Goal: Task Accomplishment & Management: Manage account settings

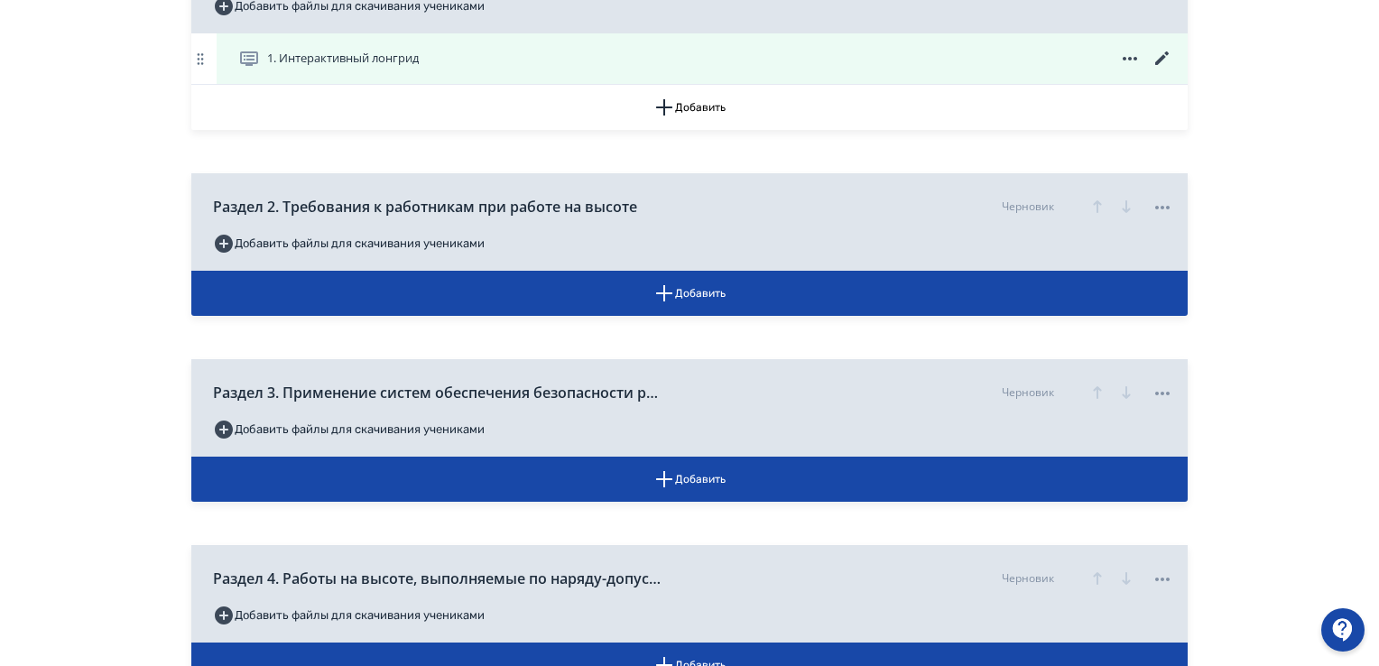
scroll to position [502, 0]
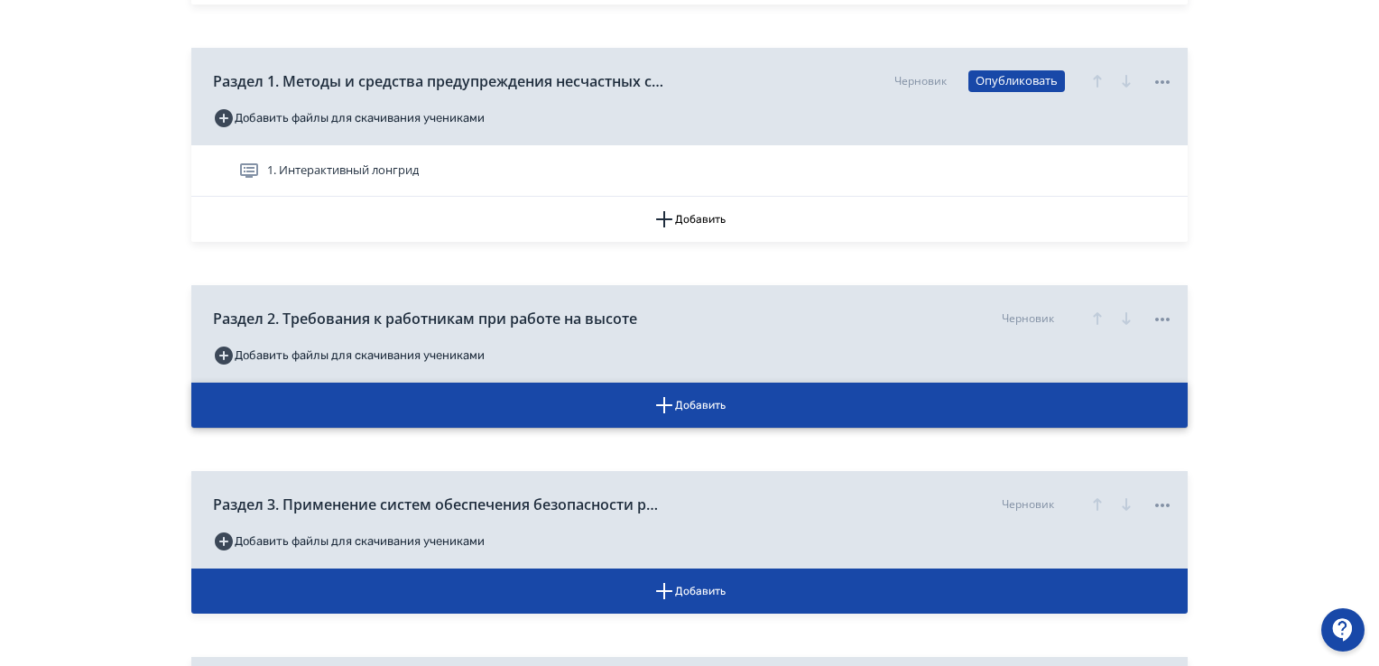
click at [672, 398] on icon "button" at bounding box center [665, 406] width 22 height 22
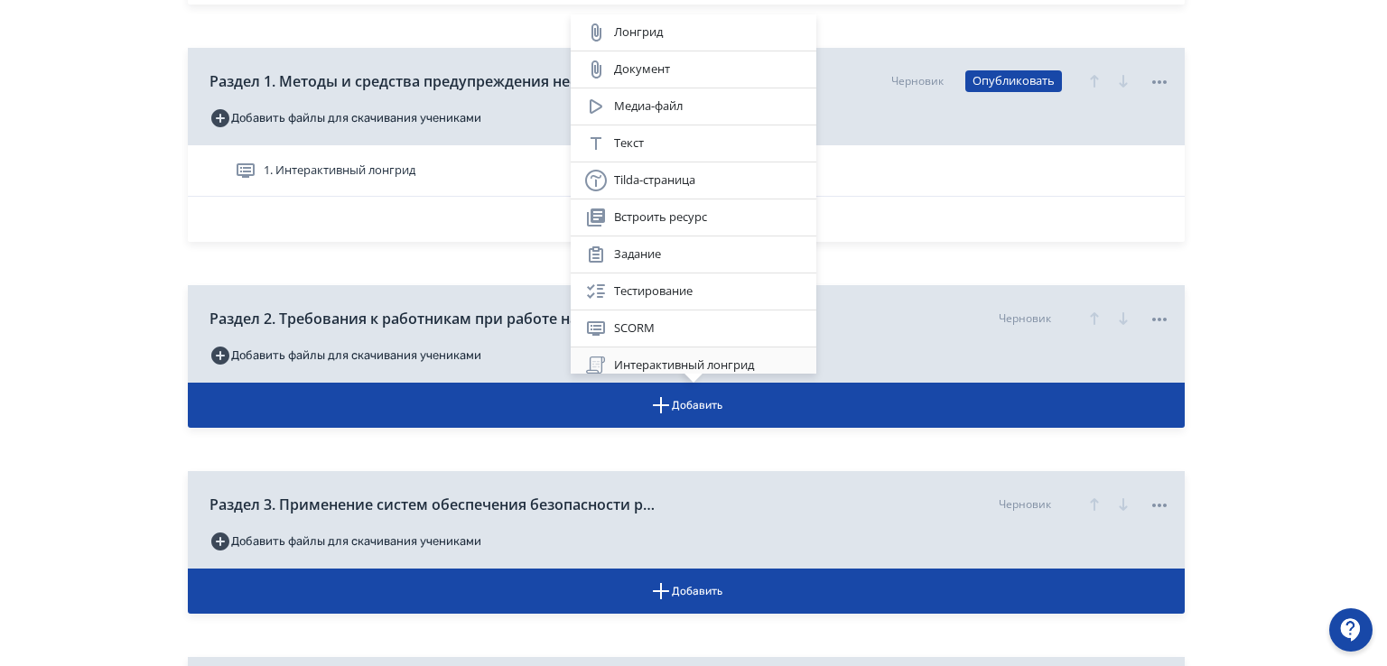
click at [662, 363] on div "Интерактивный лонгрид" at bounding box center [693, 366] width 217 height 22
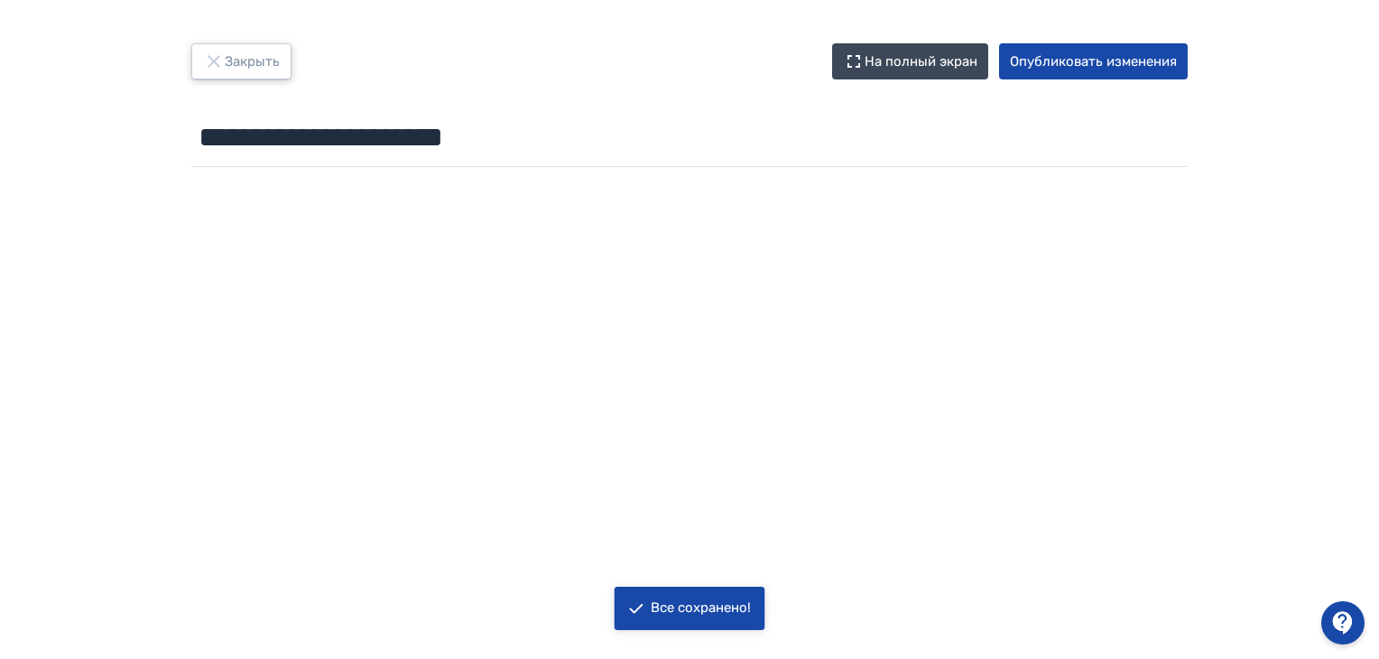
click at [231, 59] on button "Закрыть" at bounding box center [241, 61] width 100 height 36
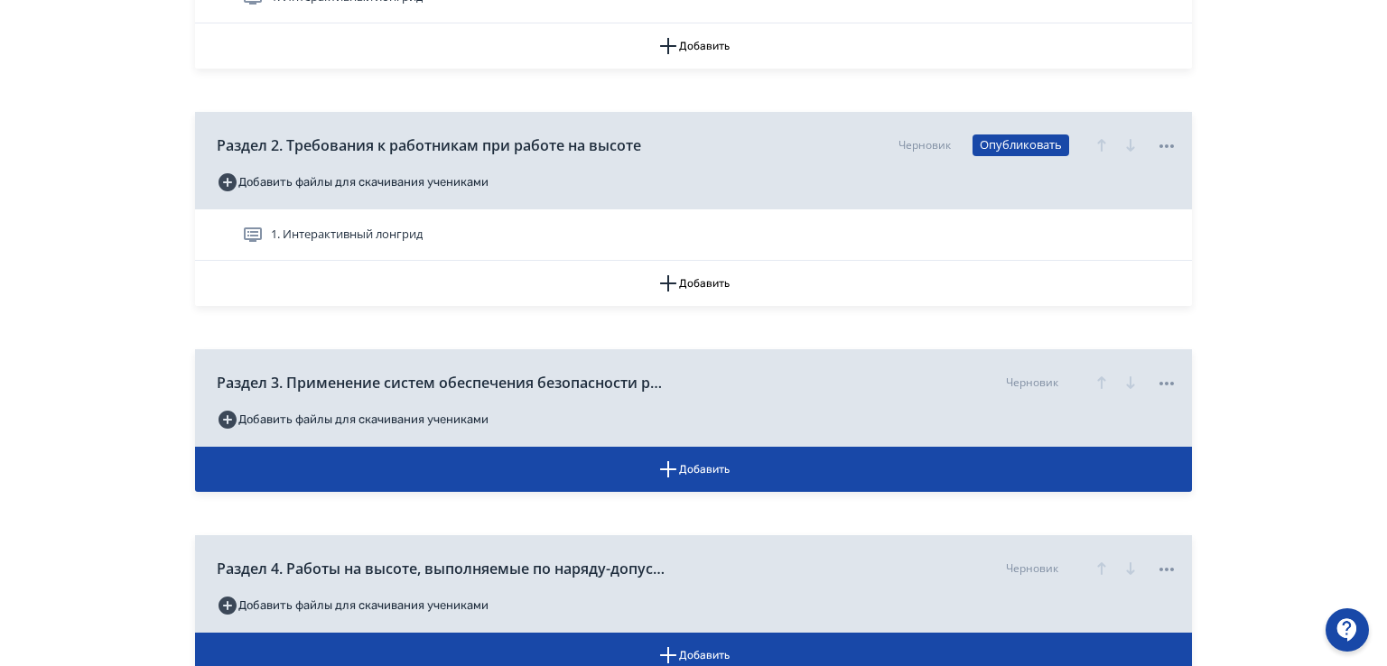
scroll to position [813, 0]
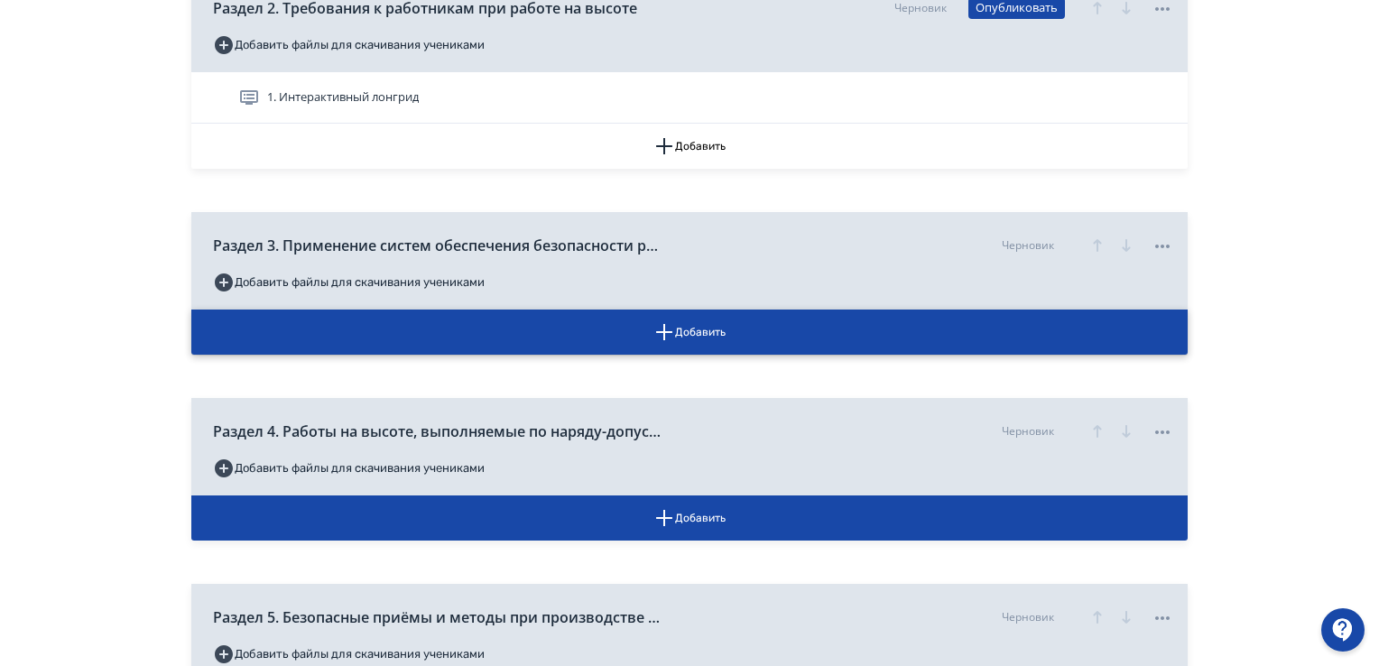
click at [661, 326] on icon "button" at bounding box center [665, 332] width 22 height 22
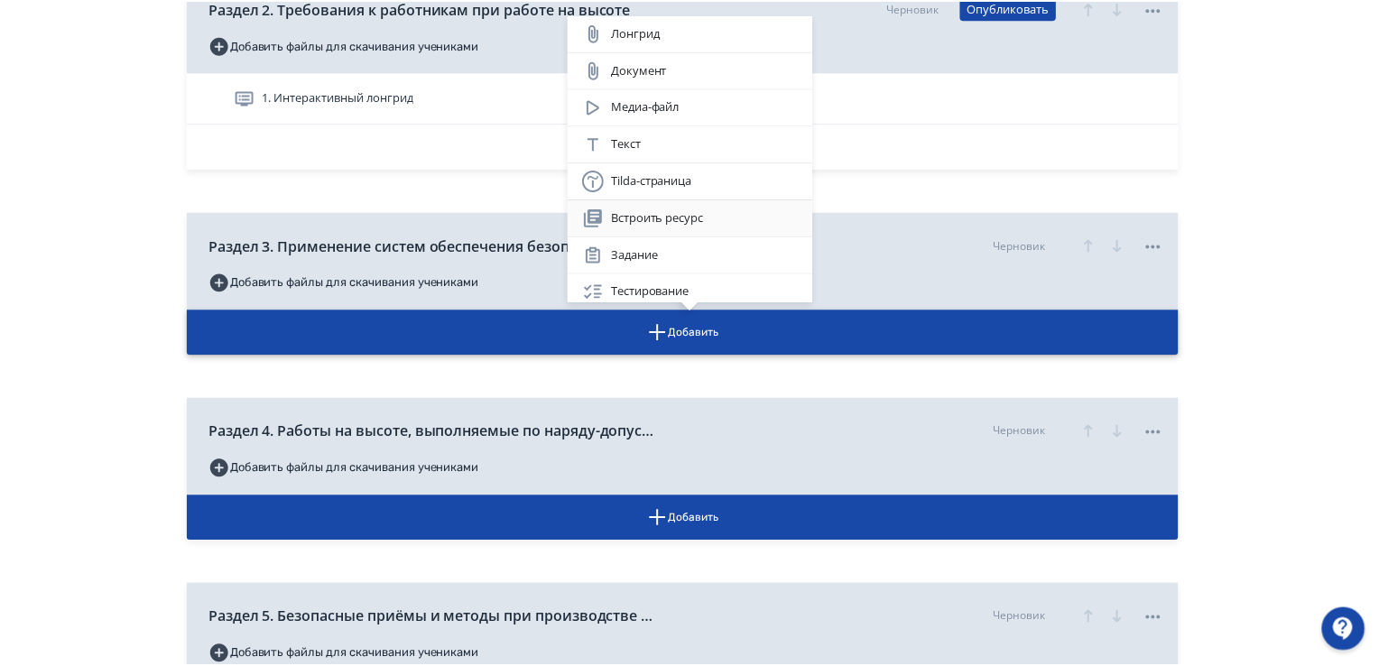
scroll to position [153, 0]
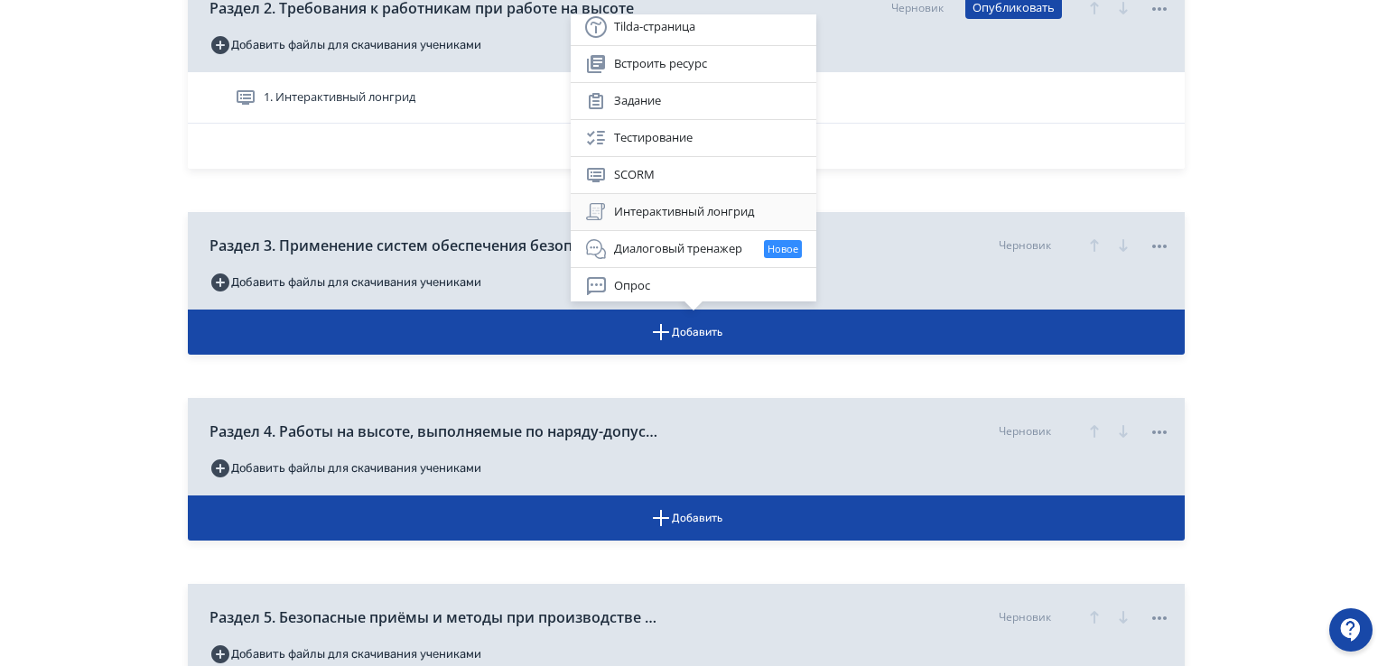
click at [640, 205] on div "Интерактивный лонгрид" at bounding box center [693, 212] width 217 height 22
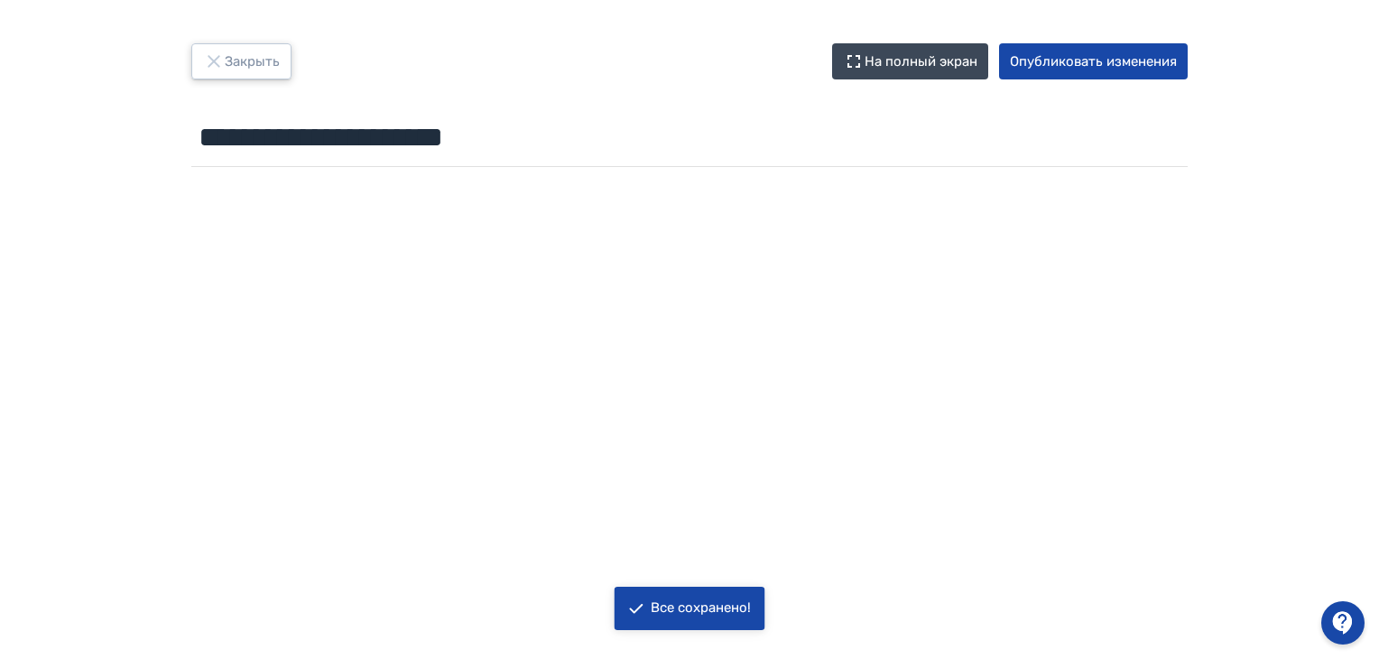
click at [255, 67] on button "Закрыть" at bounding box center [241, 61] width 100 height 36
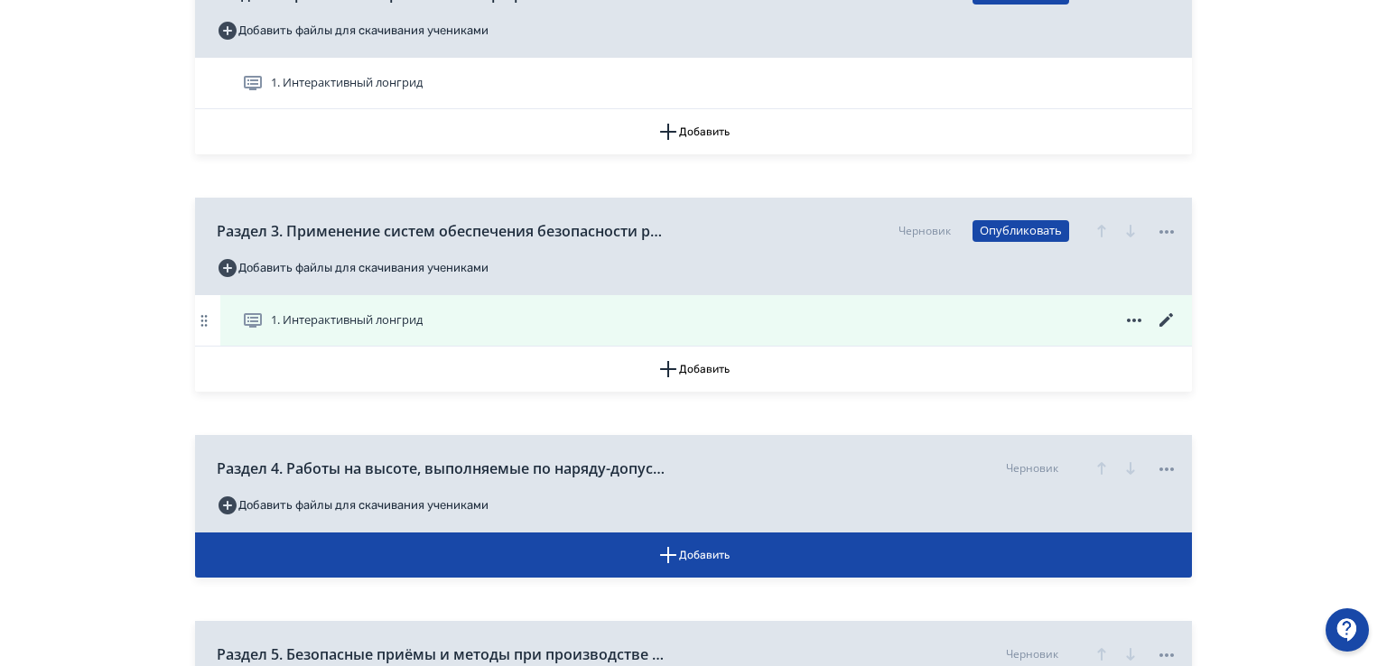
scroll to position [993, 0]
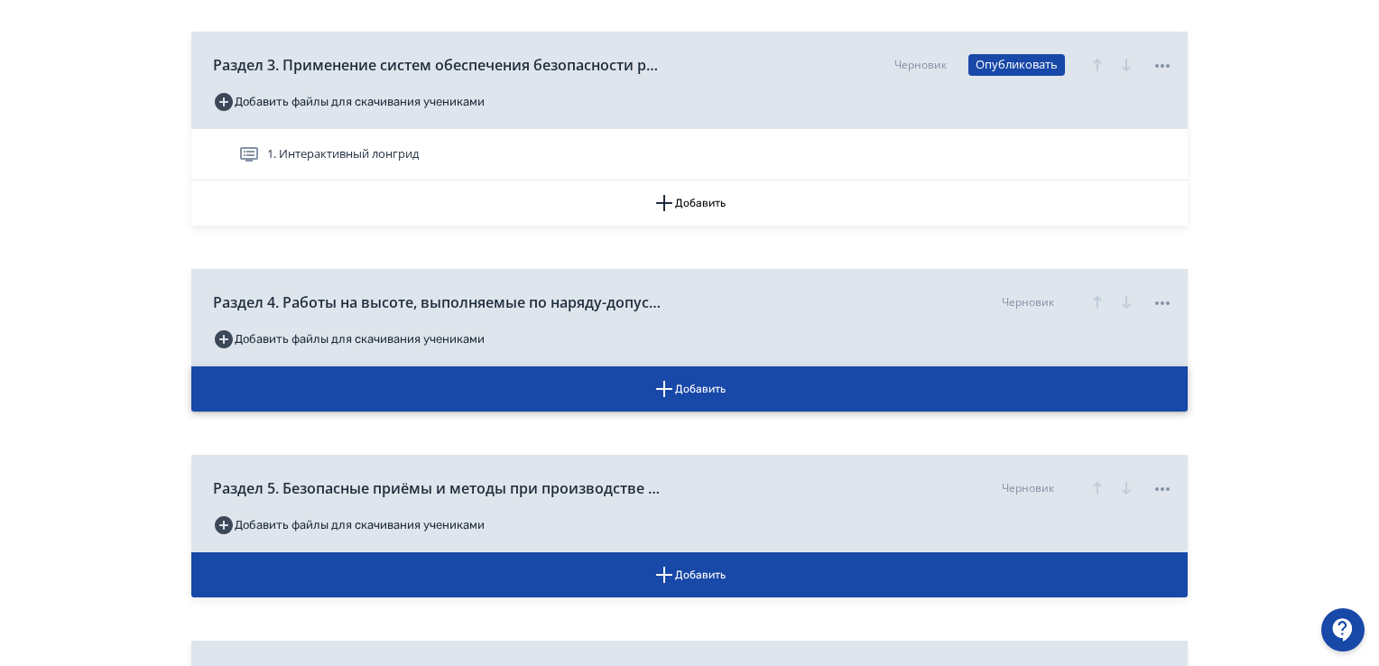
click at [673, 385] on icon "button" at bounding box center [665, 389] width 22 height 22
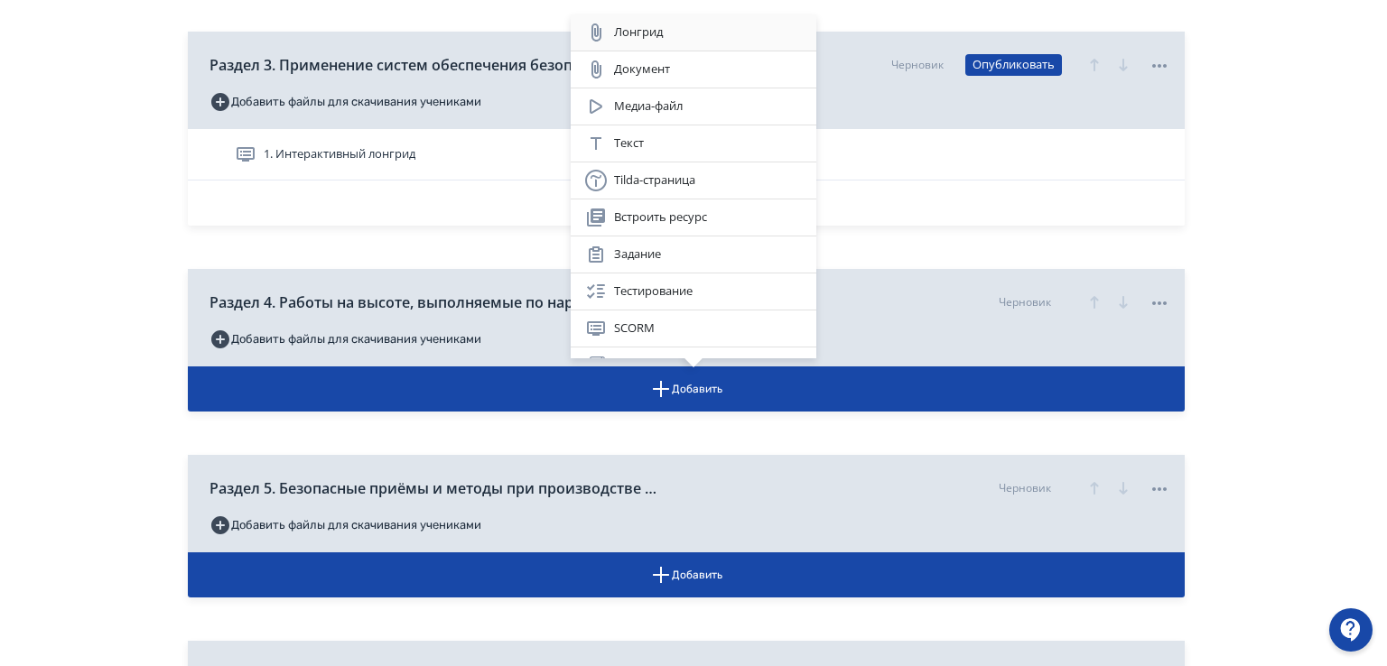
click at [656, 31] on div "Лонгрид" at bounding box center [693, 33] width 217 height 22
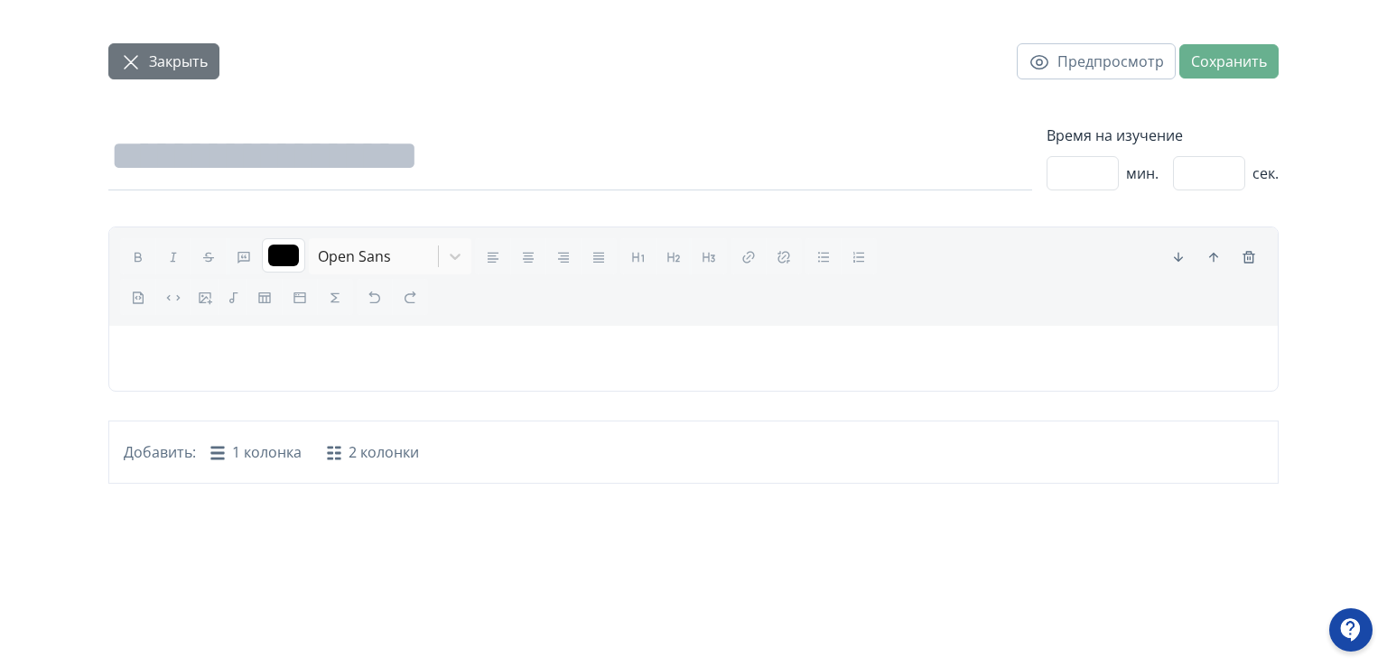
click at [155, 66] on span "Закрыть" at bounding box center [178, 62] width 59 height 22
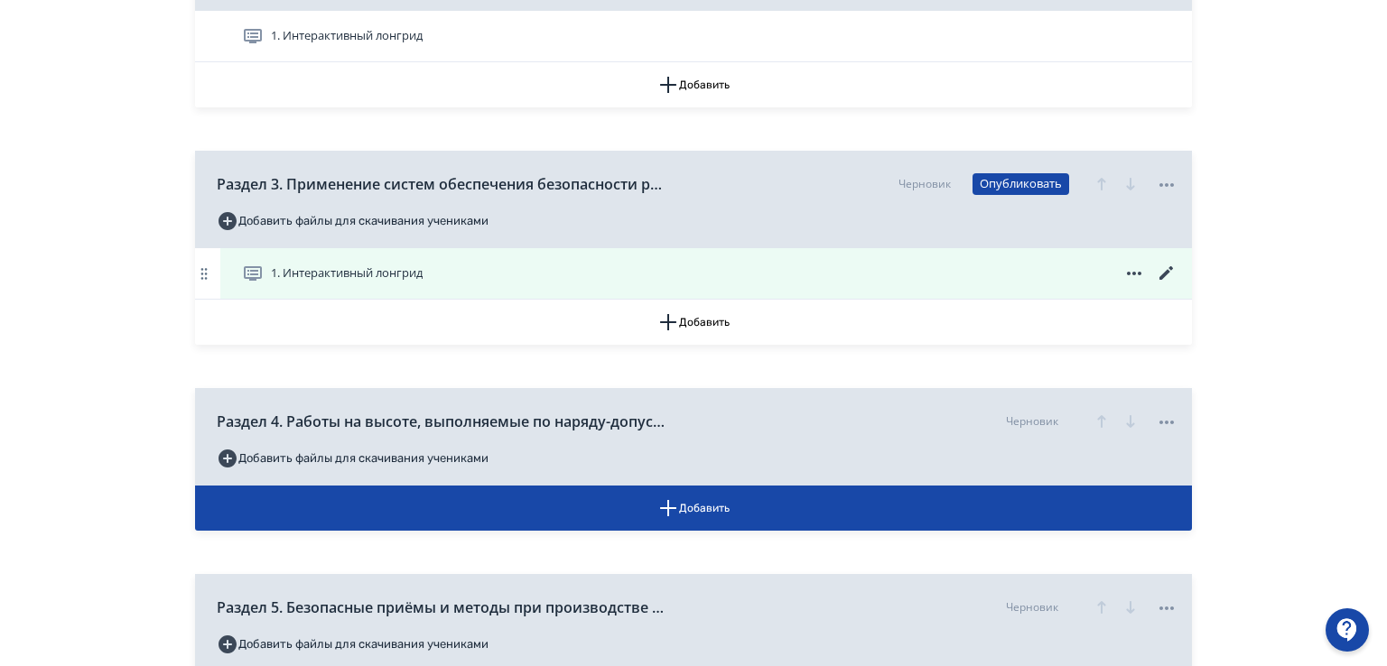
scroll to position [903, 0]
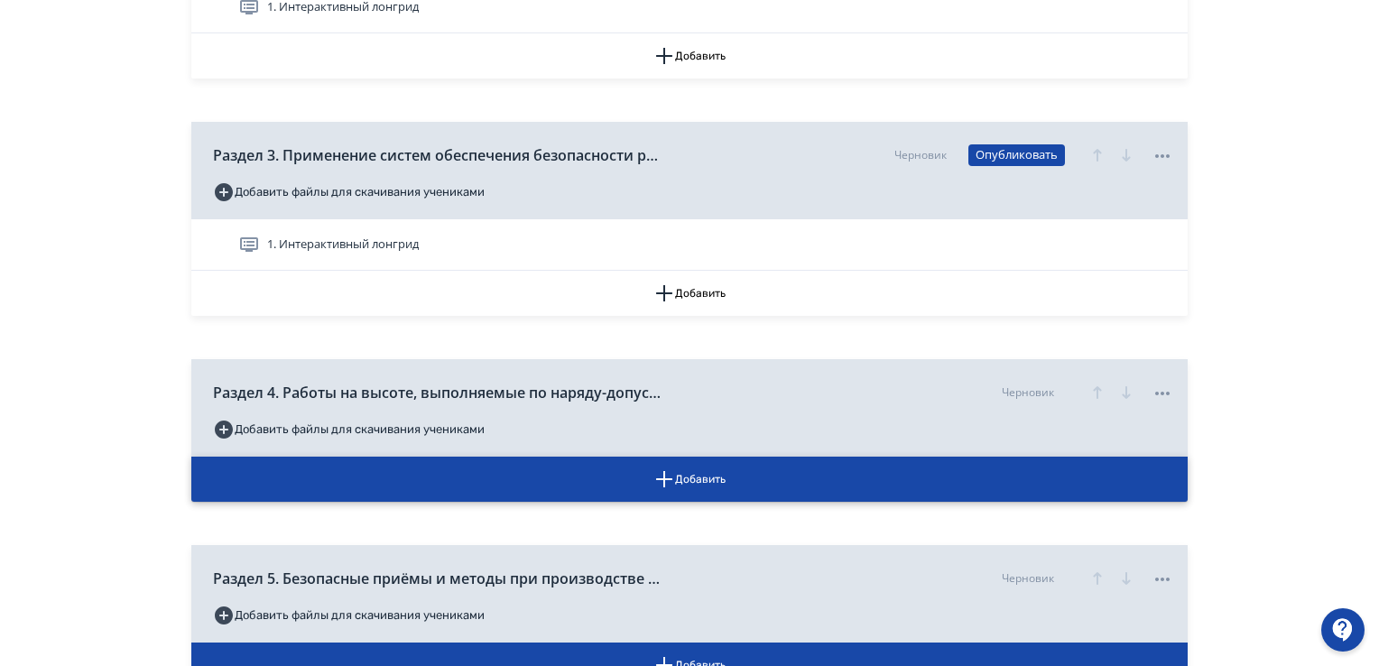
click at [659, 474] on icon "button" at bounding box center [665, 480] width 22 height 22
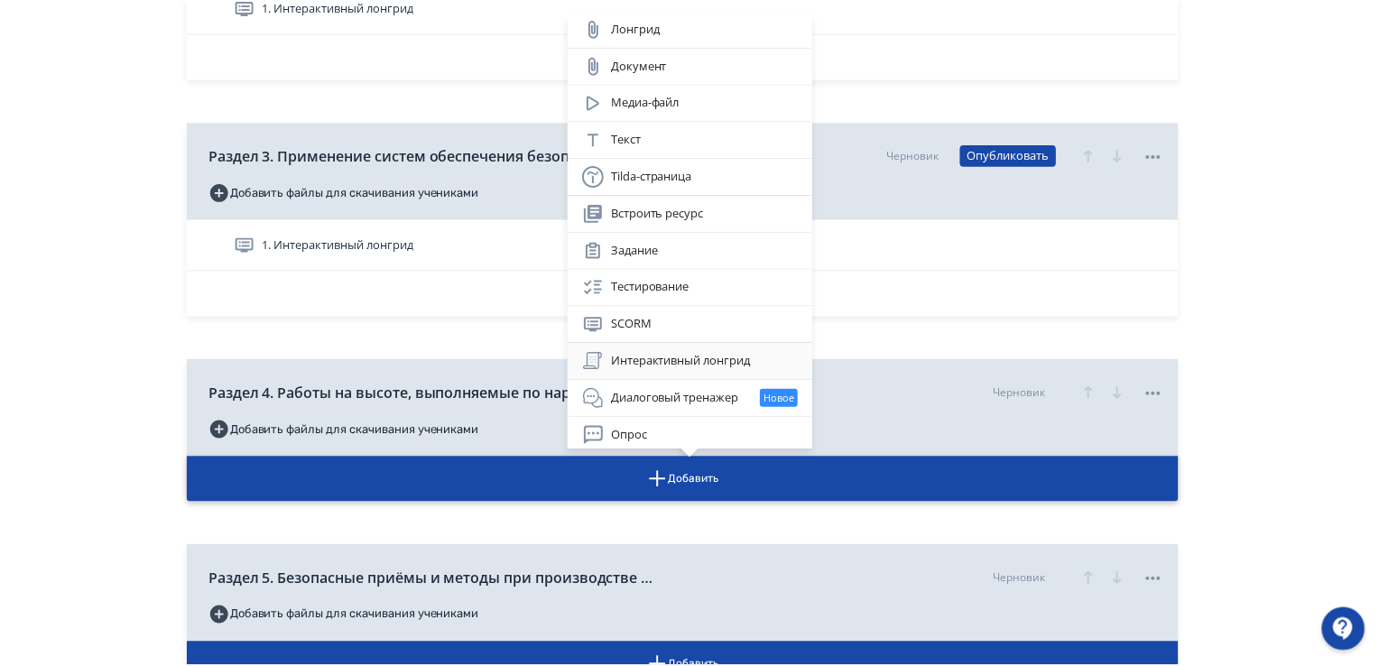
scroll to position [6, 0]
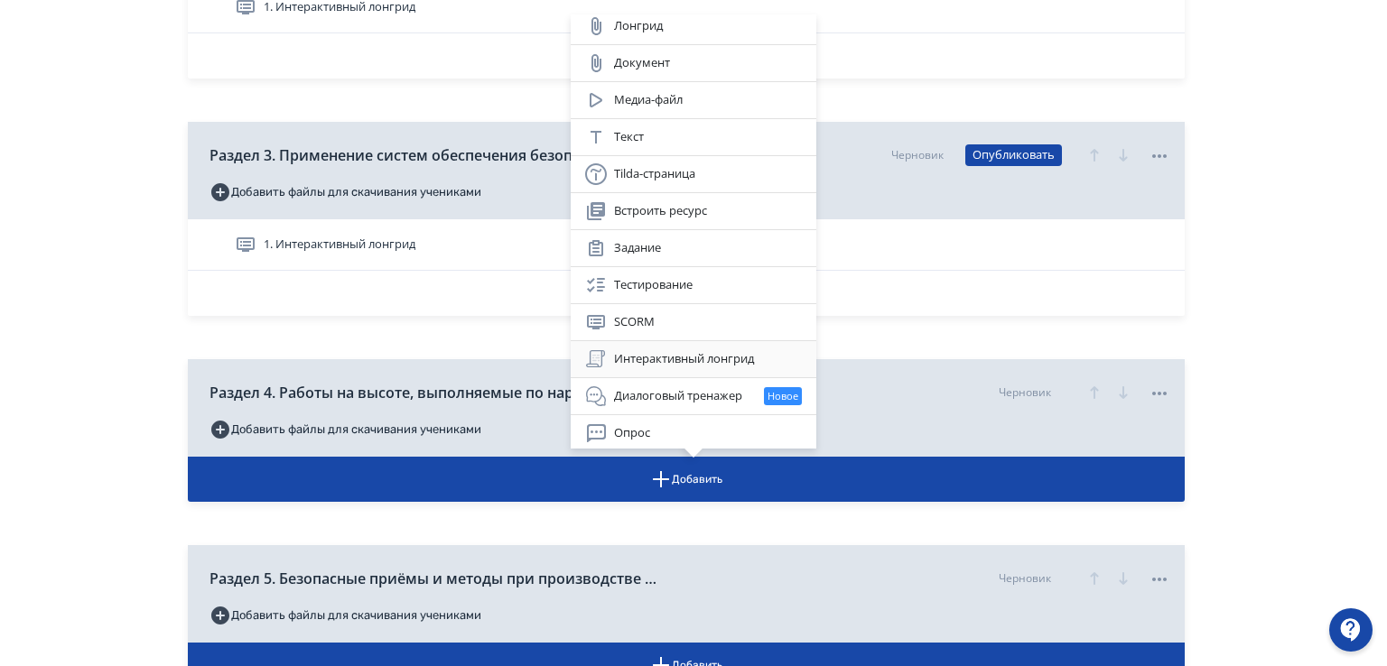
click at [721, 357] on div "Интерактивный лонгрид" at bounding box center [693, 359] width 217 height 22
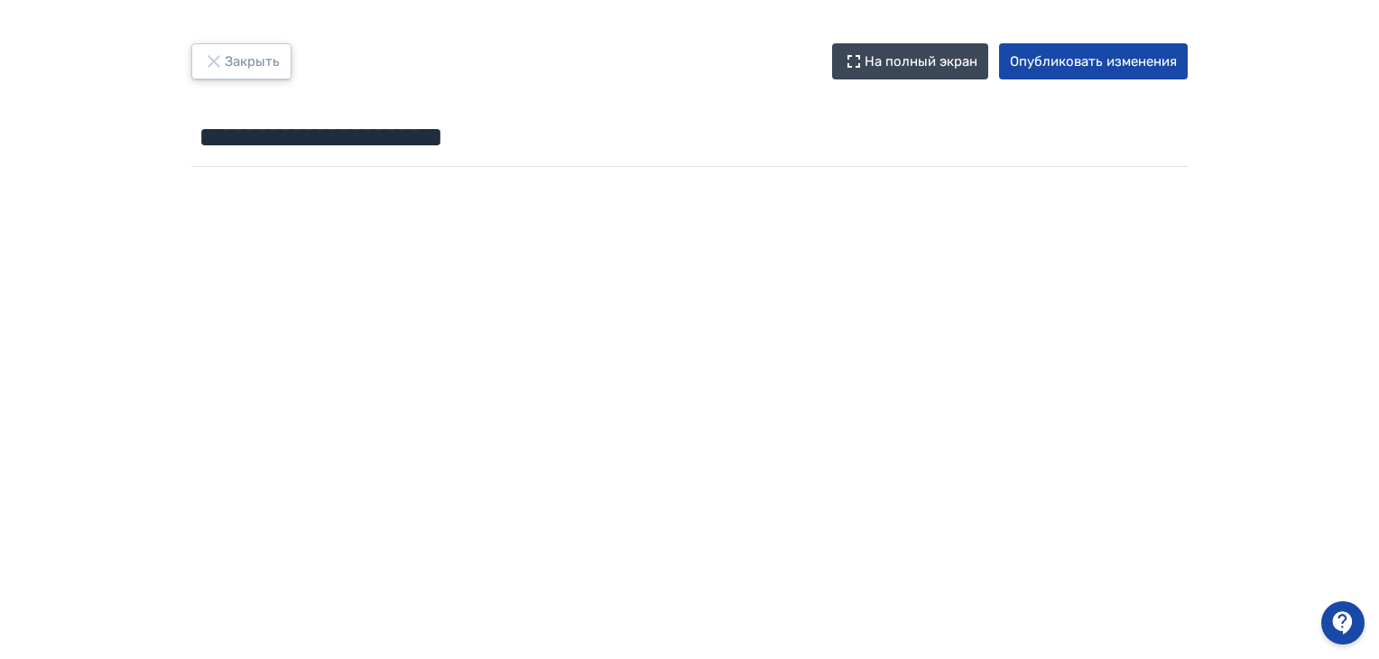
click at [246, 51] on button "Закрыть" at bounding box center [241, 61] width 100 height 36
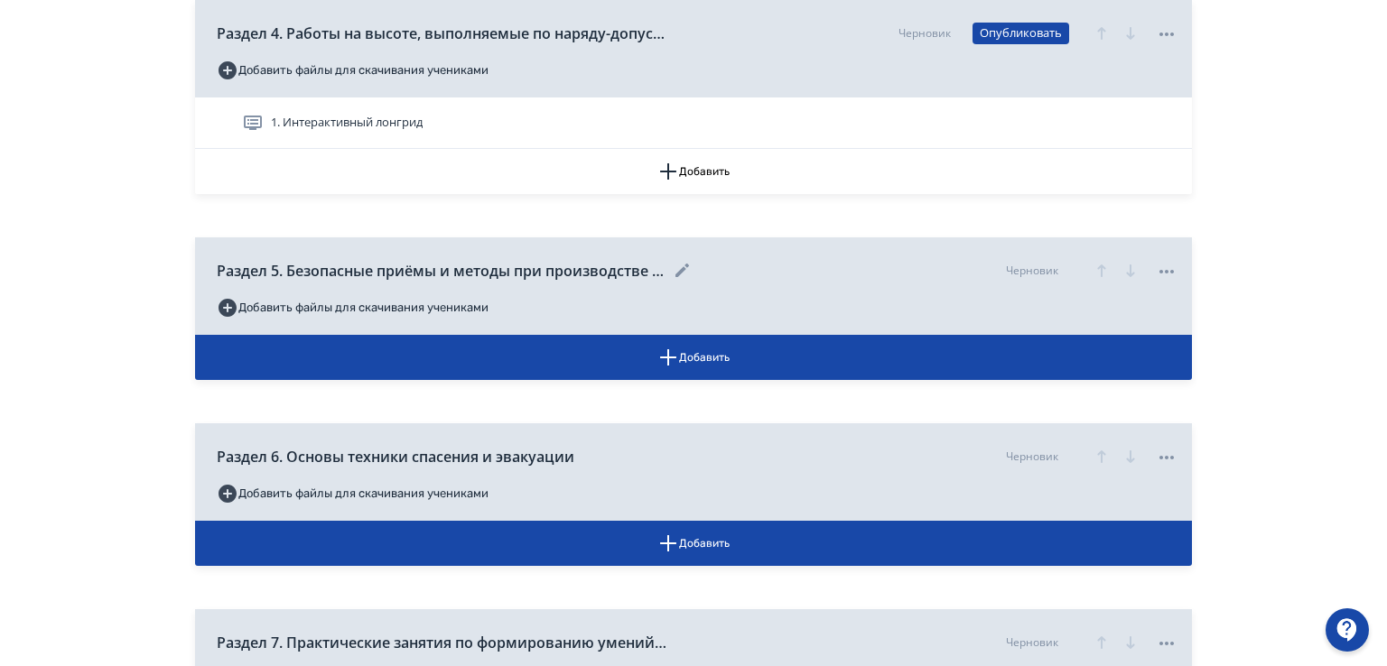
scroll to position [1354, 0]
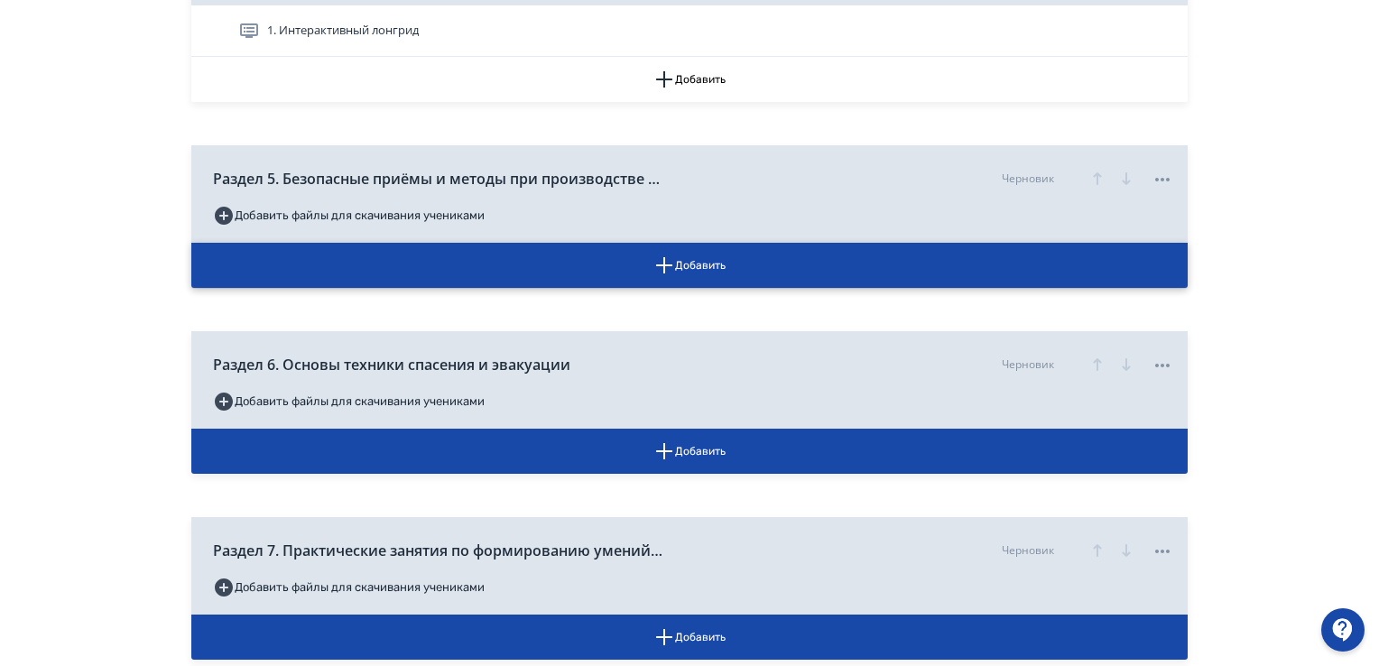
click at [664, 265] on icon "button" at bounding box center [664, 265] width 16 height 16
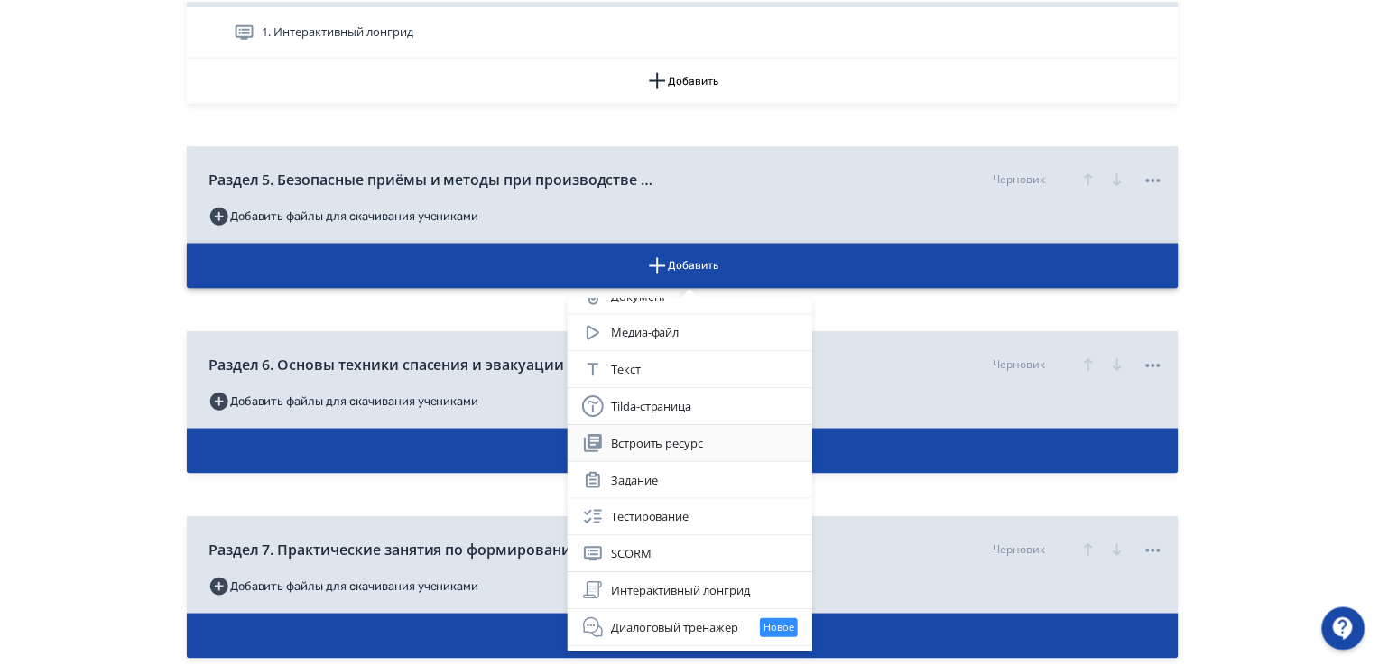
scroll to position [87, 0]
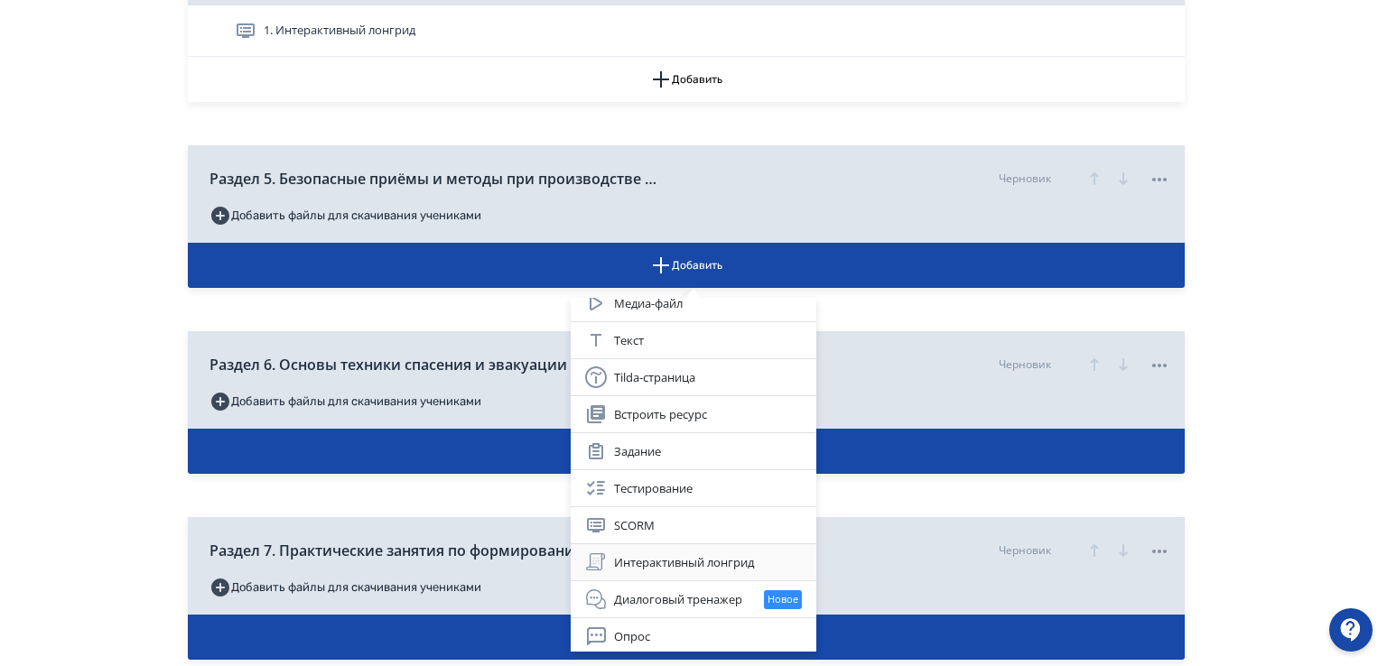
click at [679, 552] on div "Интерактивный лонгрид" at bounding box center [693, 563] width 217 height 22
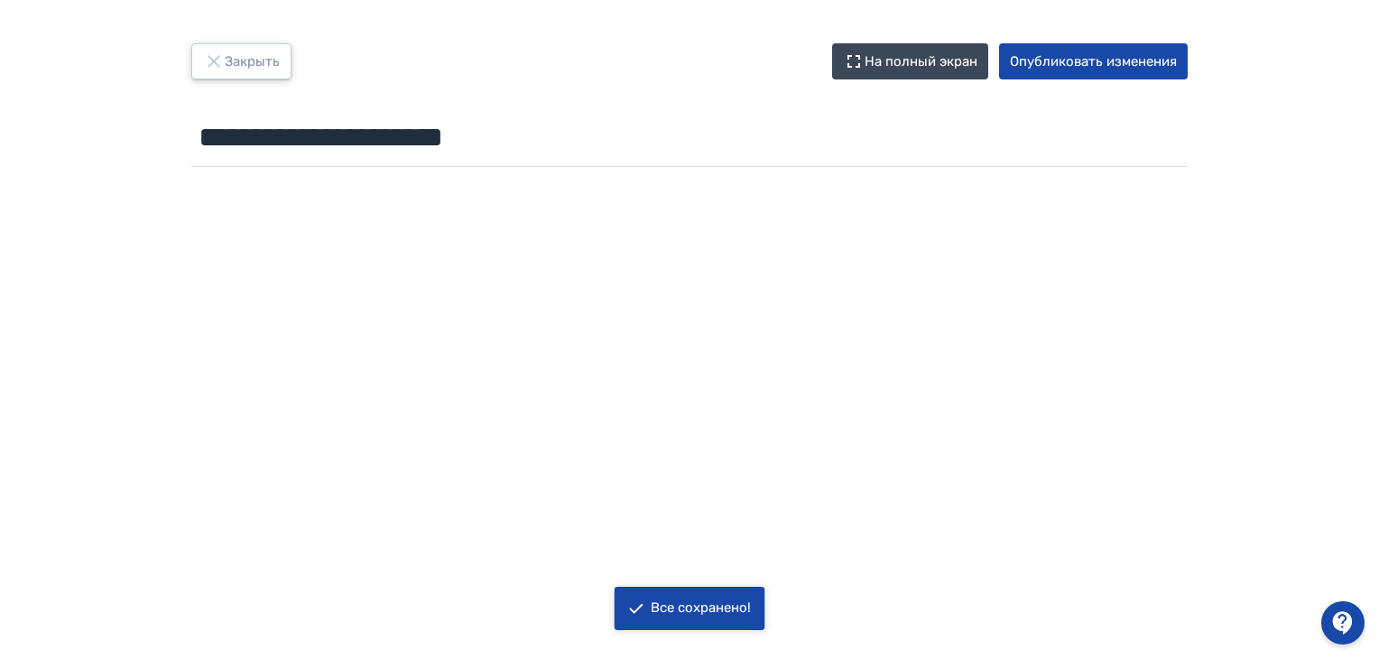
click at [235, 48] on button "Закрыть" at bounding box center [241, 61] width 100 height 36
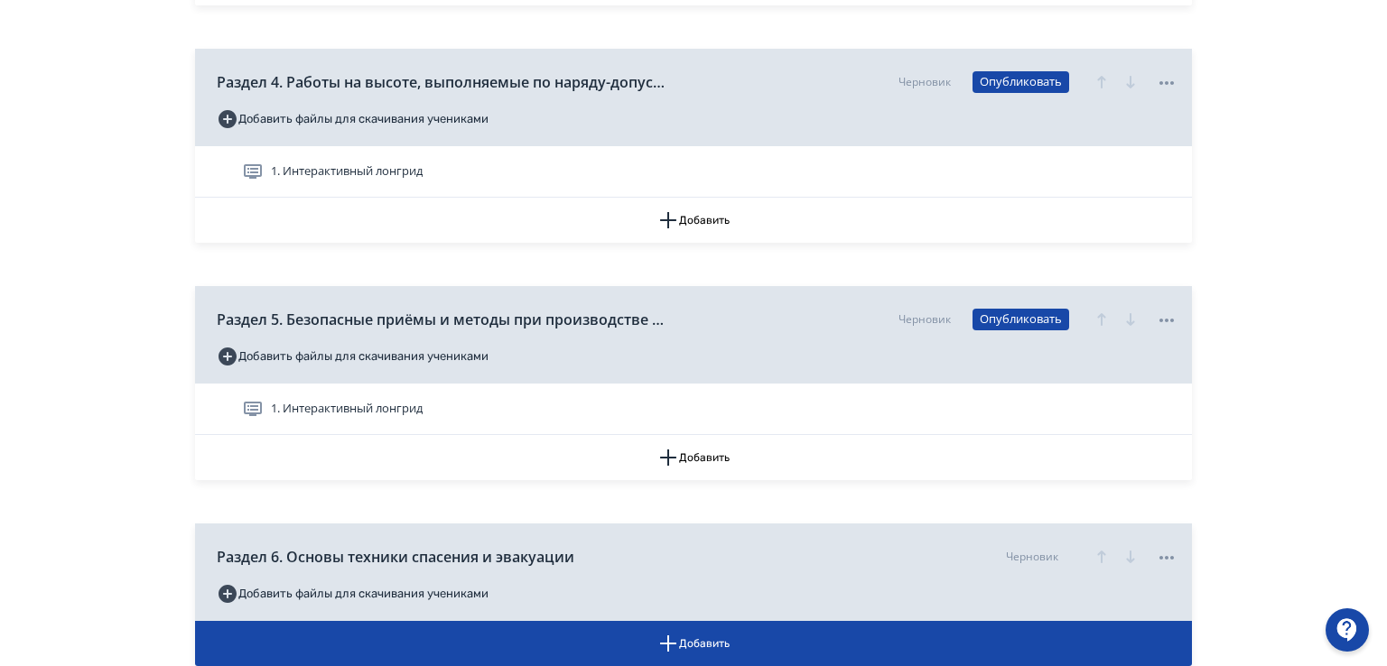
scroll to position [1354, 0]
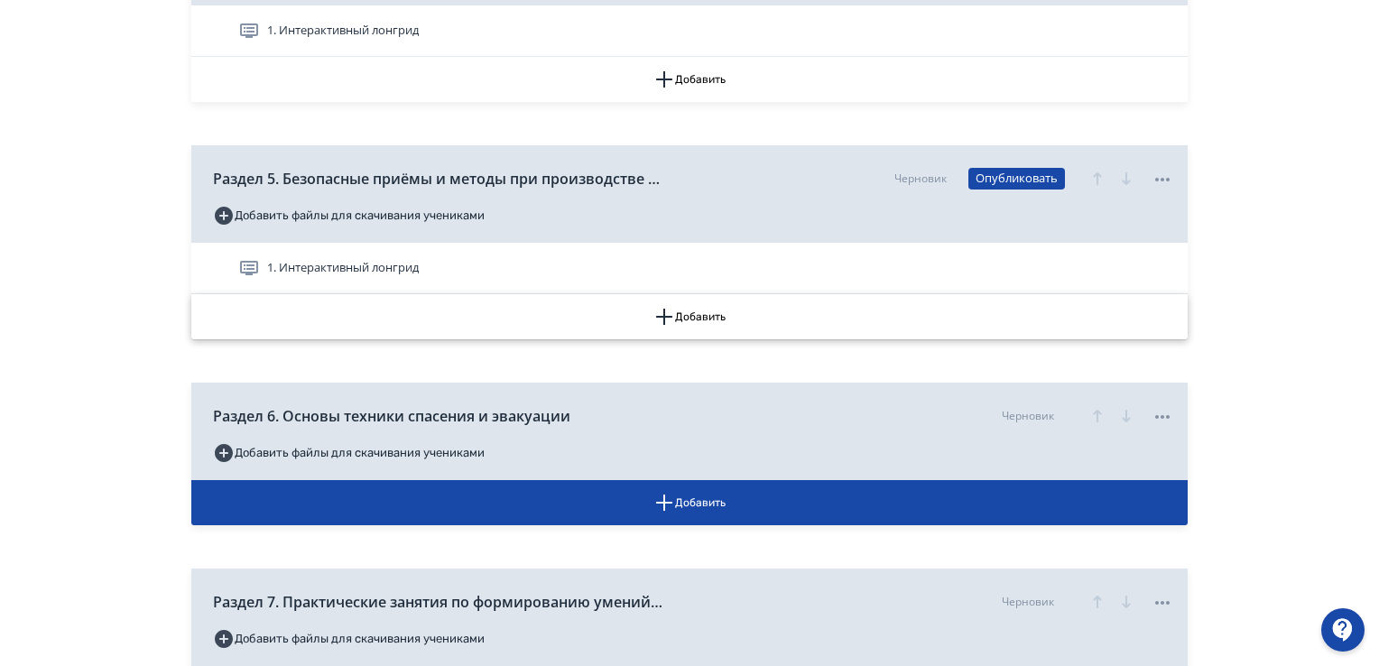
click at [679, 315] on button "Добавить" at bounding box center [689, 316] width 997 height 45
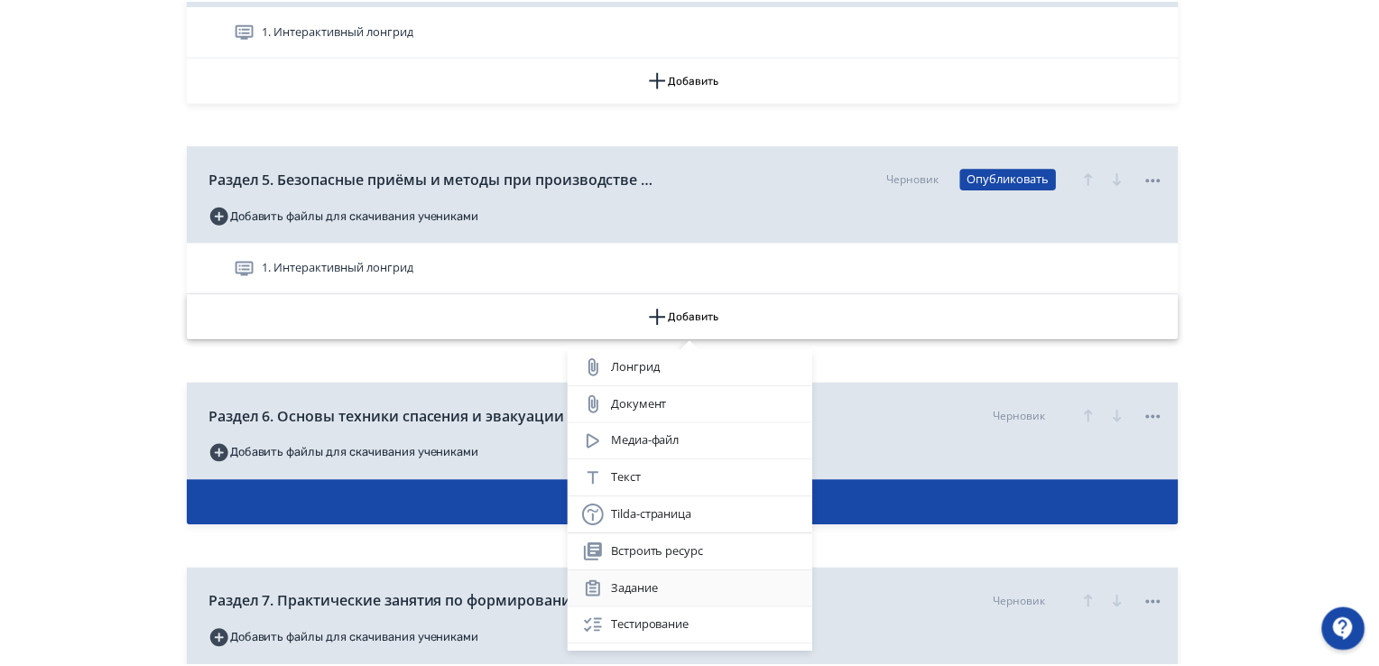
scroll to position [138, 0]
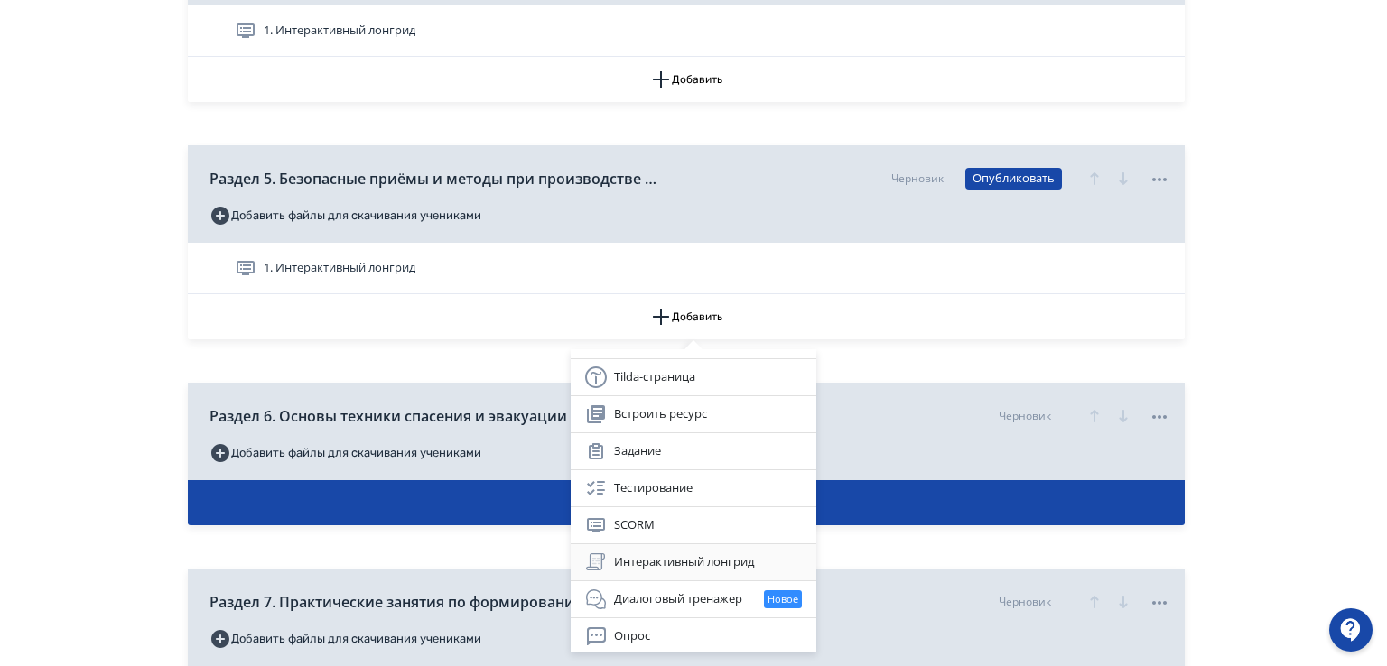
click at [643, 559] on div "Интерактивный лонгрид" at bounding box center [693, 563] width 217 height 22
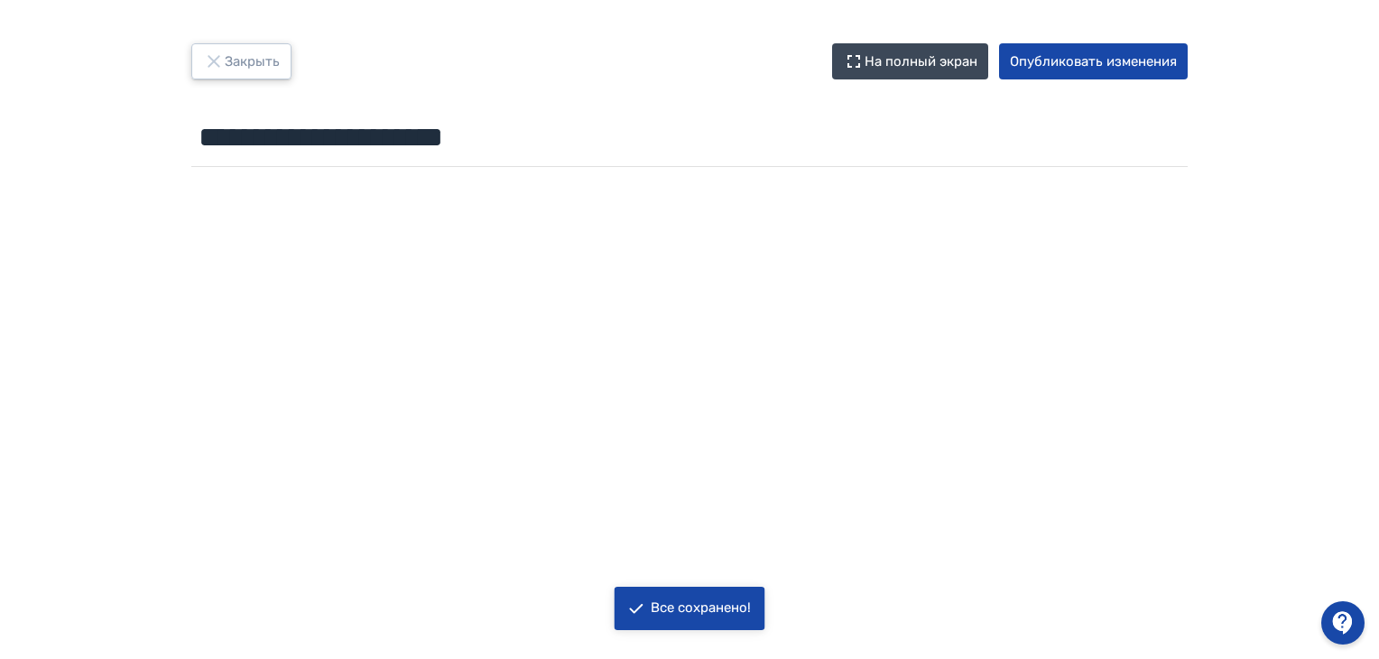
click at [243, 61] on button "Закрыть" at bounding box center [241, 61] width 100 height 36
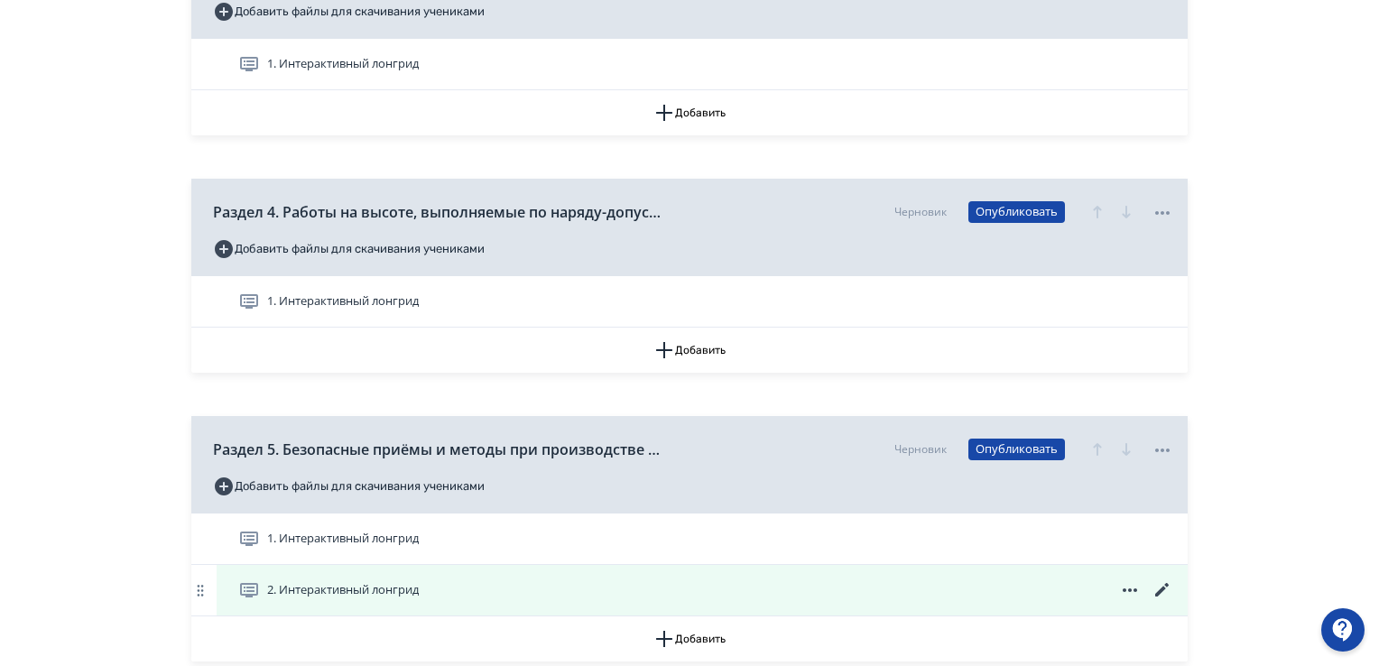
scroll to position [1264, 0]
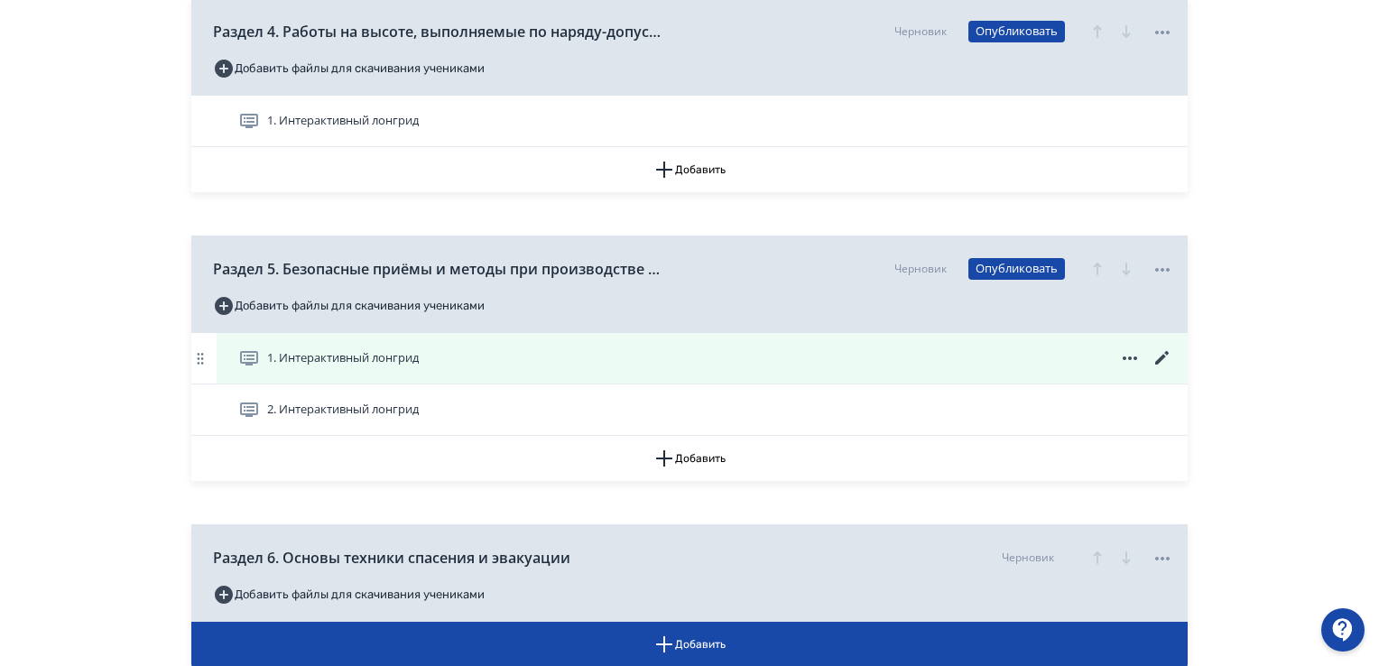
click at [1168, 355] on icon at bounding box center [1163, 359] width 22 height 22
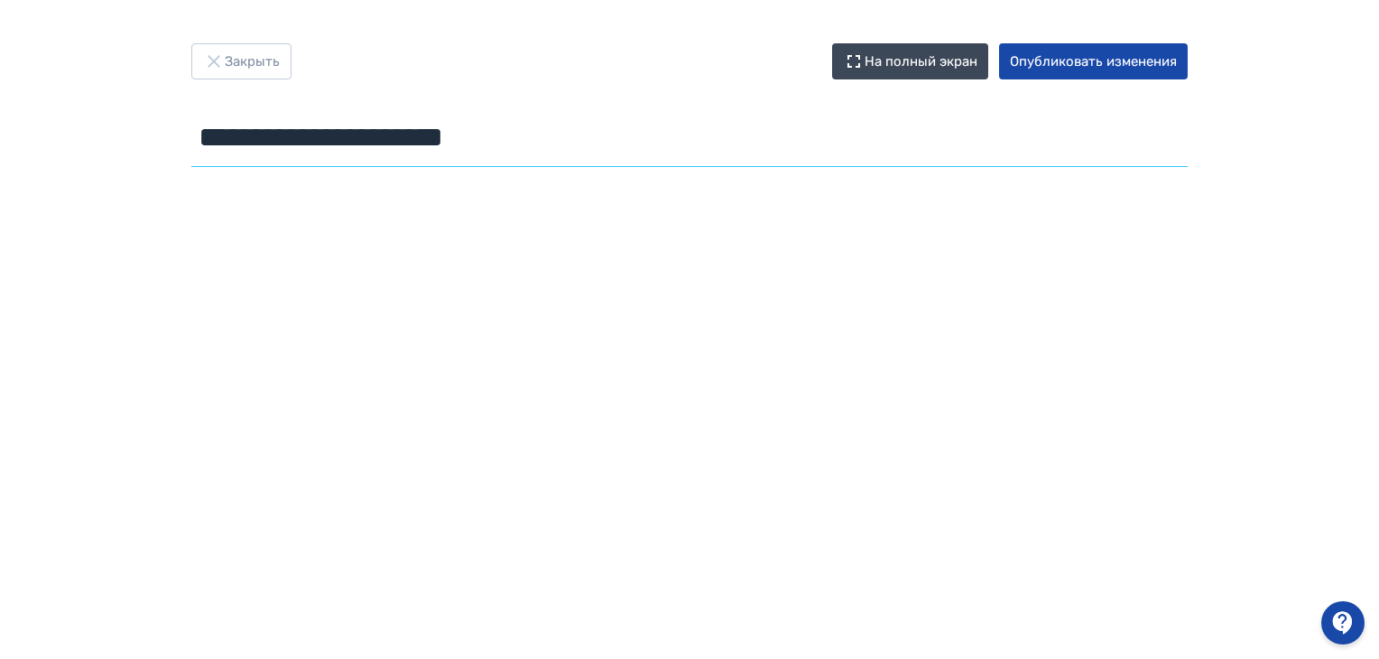
drag, startPoint x: 404, startPoint y: 132, endPoint x: 14, endPoint y: 120, distance: 390.2
click at [14, 120] on div "**********" at bounding box center [689, 329] width 1379 height 572
paste input "**********"
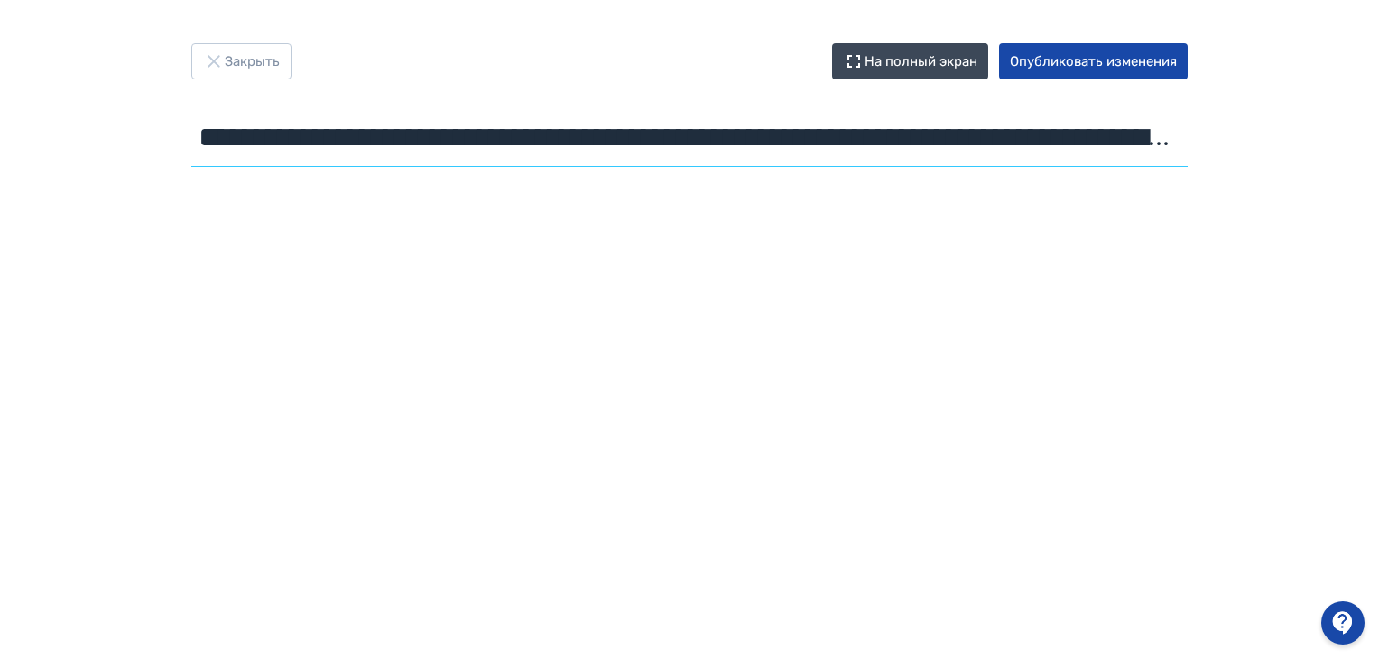
scroll to position [0, 422]
type input "**********"
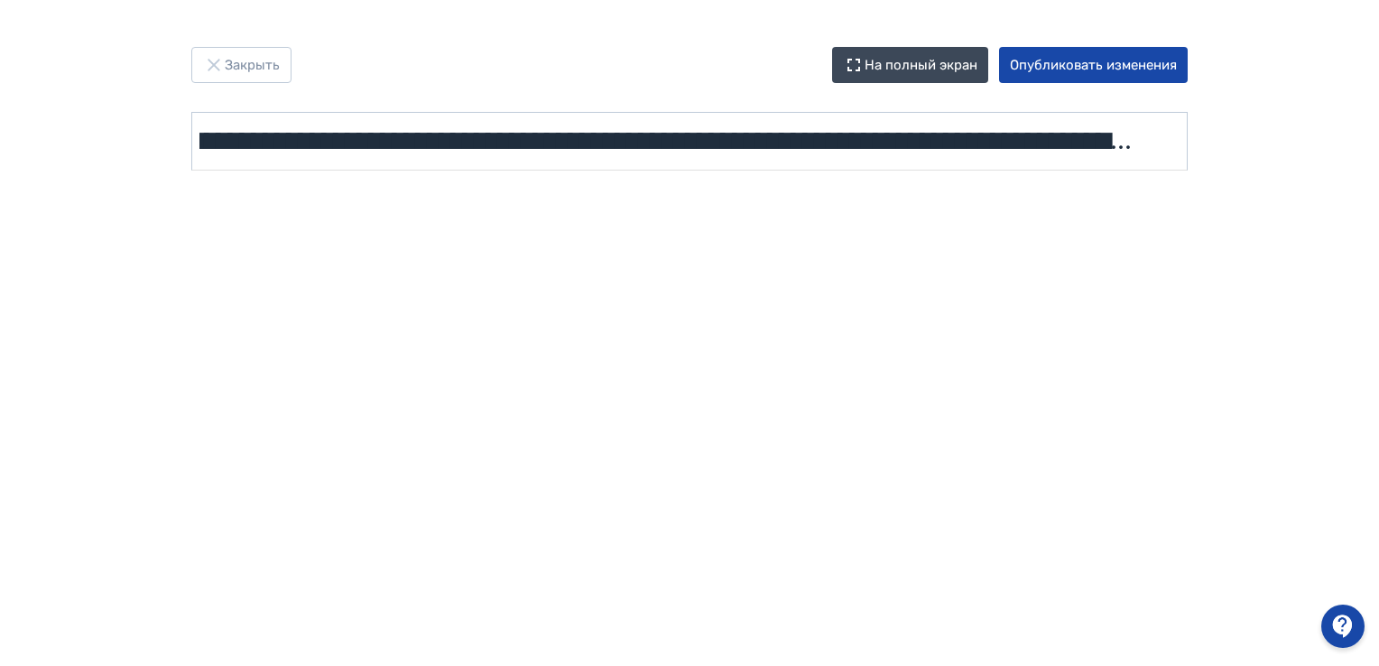
scroll to position [0, 0]
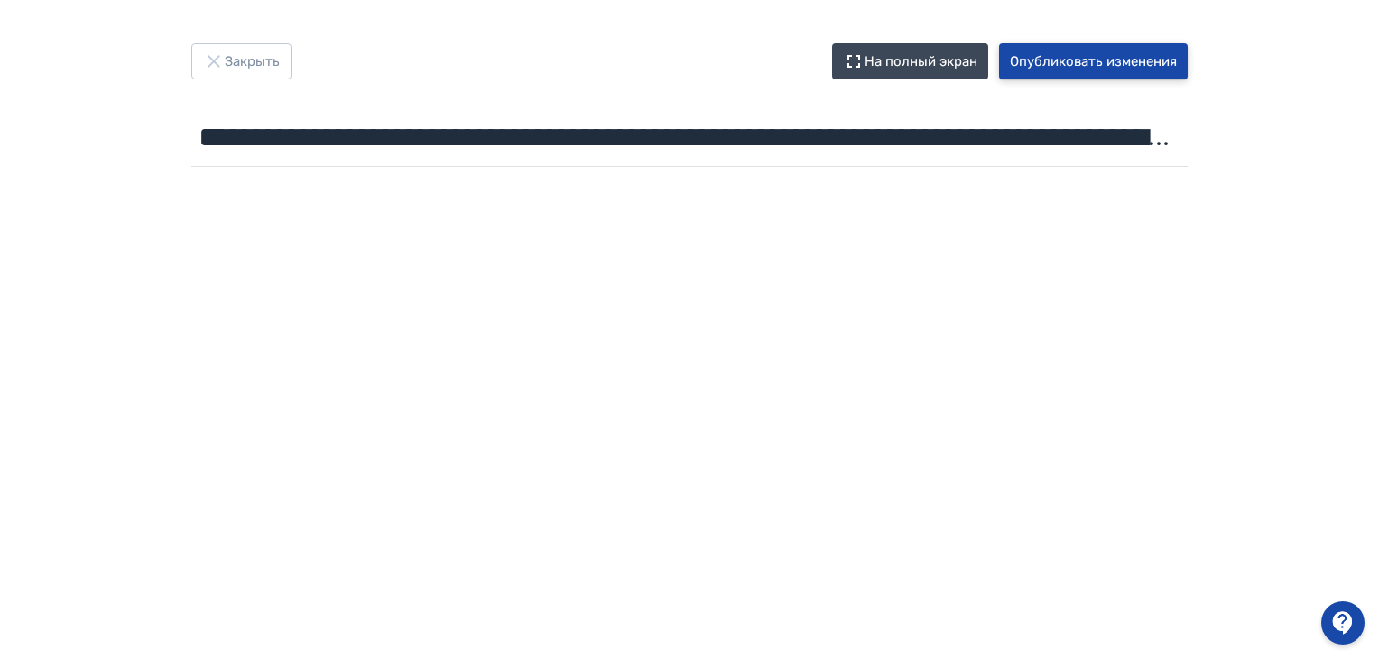
click at [1091, 59] on button "Опубликовать изменения" at bounding box center [1093, 61] width 189 height 36
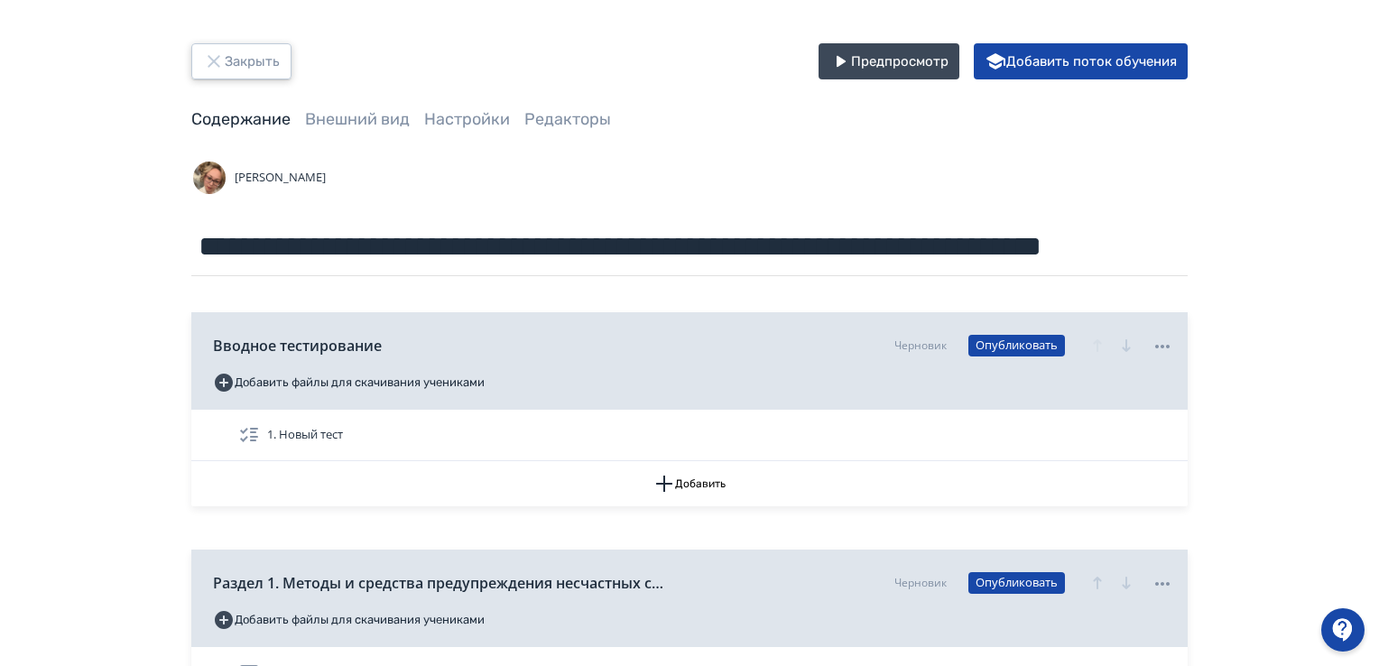
click at [250, 56] on button "Закрыть" at bounding box center [241, 61] width 100 height 36
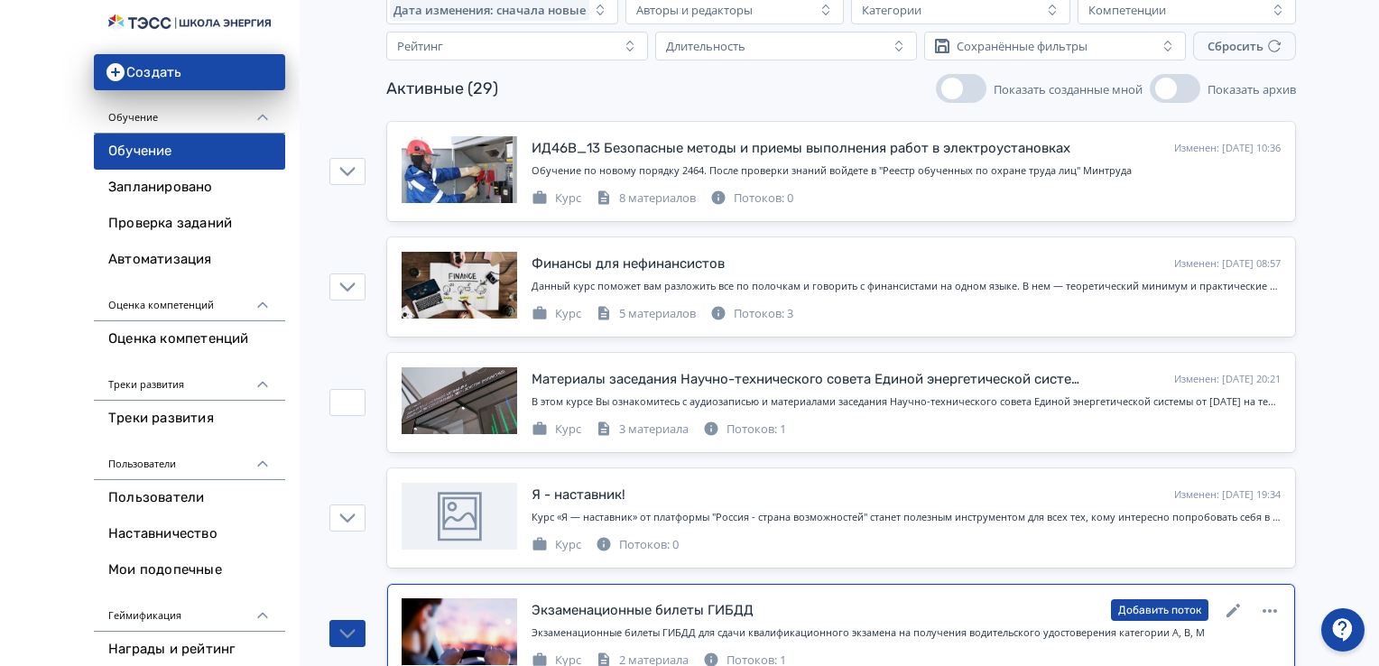
scroll to position [271, 0]
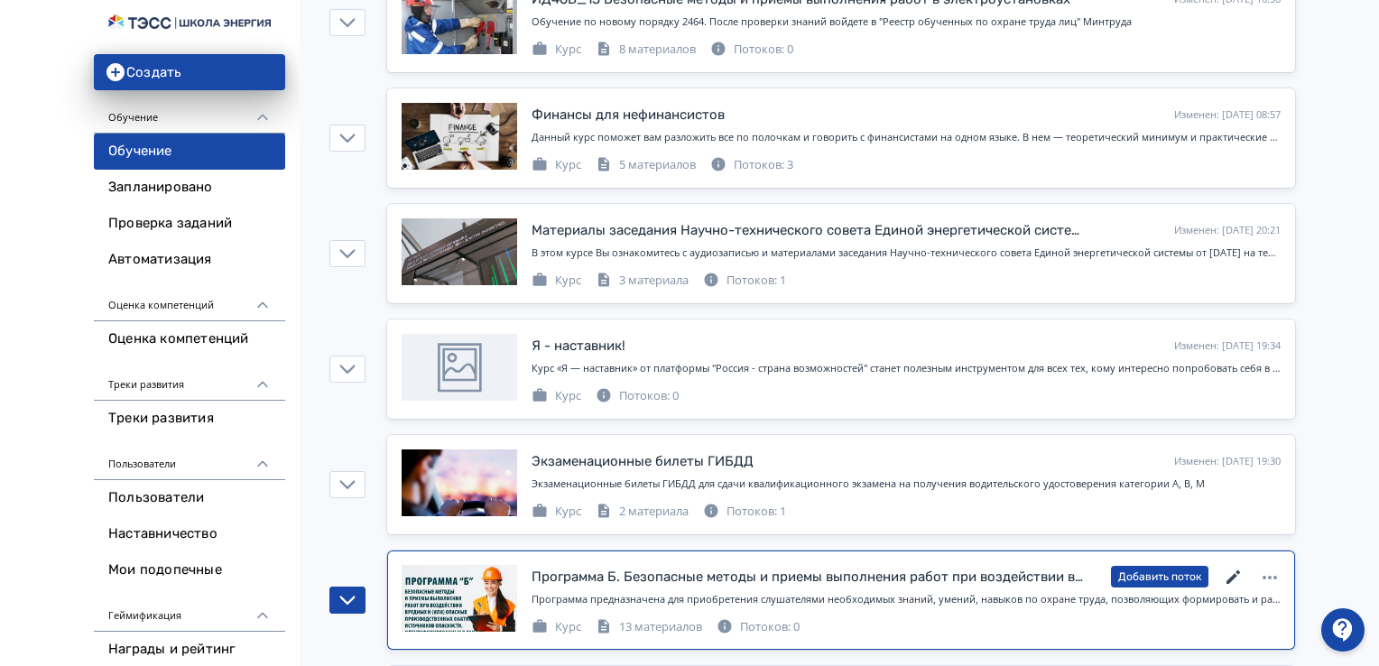
click at [1226, 570] on icon at bounding box center [1234, 578] width 22 height 22
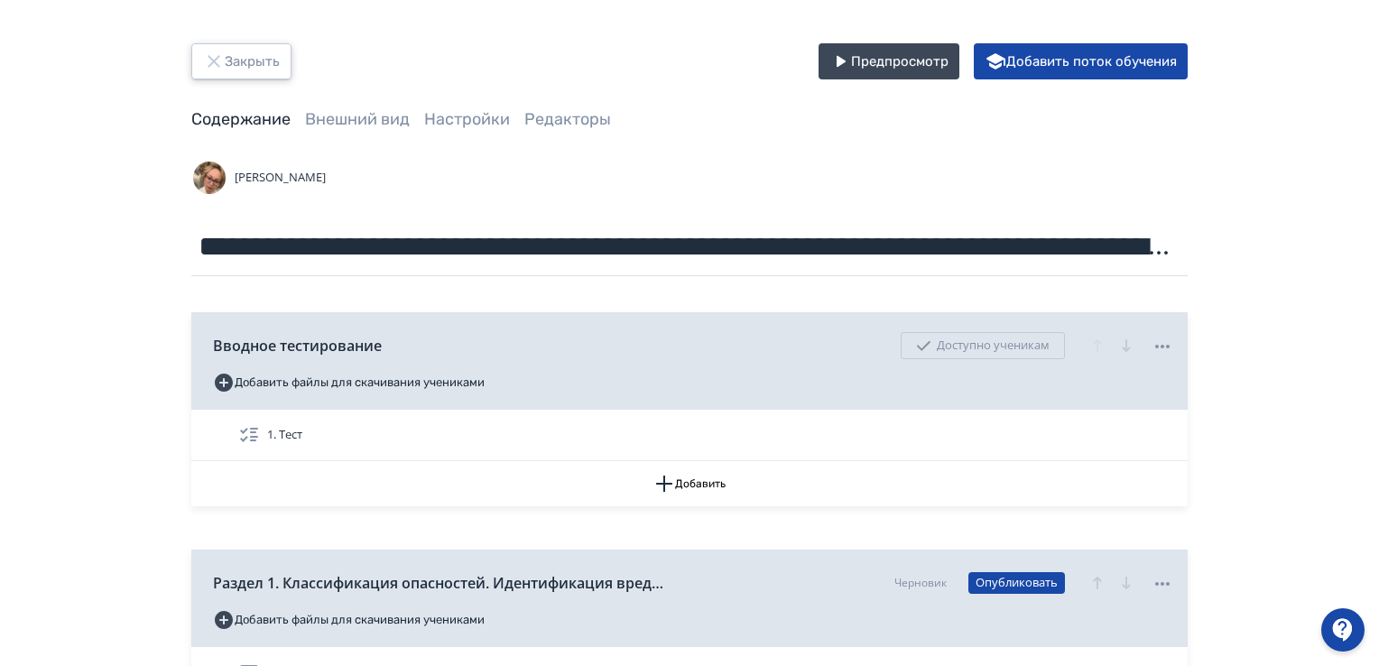
click at [225, 53] on button "Закрыть" at bounding box center [241, 61] width 100 height 36
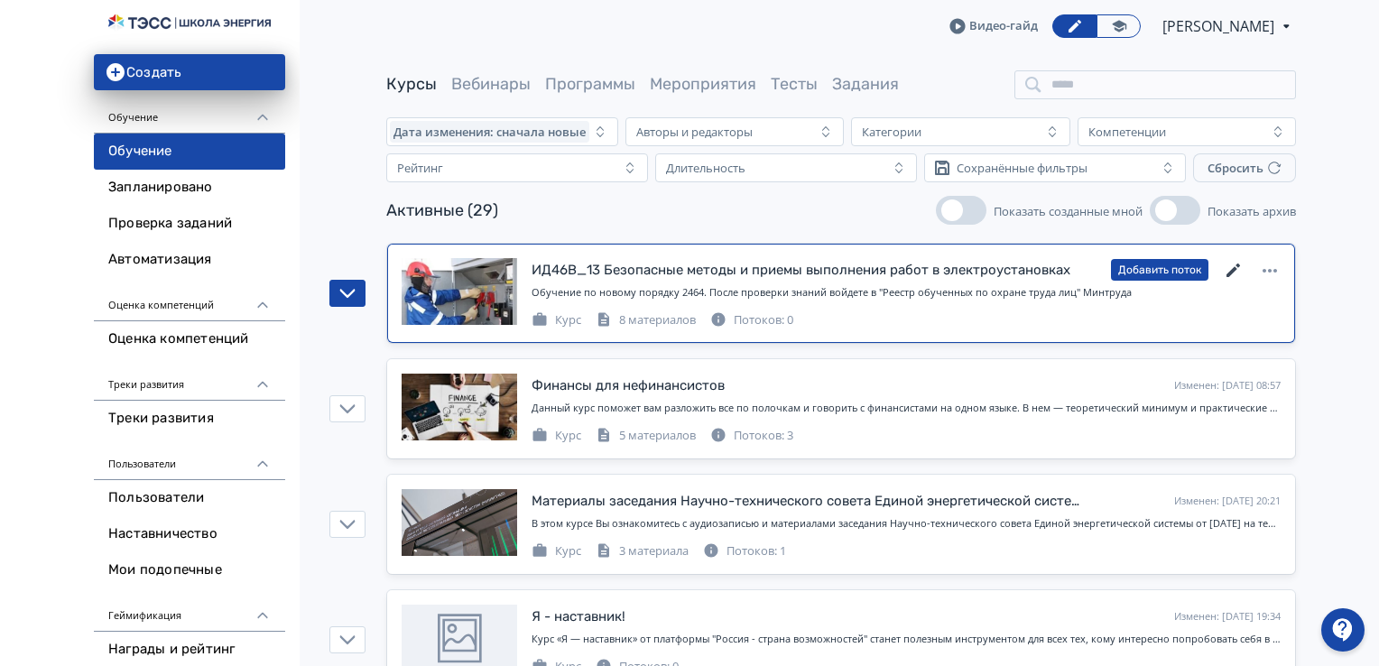
click at [1237, 271] on icon at bounding box center [1234, 271] width 22 height 22
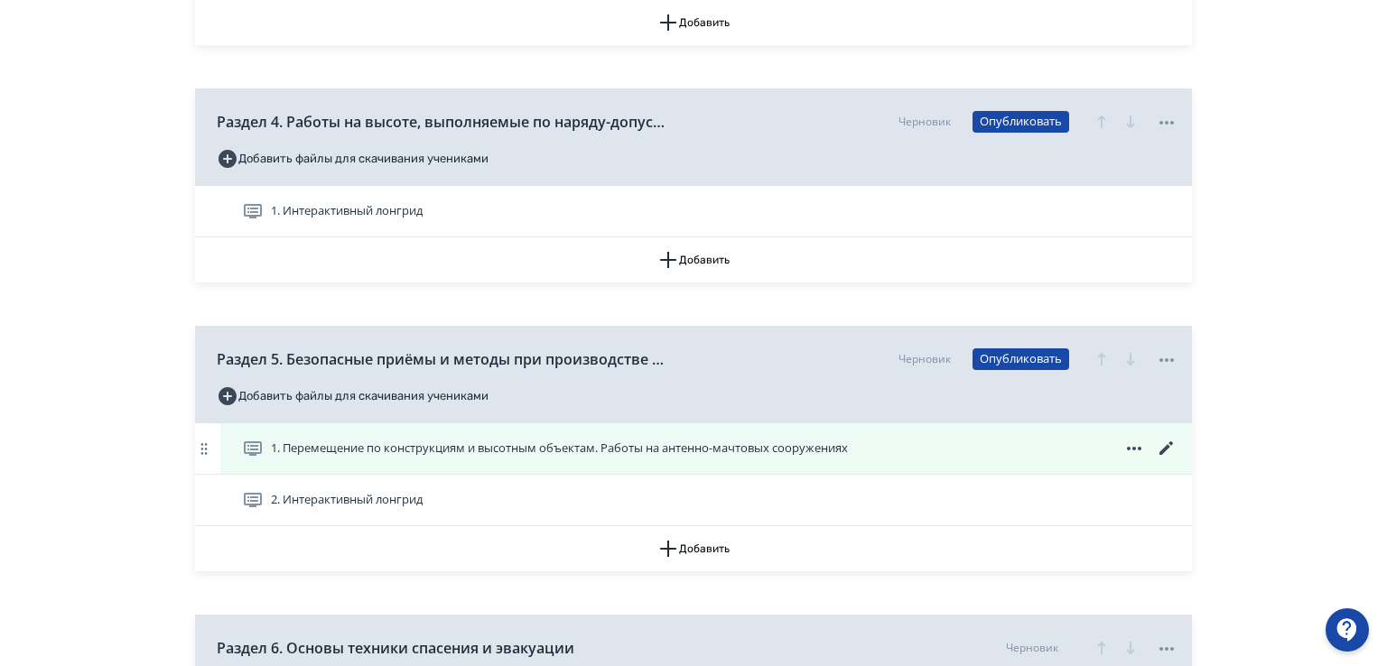
scroll to position [1444, 0]
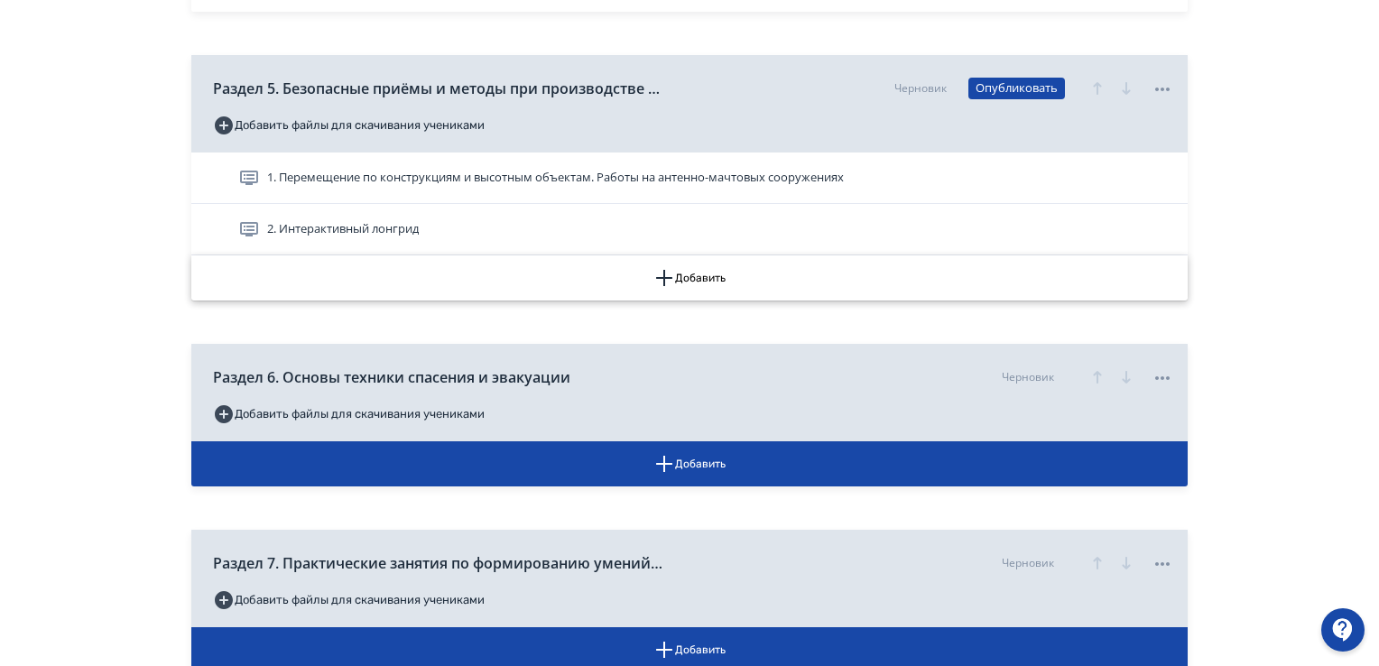
click at [663, 277] on icon "button" at bounding box center [665, 278] width 22 height 22
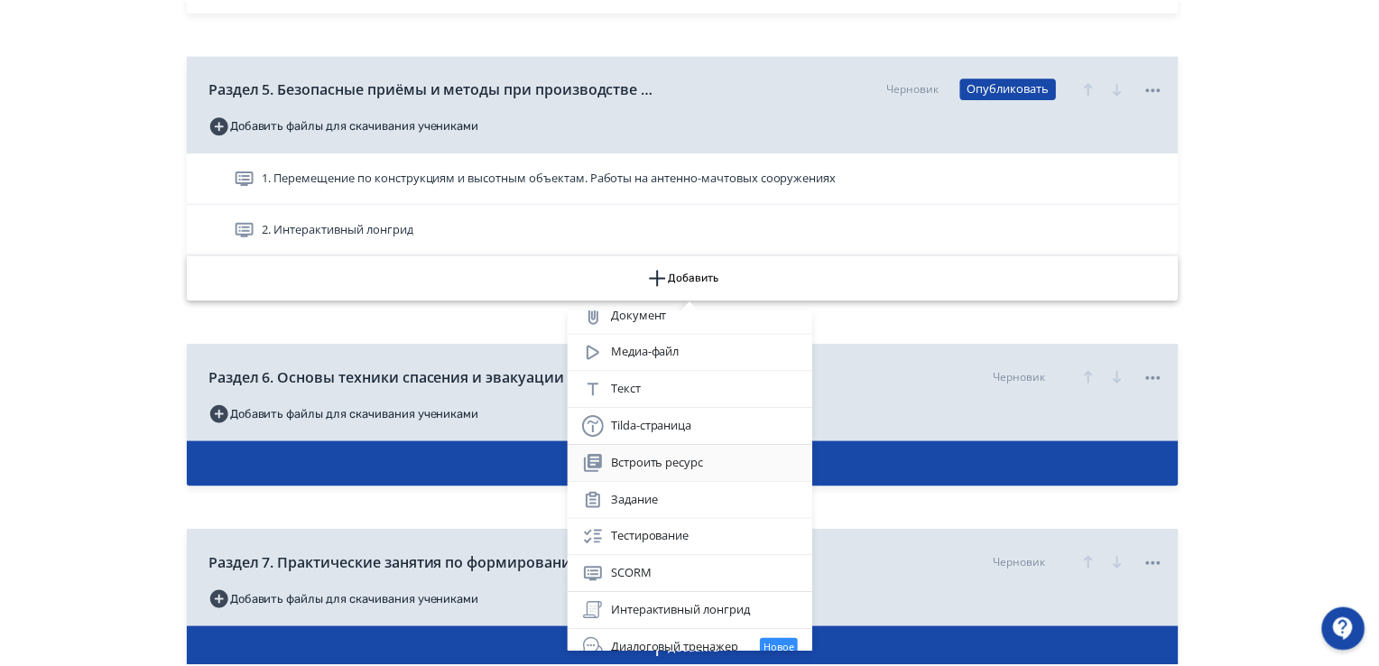
scroll to position [99, 0]
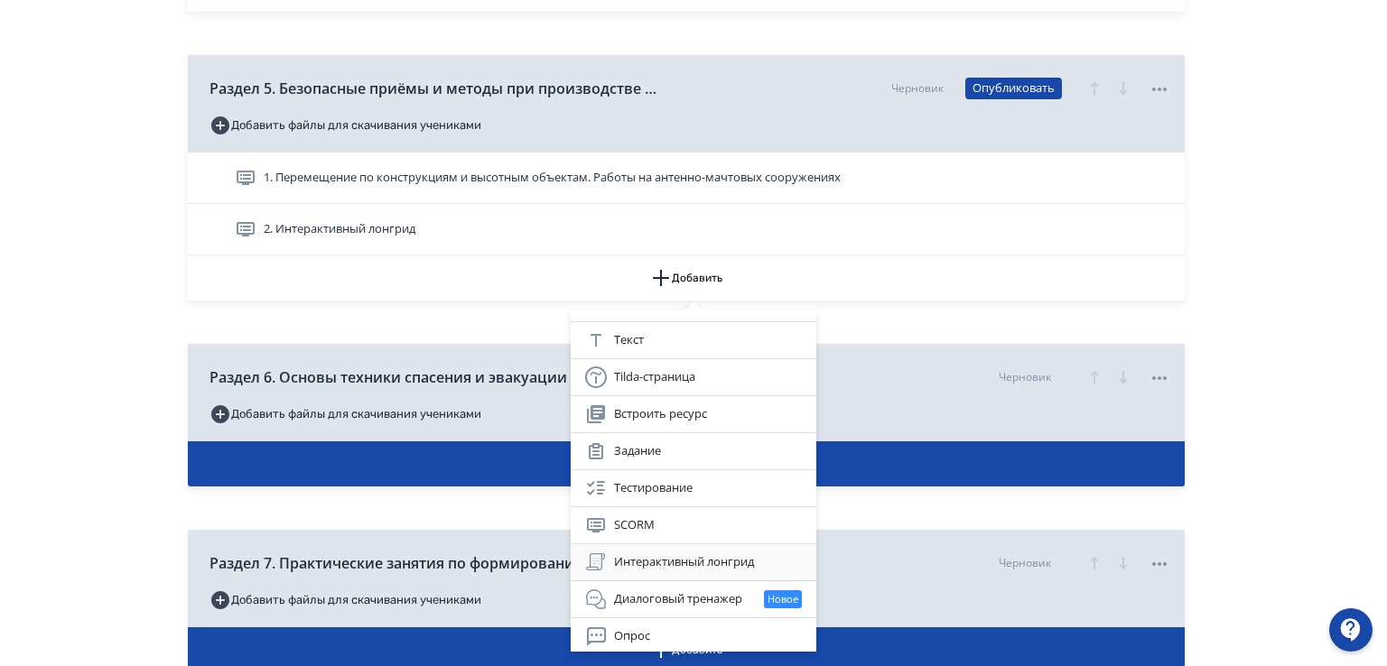
click at [632, 553] on div "Интерактивный лонгрид" at bounding box center [693, 563] width 217 height 22
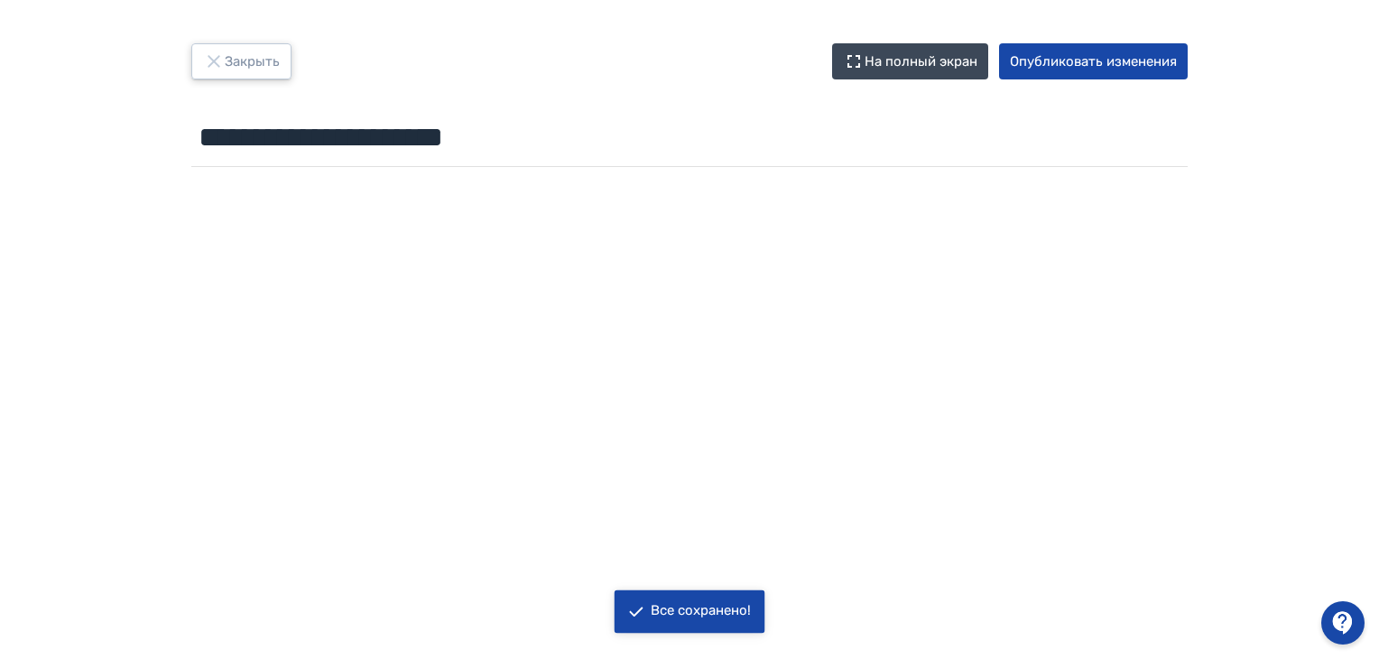
click at [199, 70] on button "Закрыть" at bounding box center [241, 61] width 100 height 36
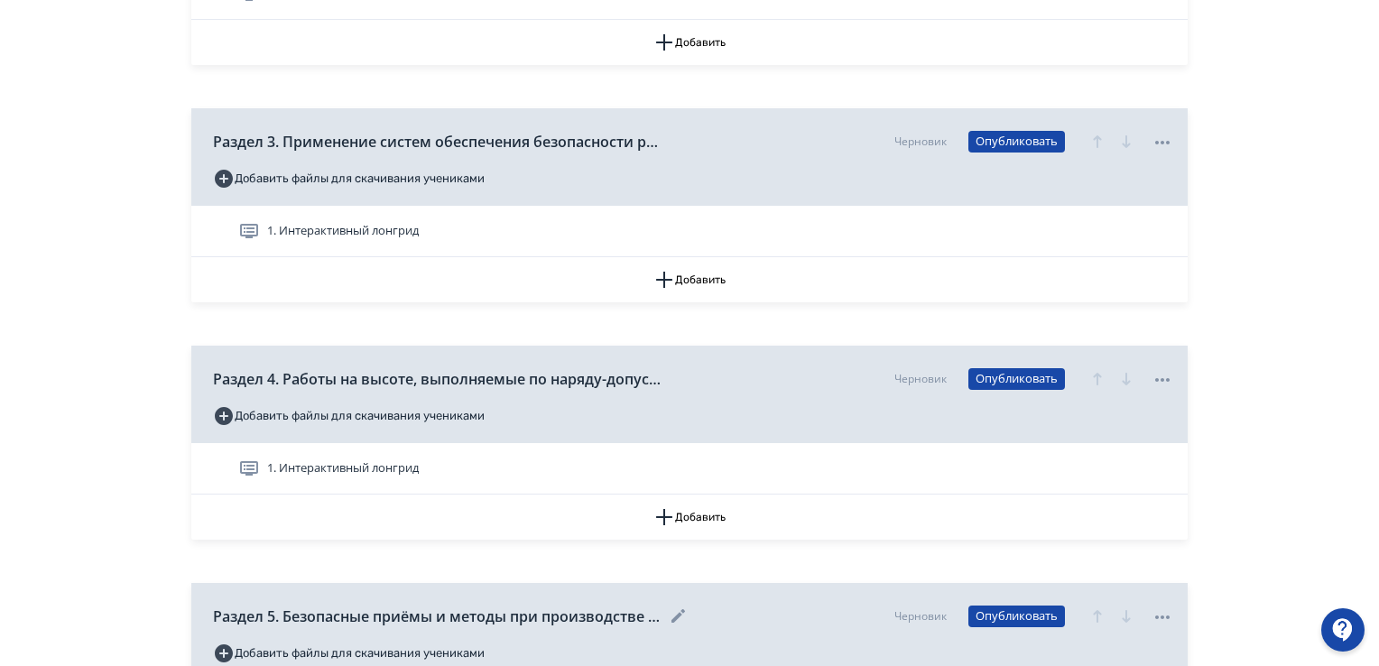
scroll to position [1083, 0]
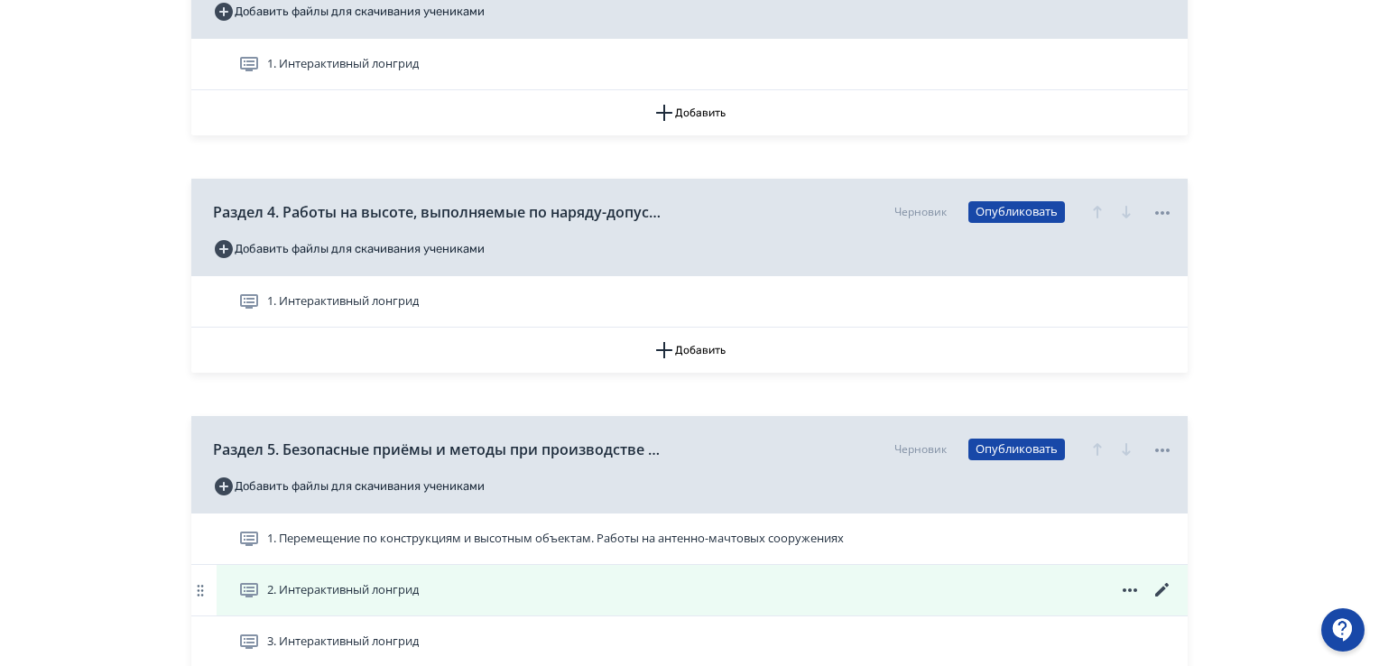
click at [1166, 582] on icon at bounding box center [1163, 591] width 22 height 22
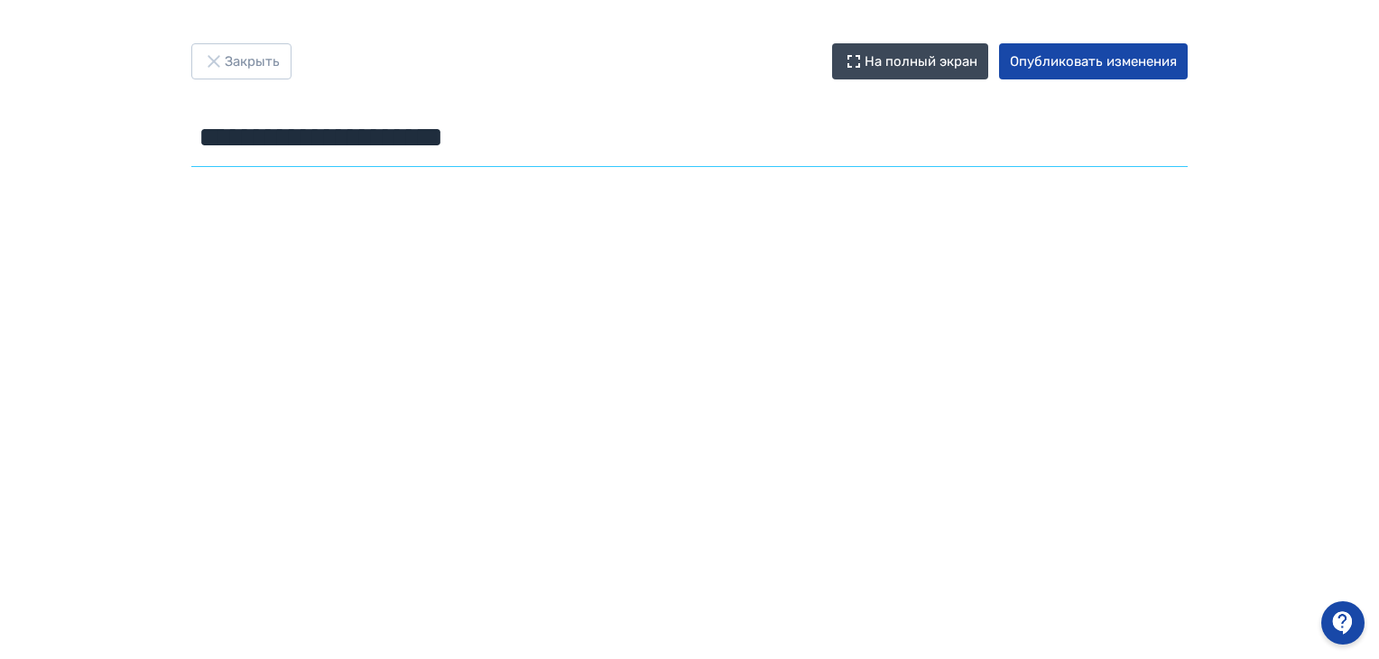
drag, startPoint x: 568, startPoint y: 145, endPoint x: 120, endPoint y: 123, distance: 448.4
click at [120, 123] on div "**********" at bounding box center [689, 329] width 1379 height 572
paste input "**********"
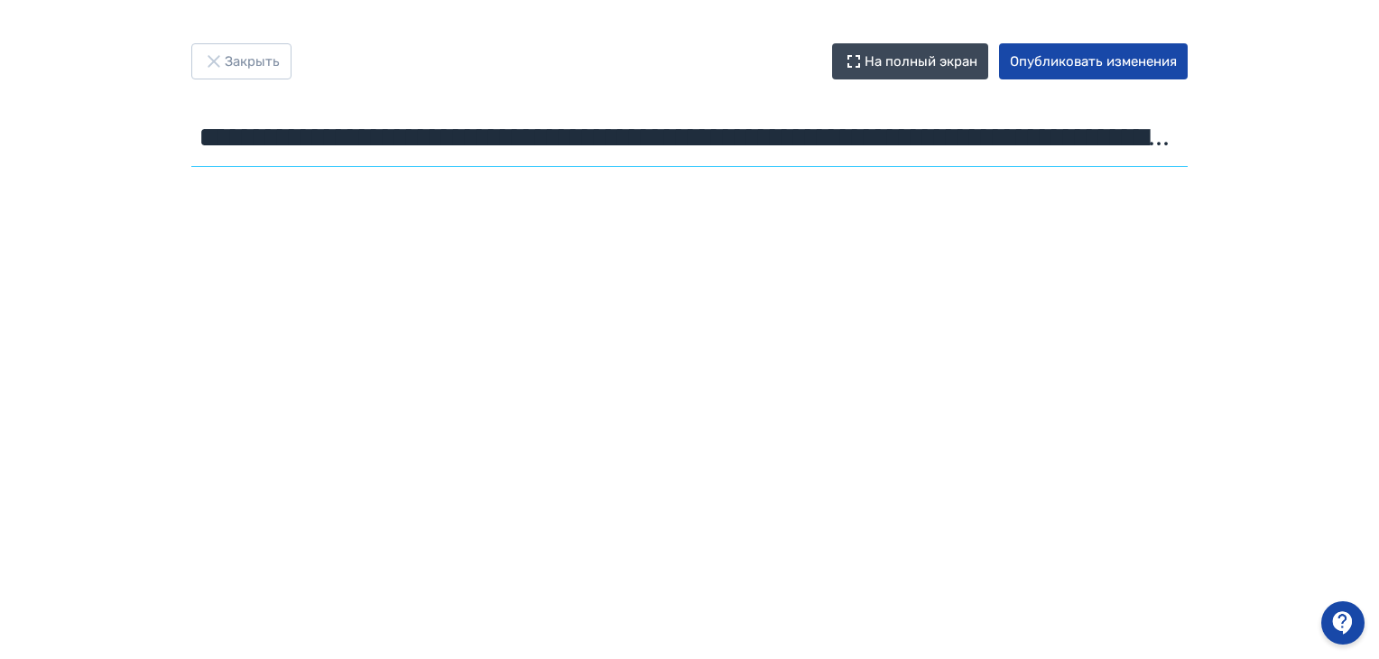
scroll to position [0, 1471]
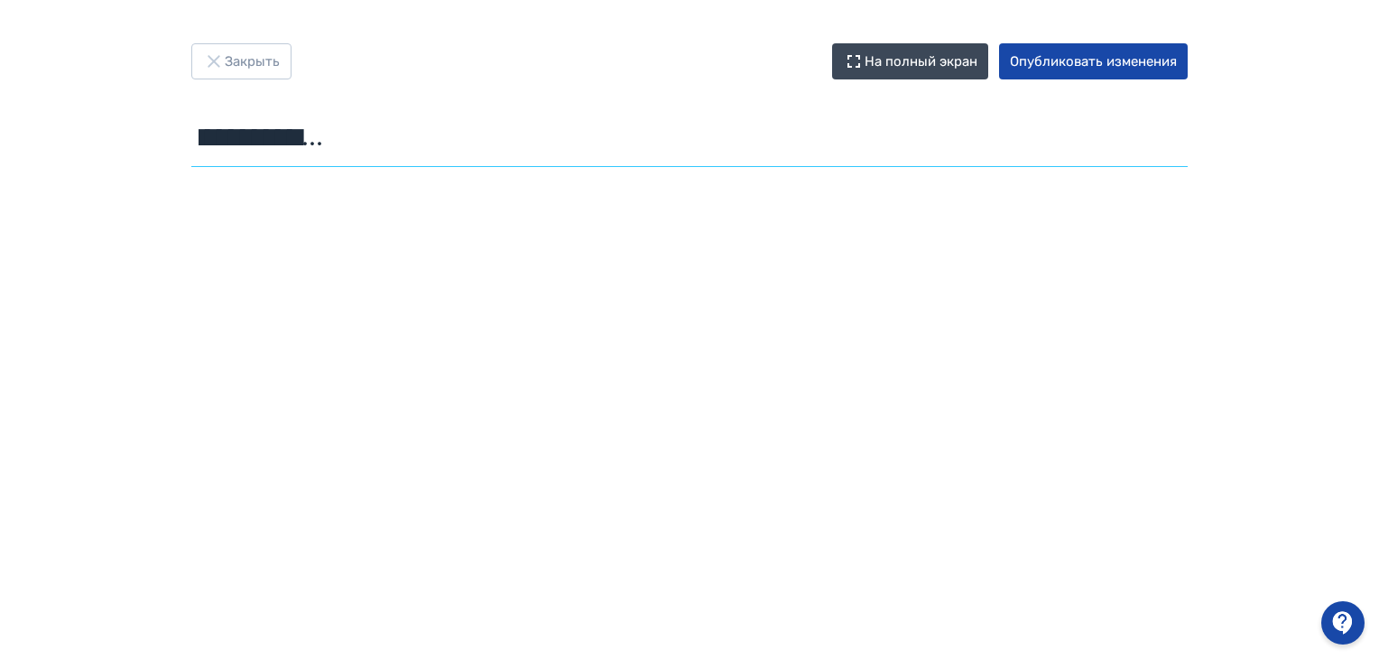
type input "**********"
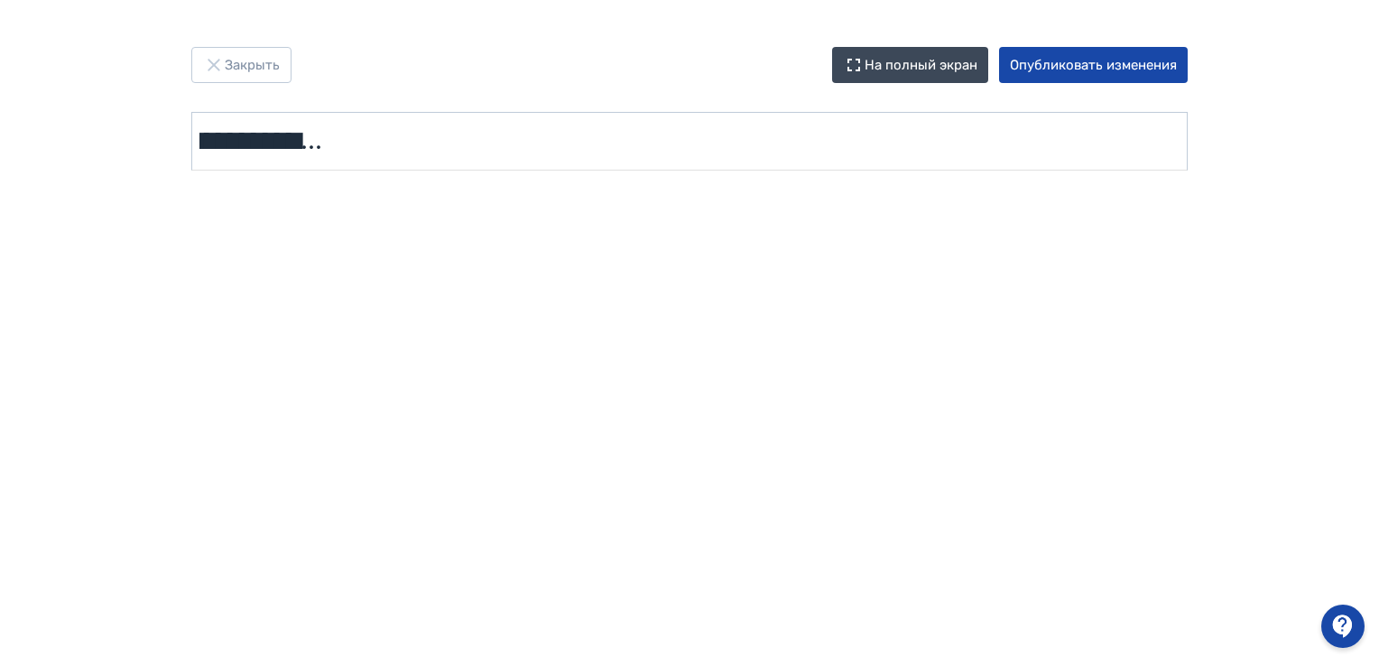
scroll to position [0, 0]
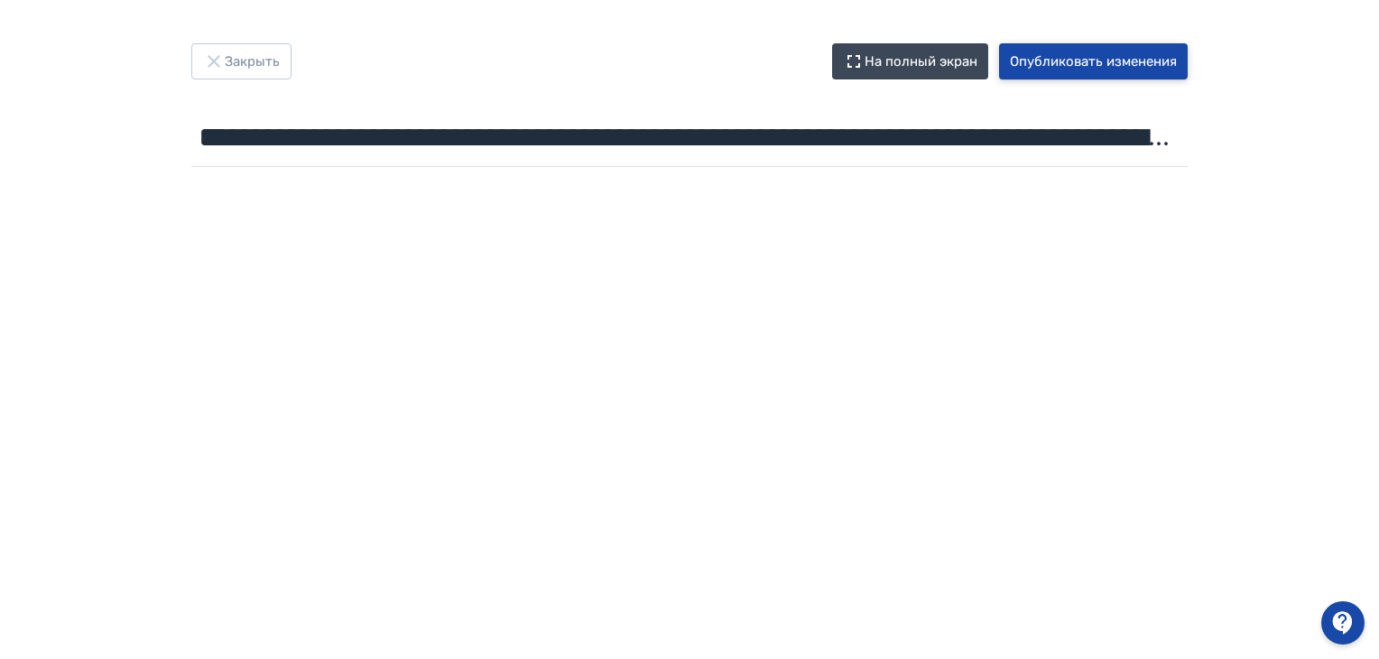
click at [1073, 64] on button "Опубликовать изменения" at bounding box center [1093, 61] width 189 height 36
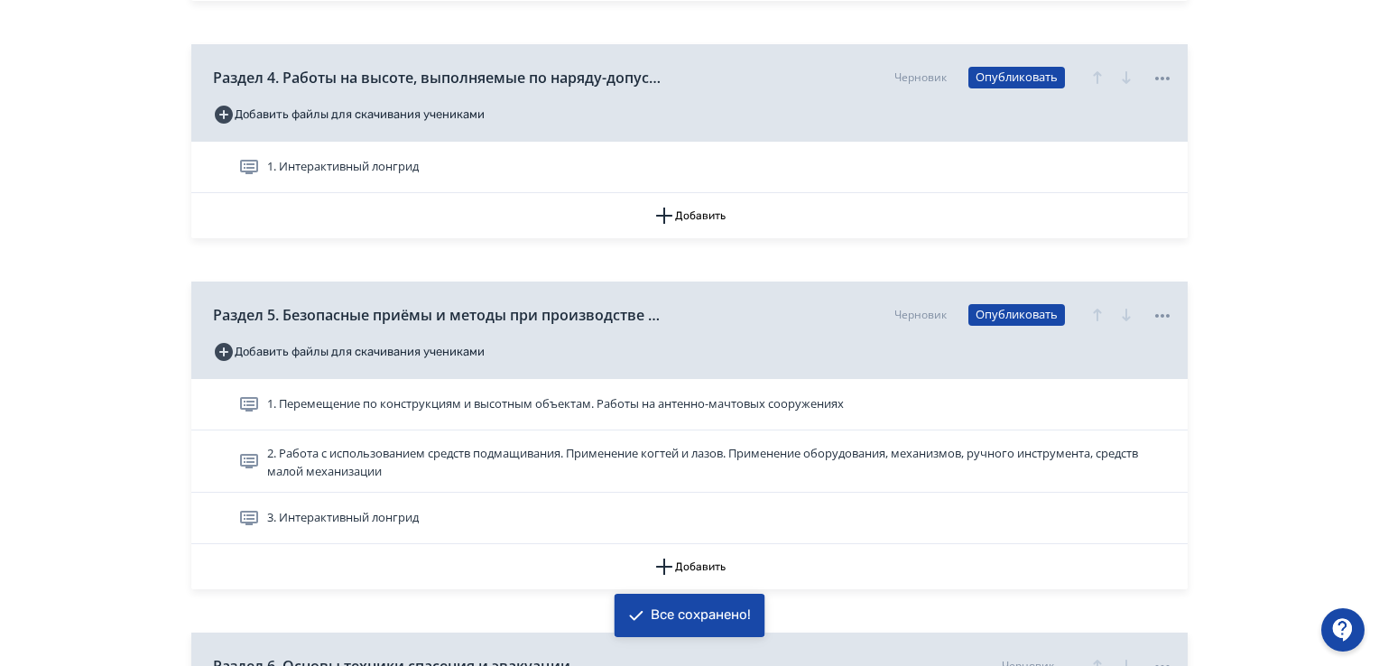
scroll to position [1354, 0]
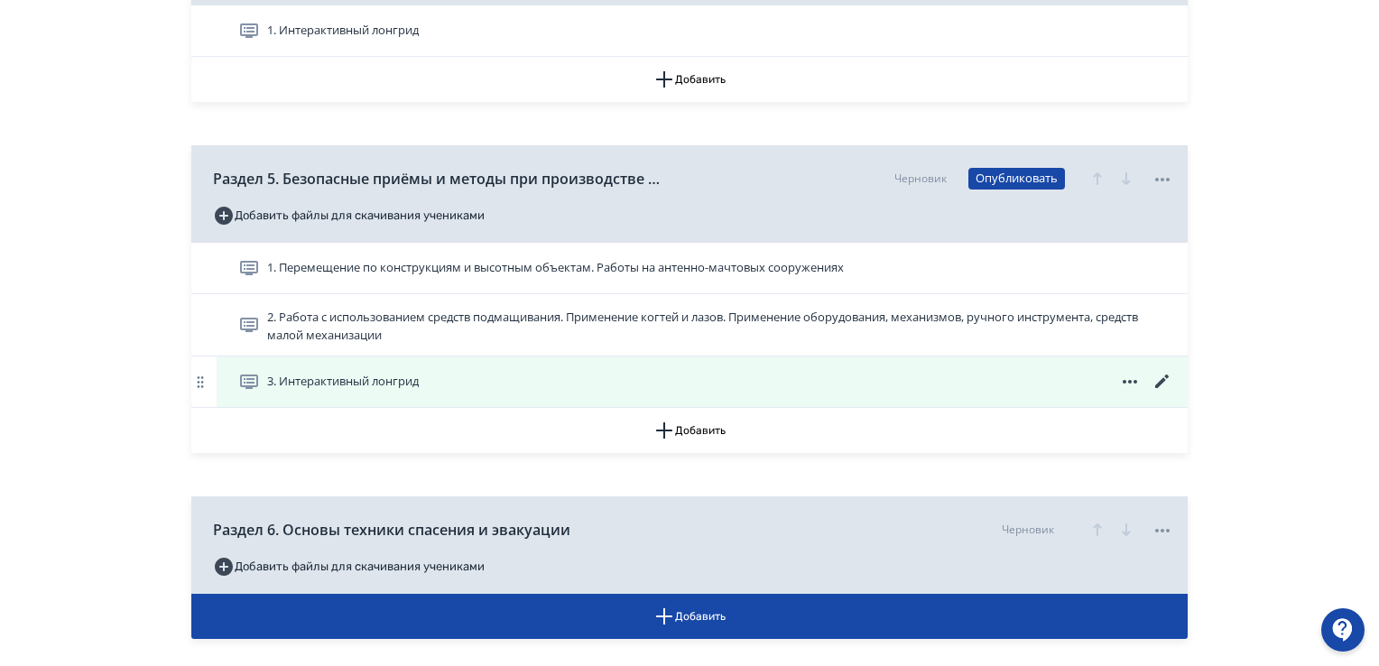
click at [1162, 383] on icon at bounding box center [1163, 382] width 14 height 14
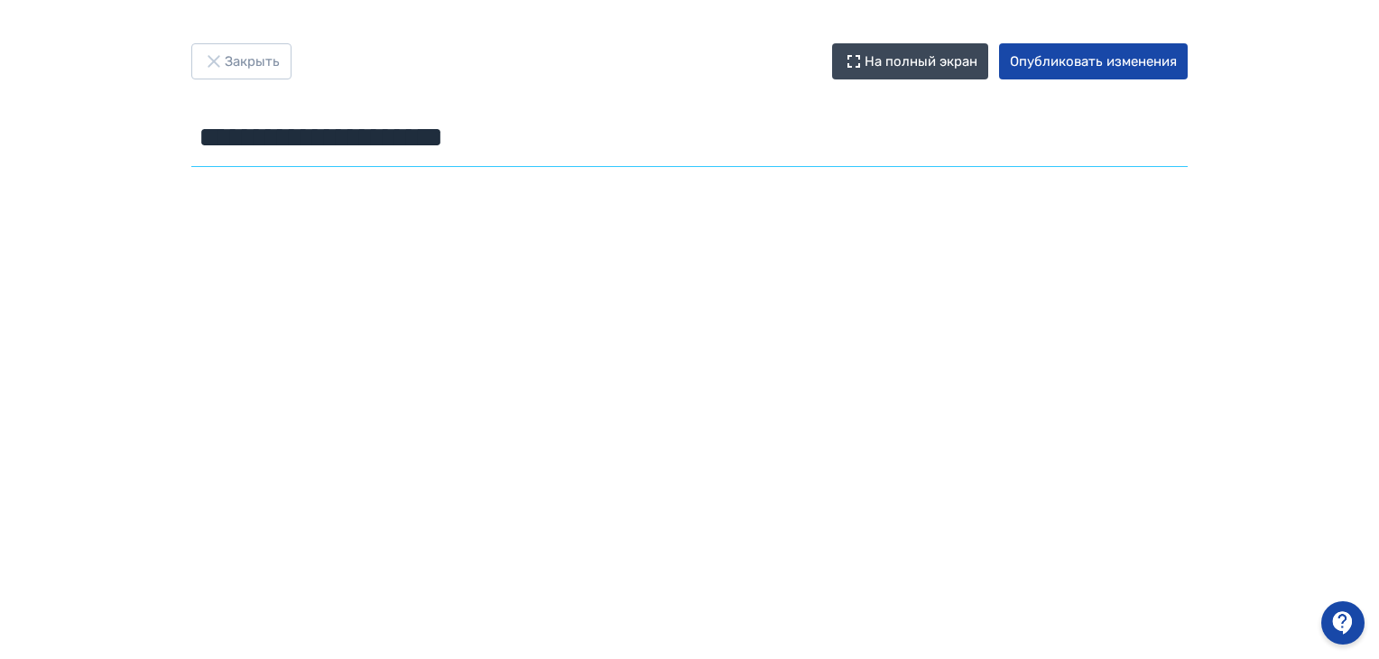
drag, startPoint x: 202, startPoint y: 134, endPoint x: 585, endPoint y: 160, distance: 383.7
click at [585, 160] on input "**********" at bounding box center [689, 137] width 997 height 59
paste input "**********"
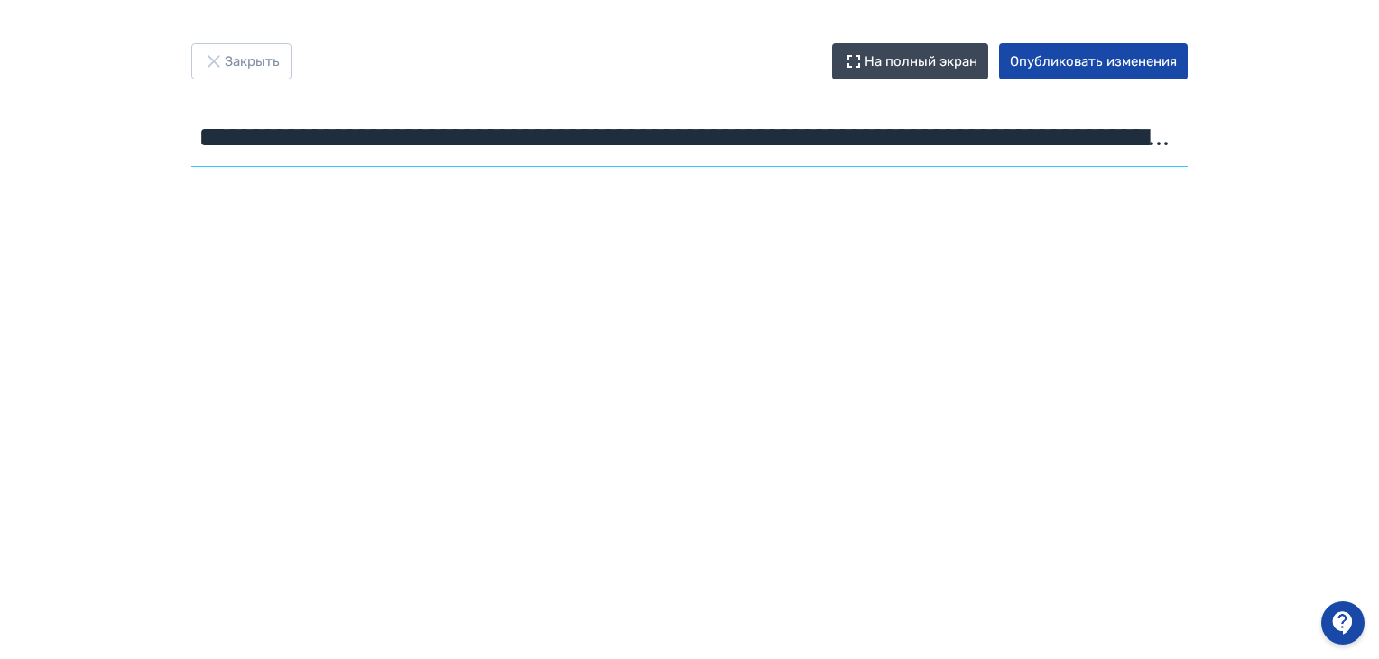
scroll to position [0, 1069]
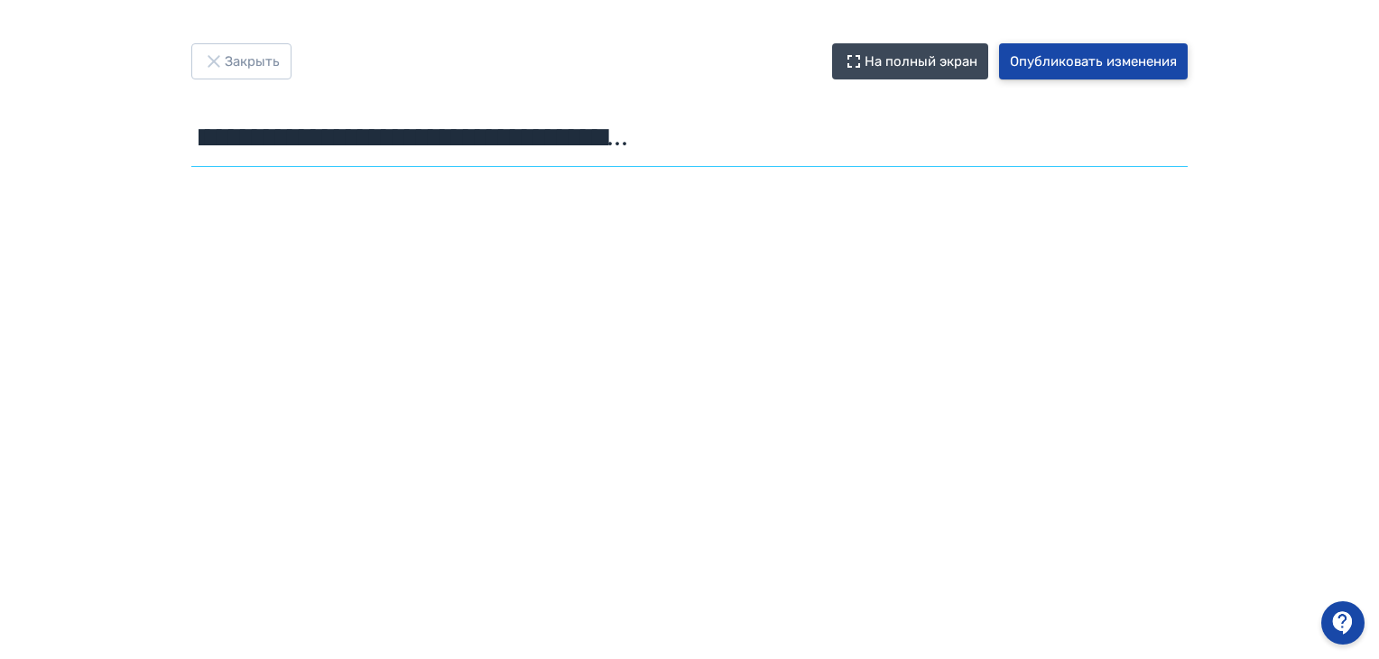
type input "**********"
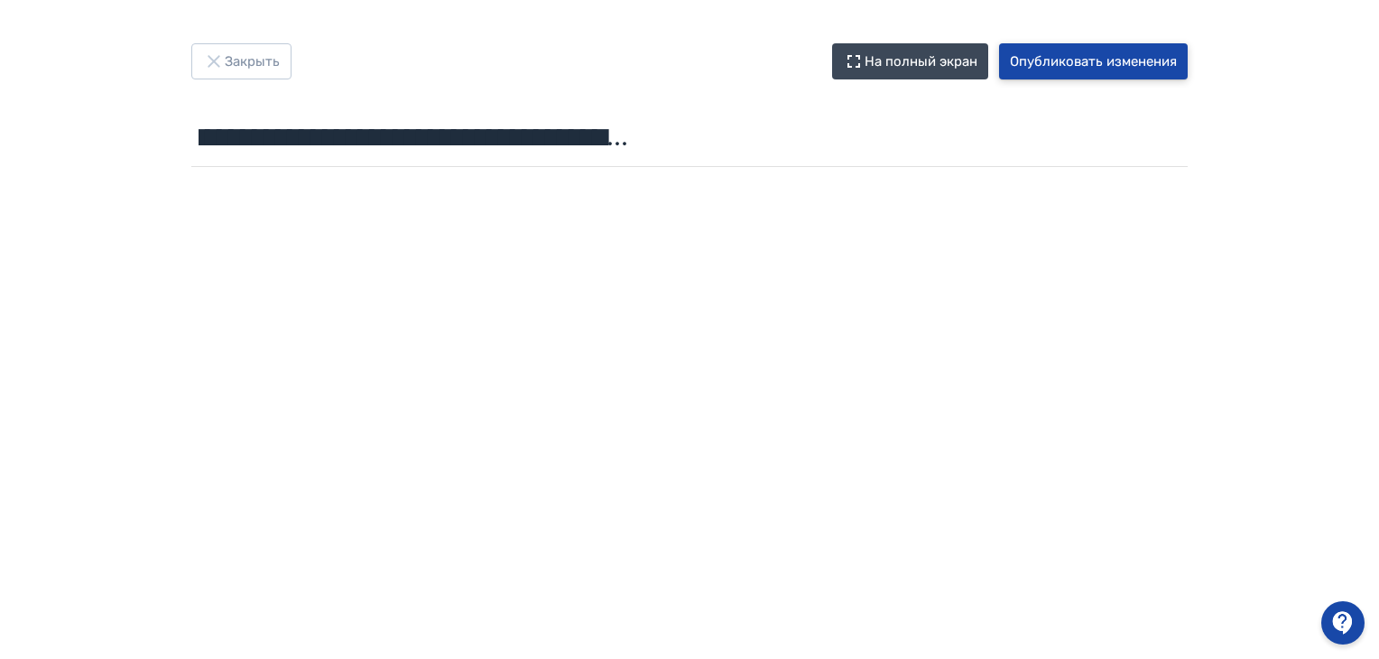
click at [1056, 54] on button "Опубликовать изменения" at bounding box center [1093, 61] width 189 height 36
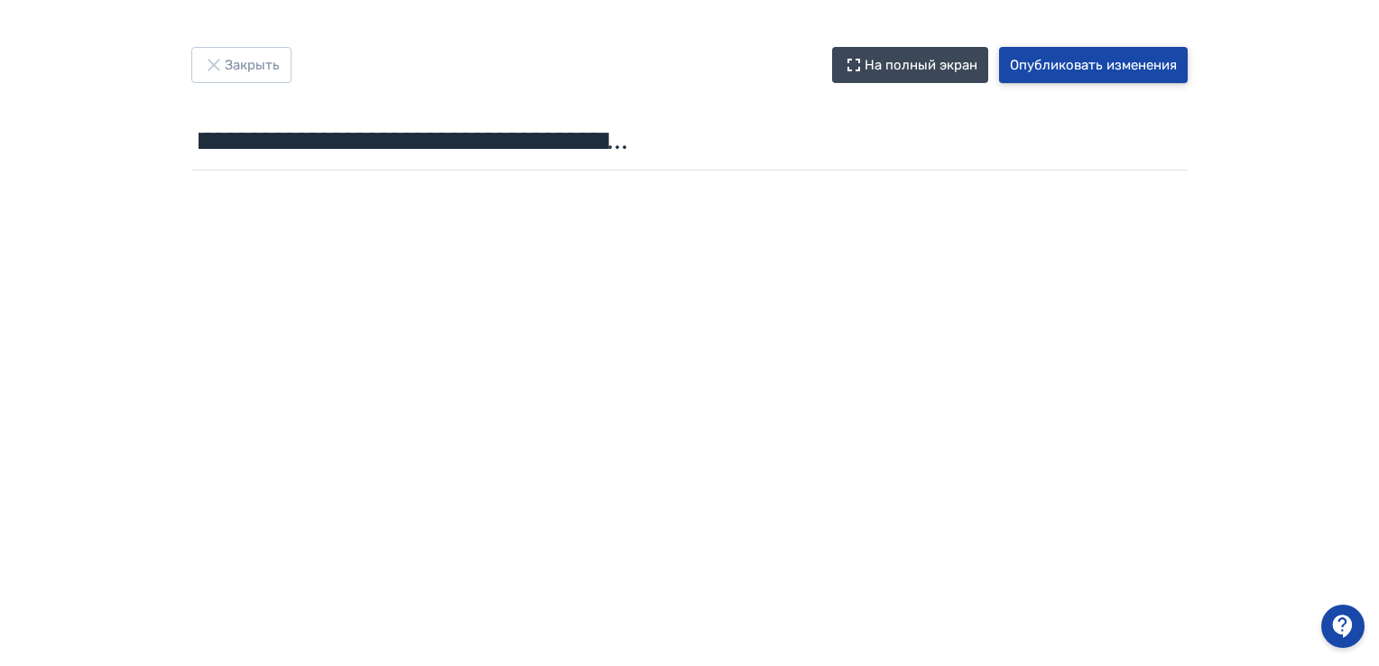
scroll to position [0, 0]
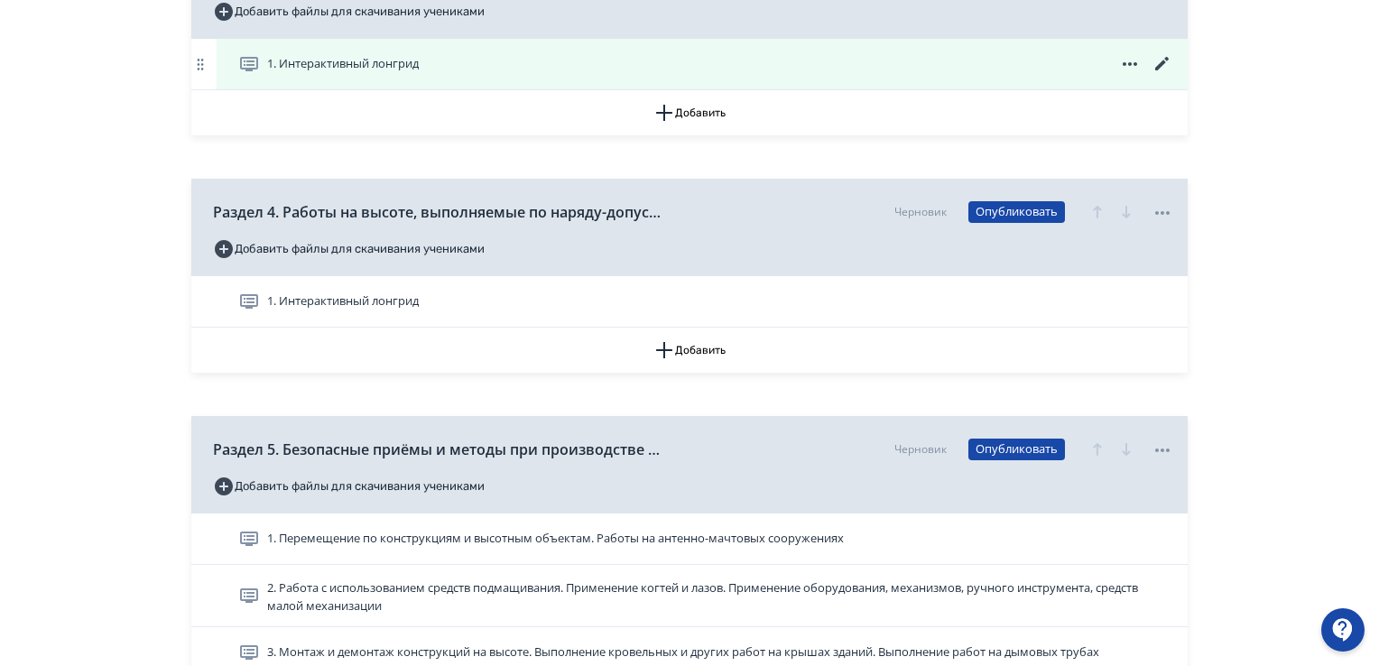
scroll to position [1264, 0]
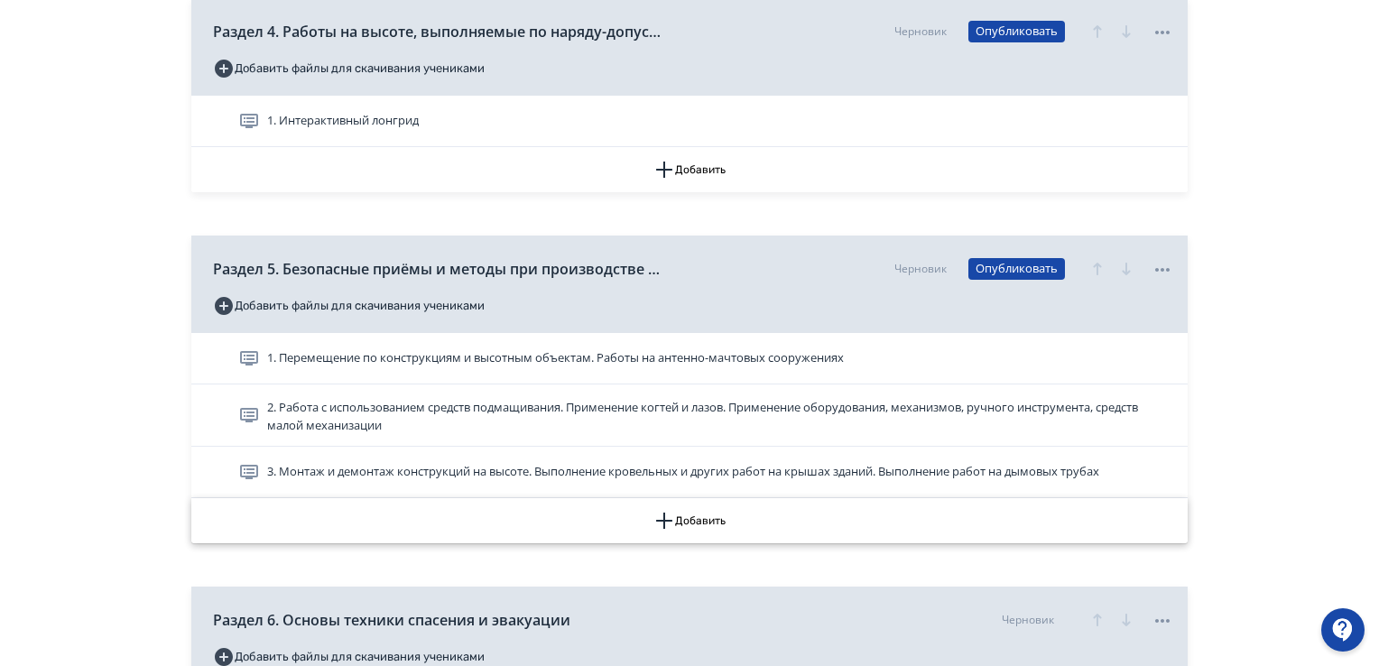
click at [664, 517] on icon "button" at bounding box center [664, 521] width 16 height 16
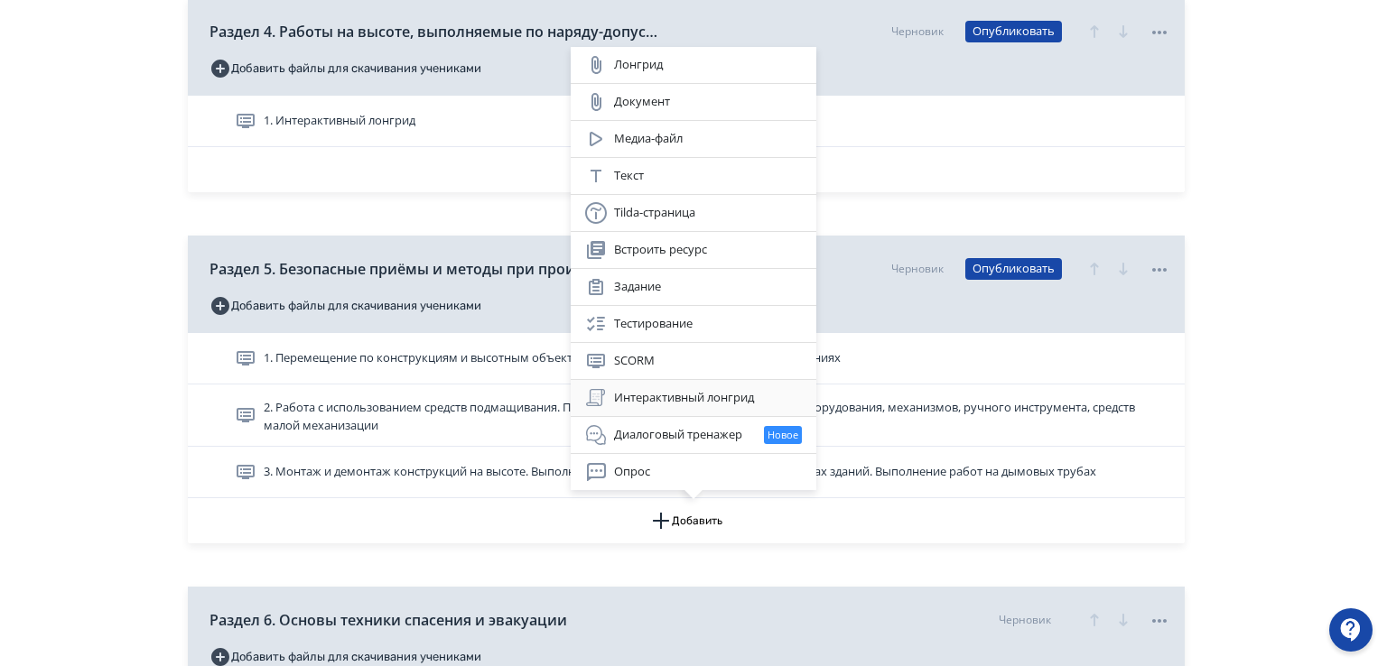
click at [657, 400] on div "Интерактивный лонгрид" at bounding box center [693, 398] width 217 height 22
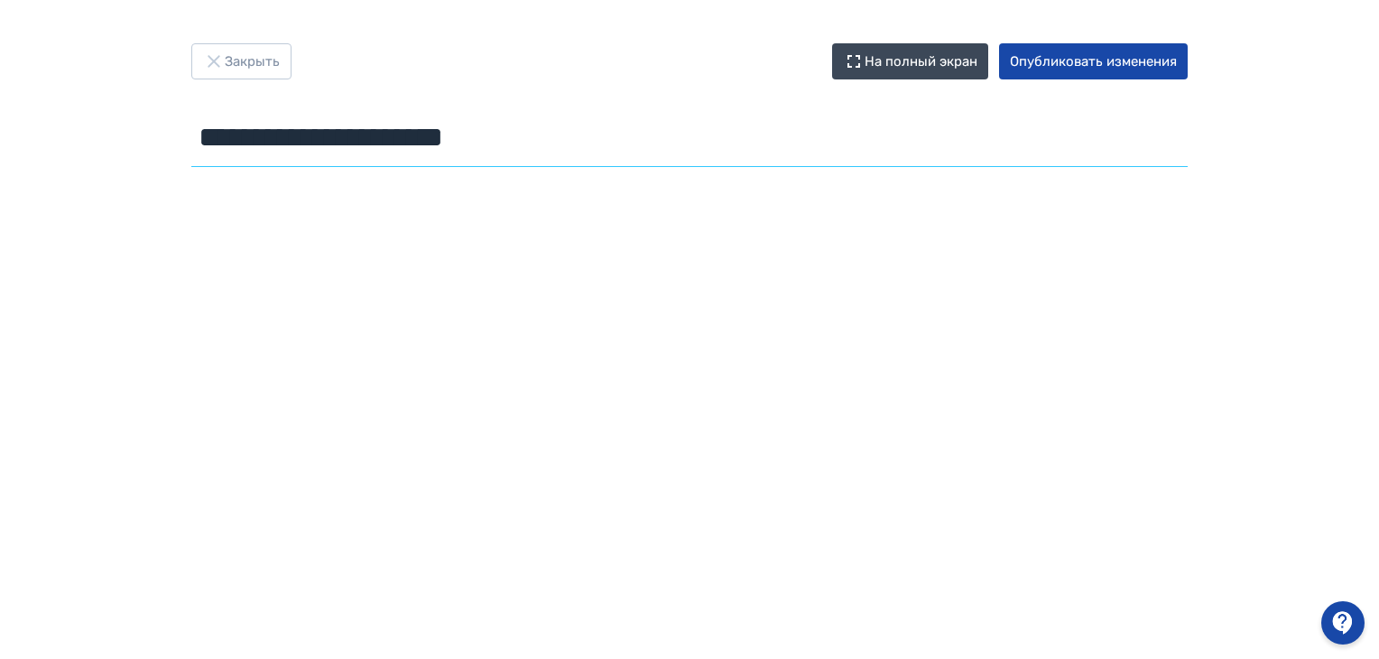
drag, startPoint x: 219, startPoint y: 133, endPoint x: 142, endPoint y: 131, distance: 77.7
click at [142, 131] on div "**********" at bounding box center [689, 329] width 1379 height 572
paste input "**********"
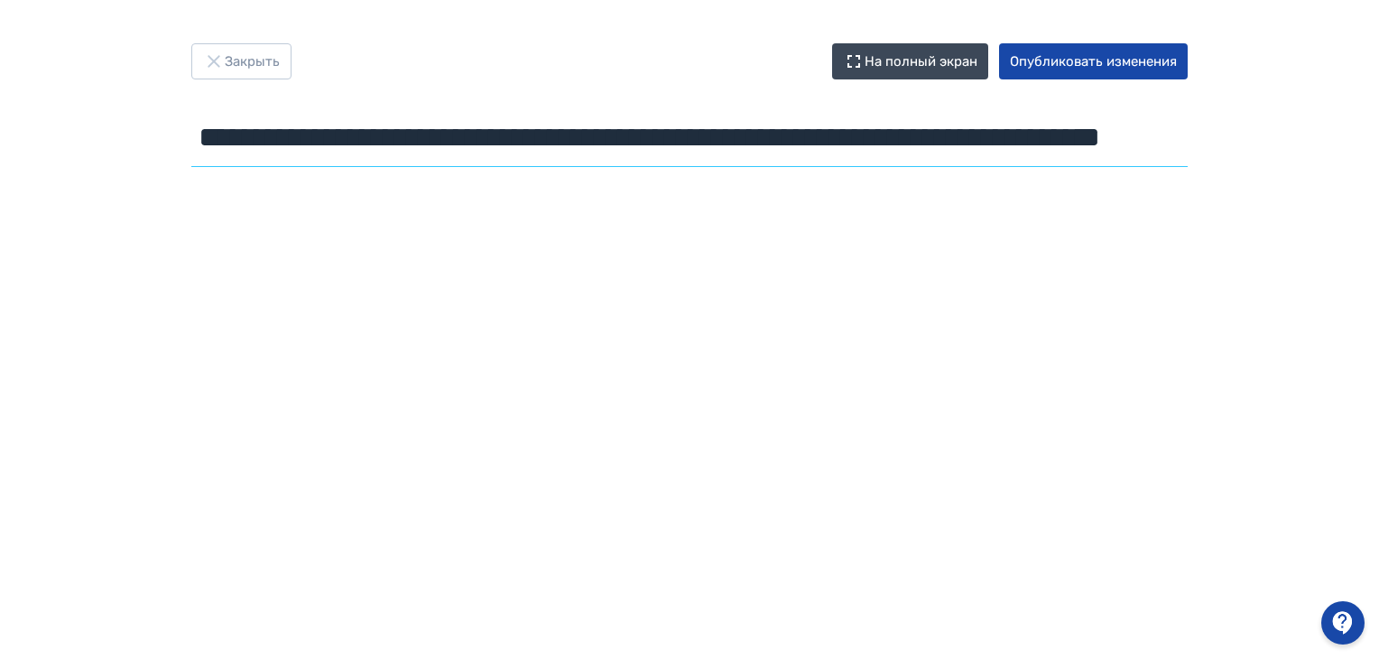
scroll to position [0, 224]
type input "**********"
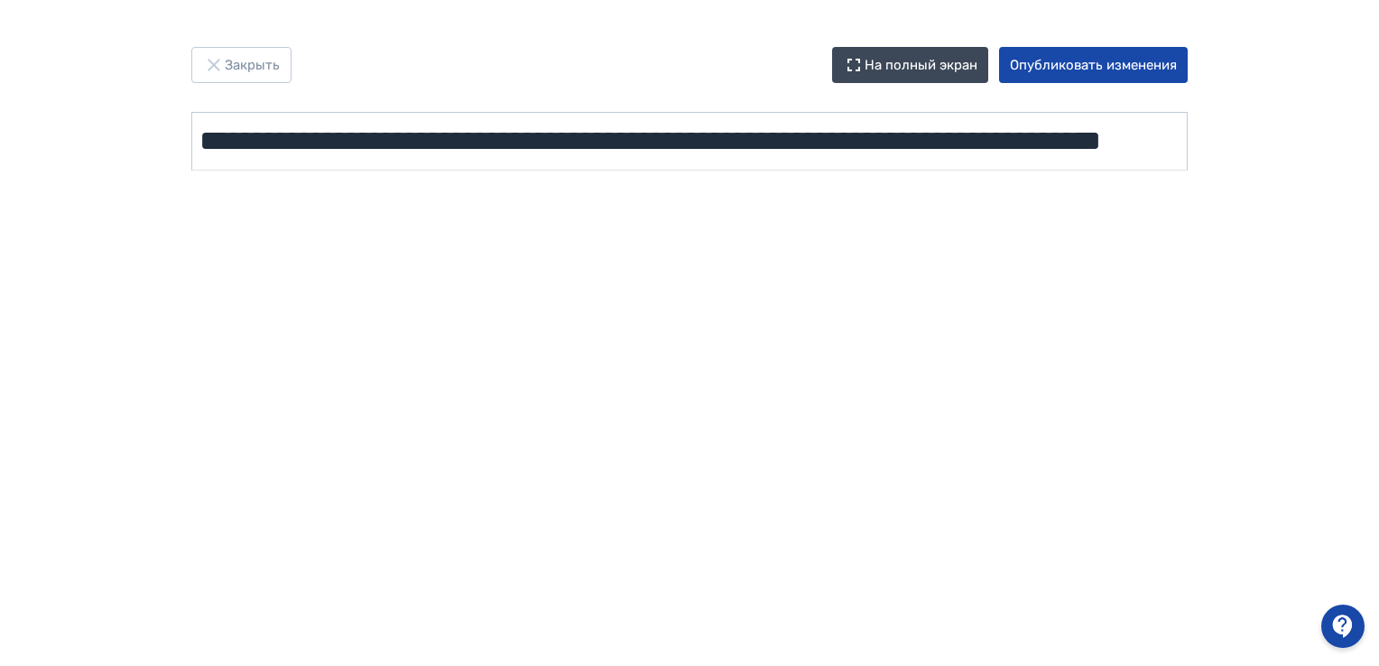
scroll to position [0, 0]
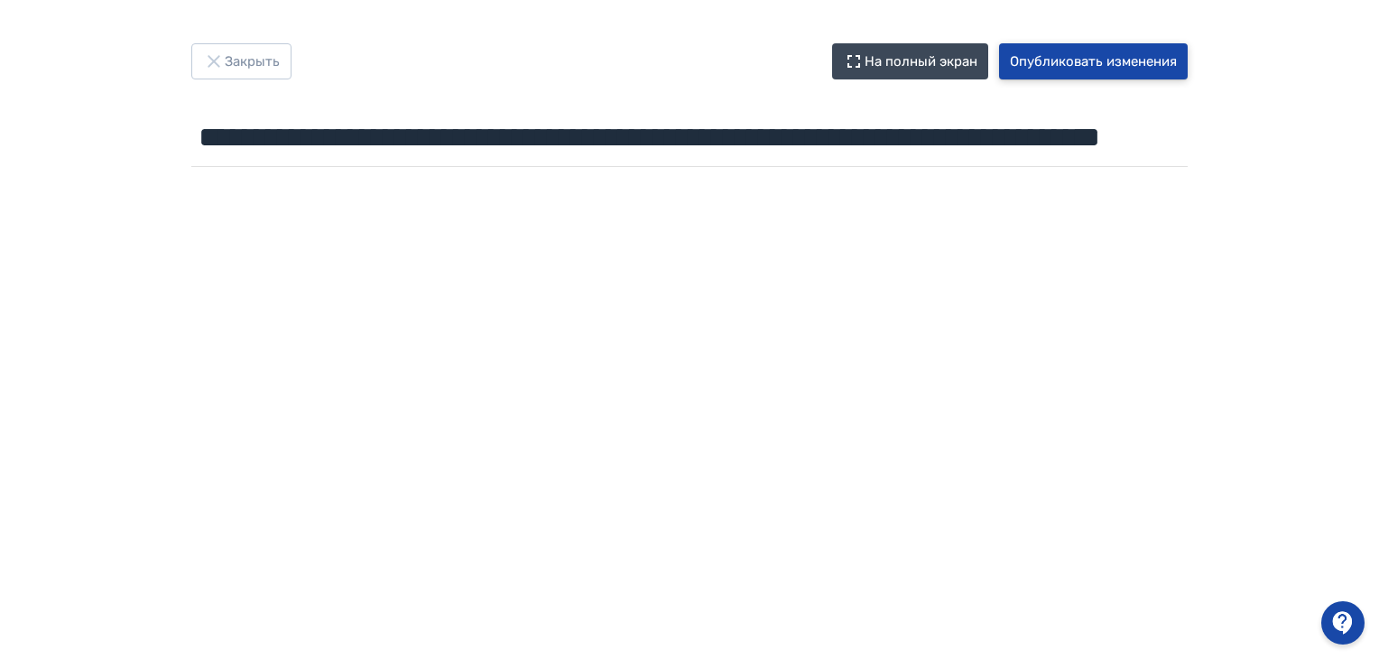
click at [1074, 60] on button "Опубликовать изменения" at bounding box center [1093, 61] width 189 height 36
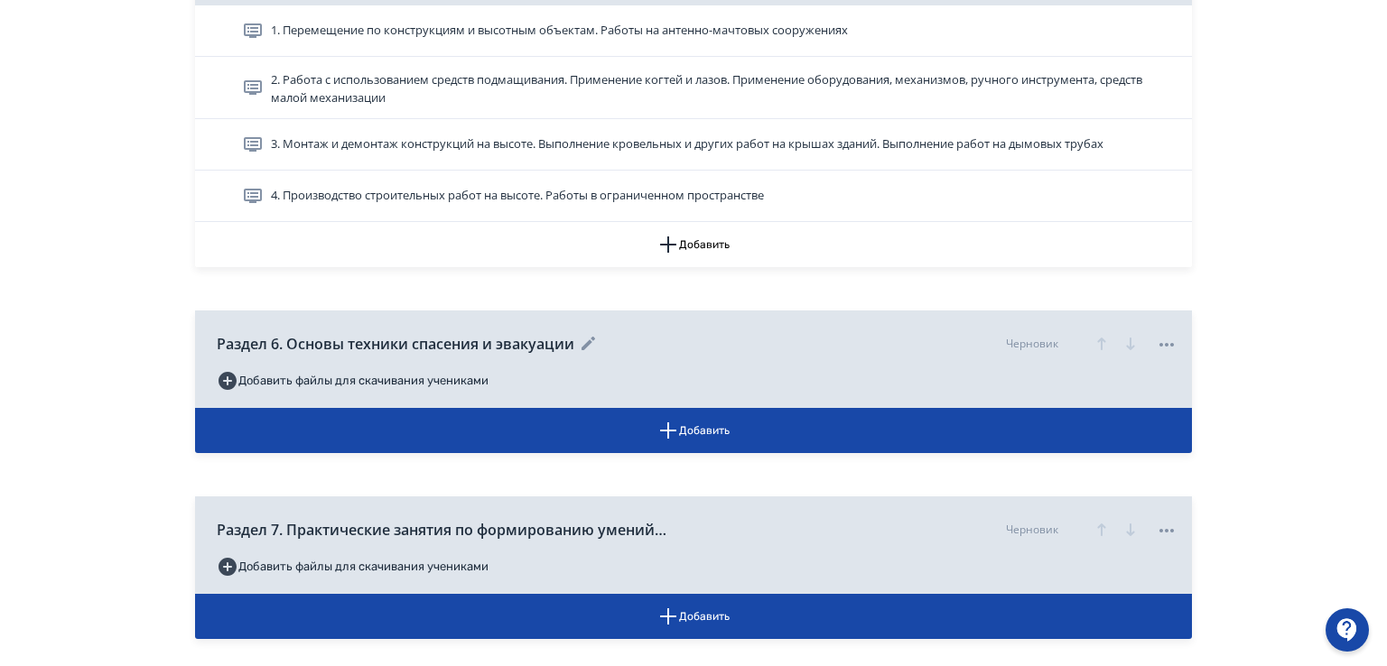
scroll to position [1625, 0]
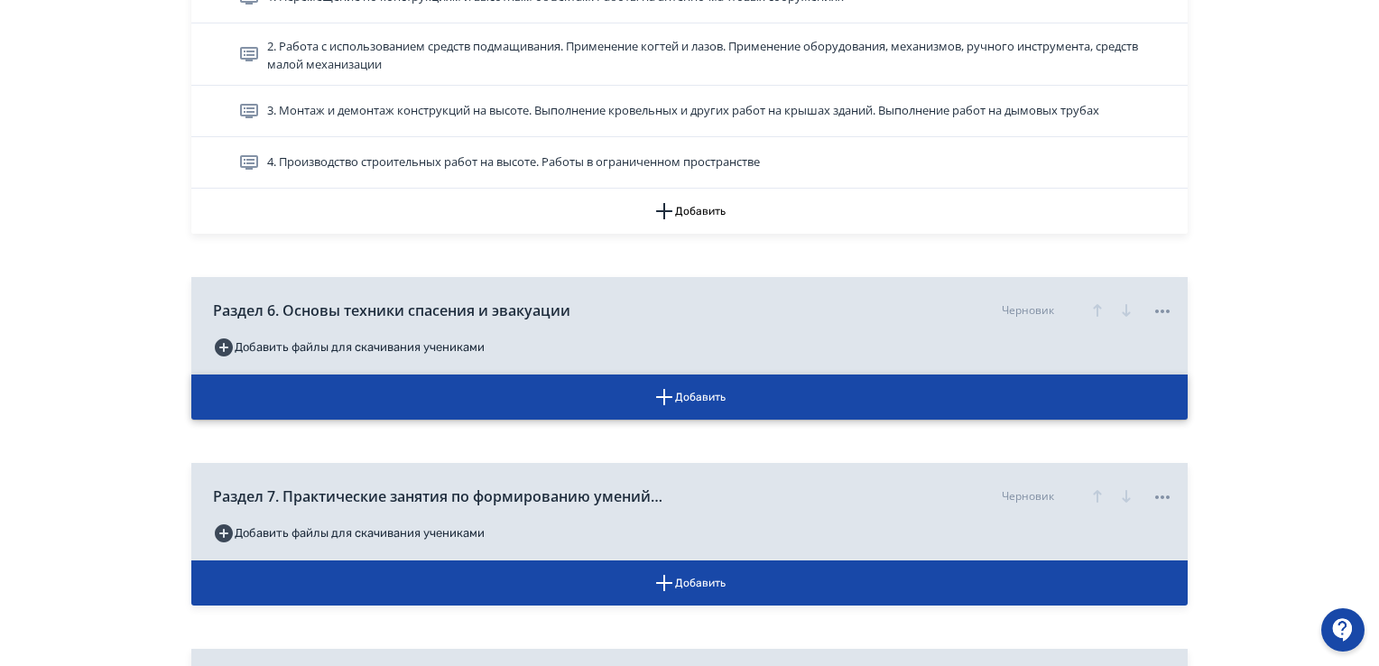
click at [669, 395] on icon "button" at bounding box center [665, 397] width 22 height 22
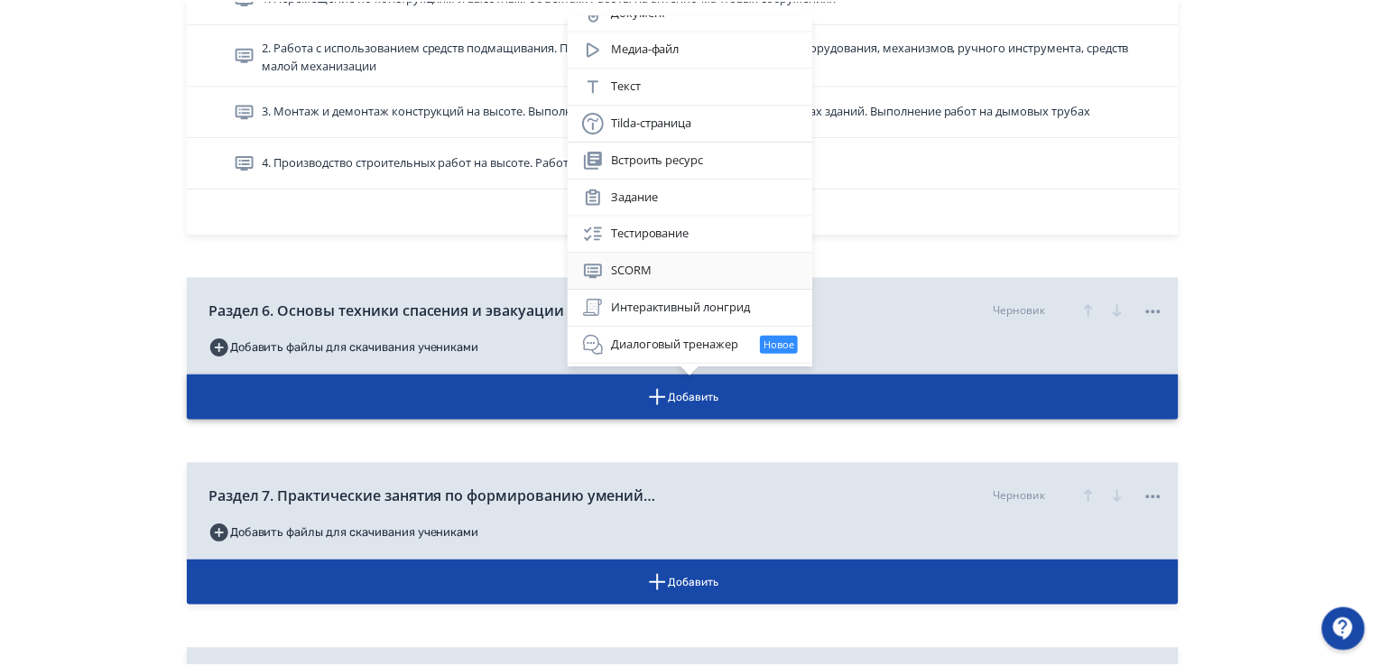
scroll to position [88, 0]
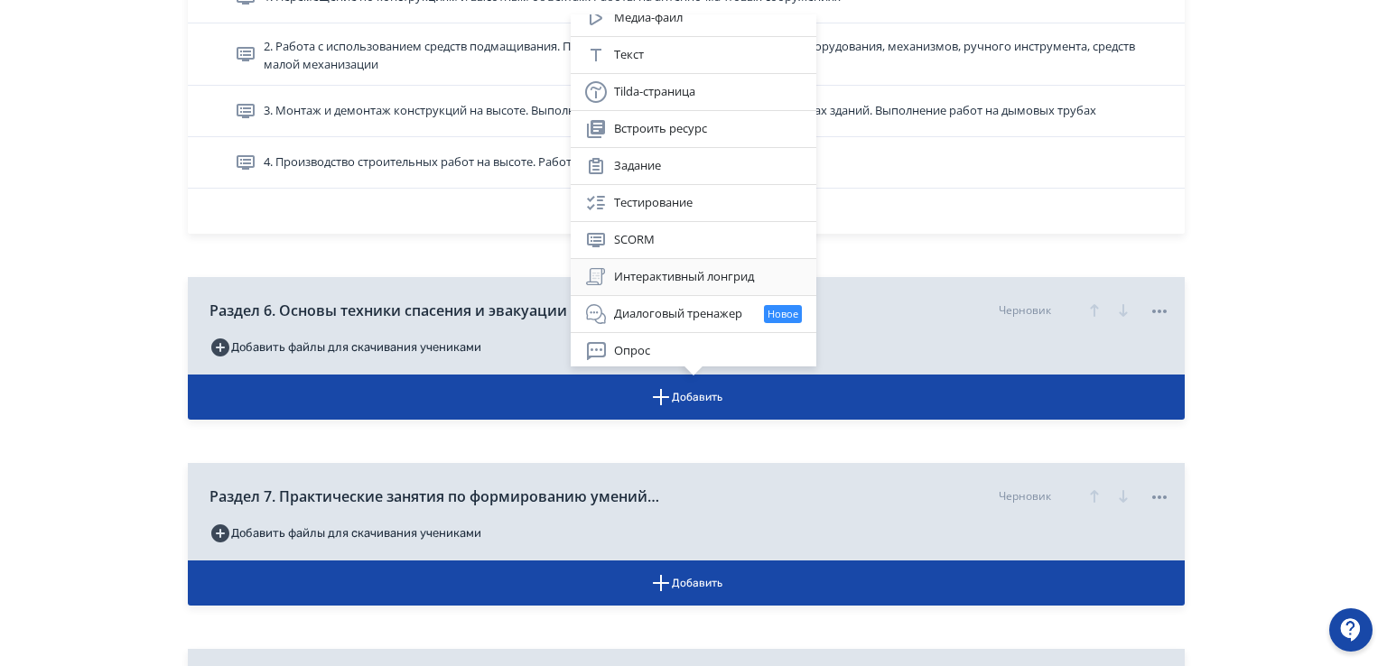
click at [715, 266] on div "Интерактивный лонгрид" at bounding box center [693, 277] width 217 height 22
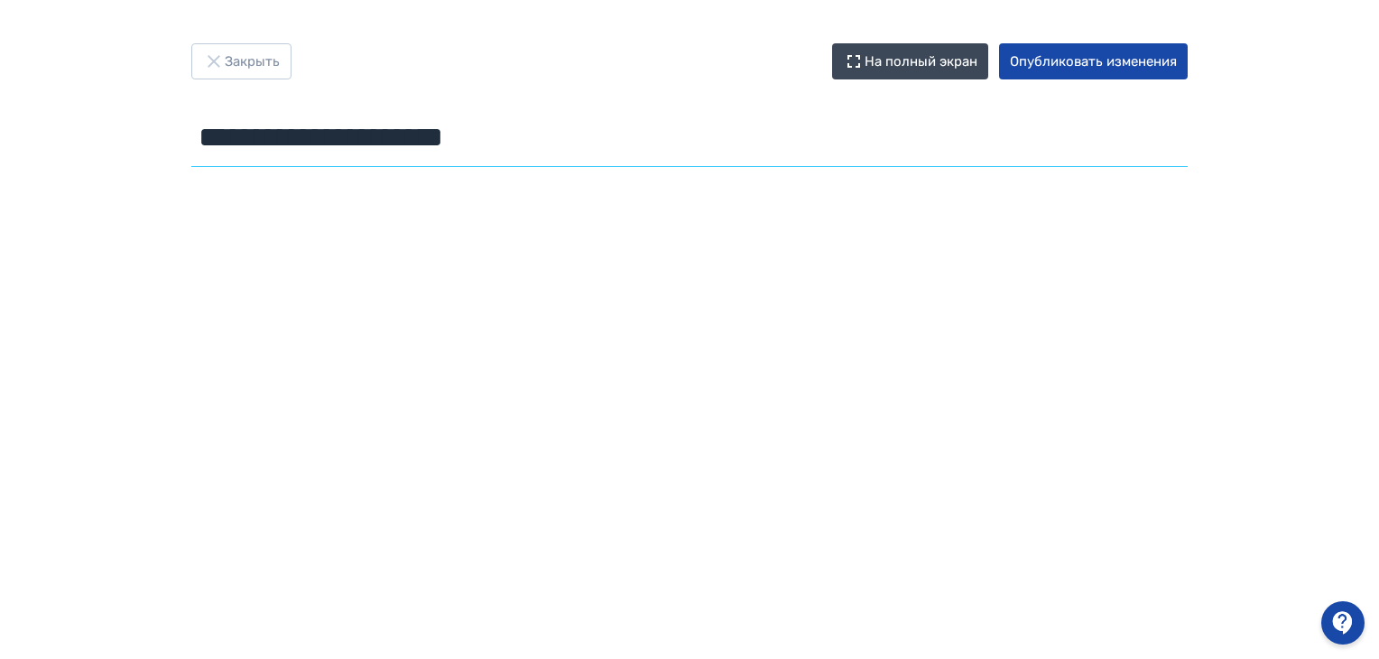
drag, startPoint x: 556, startPoint y: 144, endPoint x: 146, endPoint y: 127, distance: 410.2
click at [146, 127] on div "**********" at bounding box center [689, 329] width 1379 height 572
paste input "**********"
type input "**********"
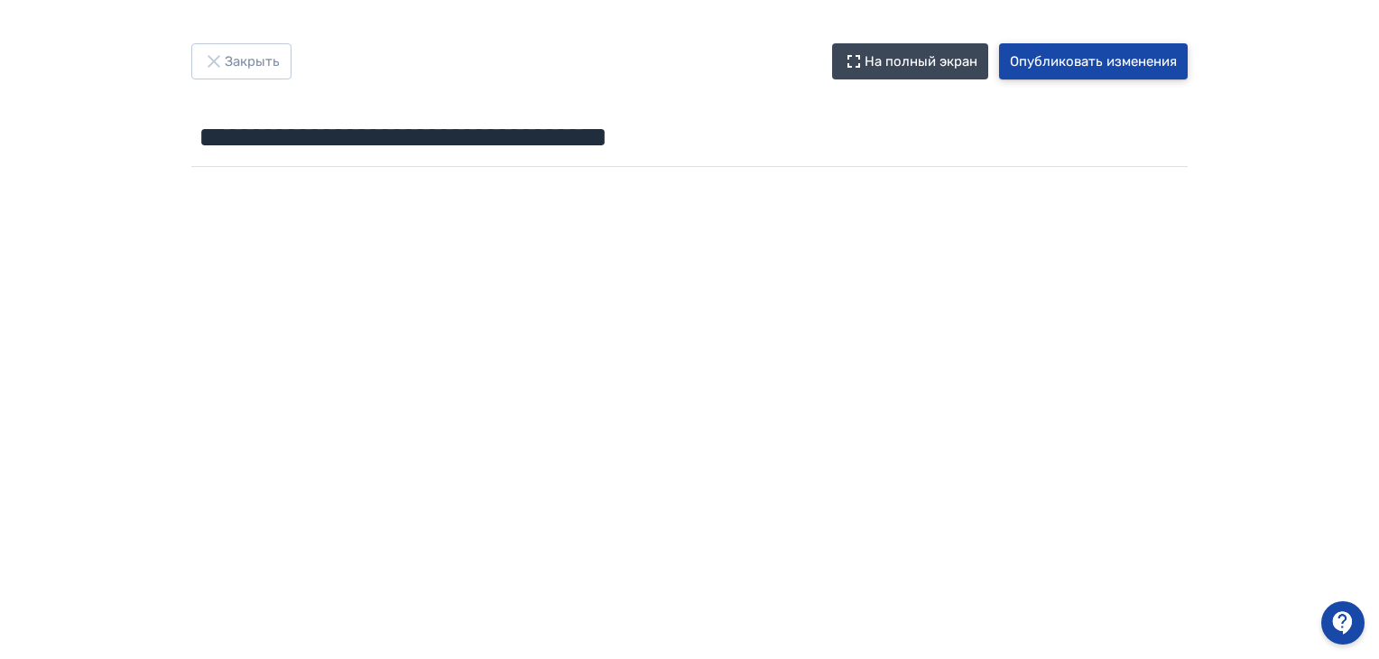
click at [1090, 65] on button "Опубликовать изменения" at bounding box center [1093, 61] width 189 height 36
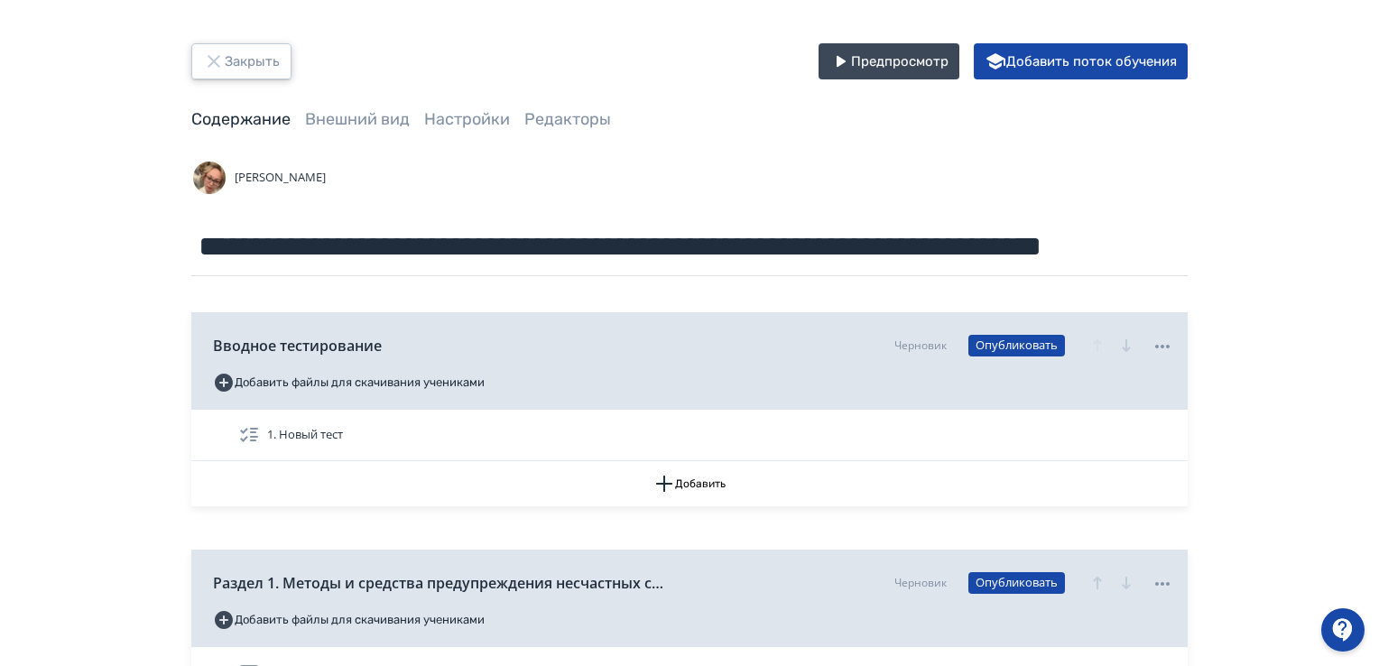
click at [216, 68] on icon "button" at bounding box center [214, 62] width 22 height 22
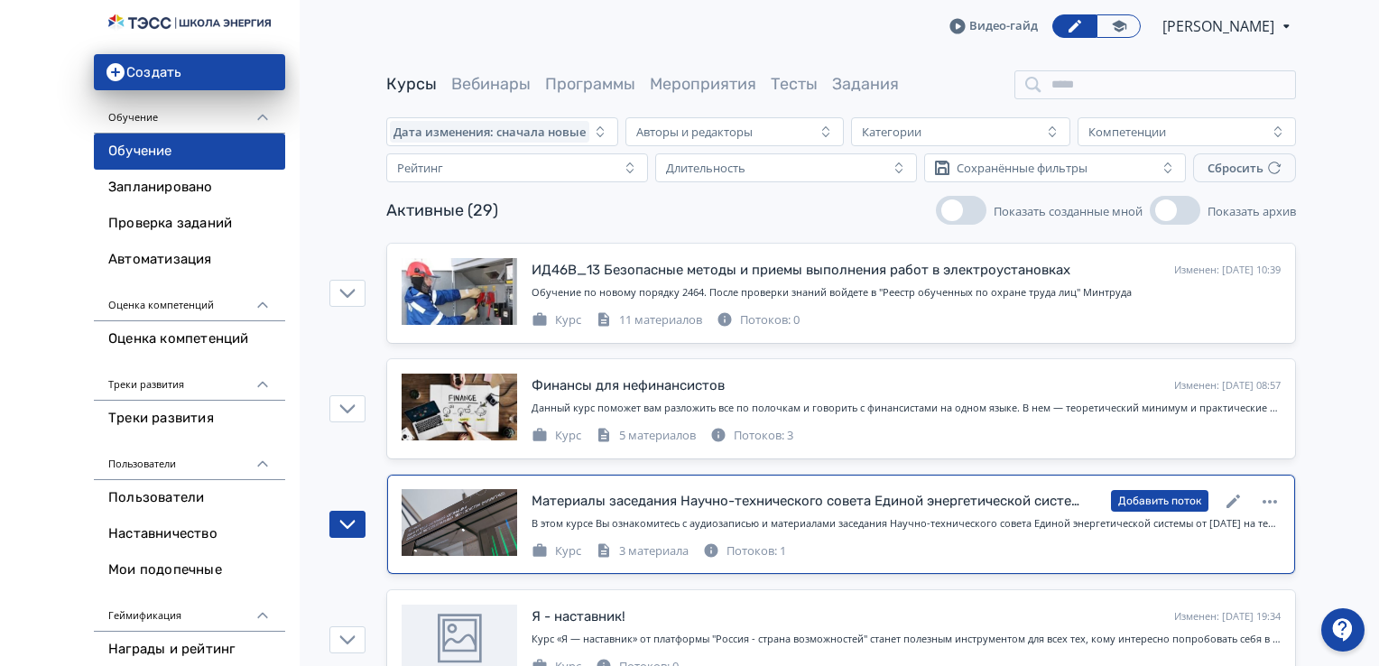
click at [752, 543] on div "Потоков: 1" at bounding box center [744, 552] width 83 height 18
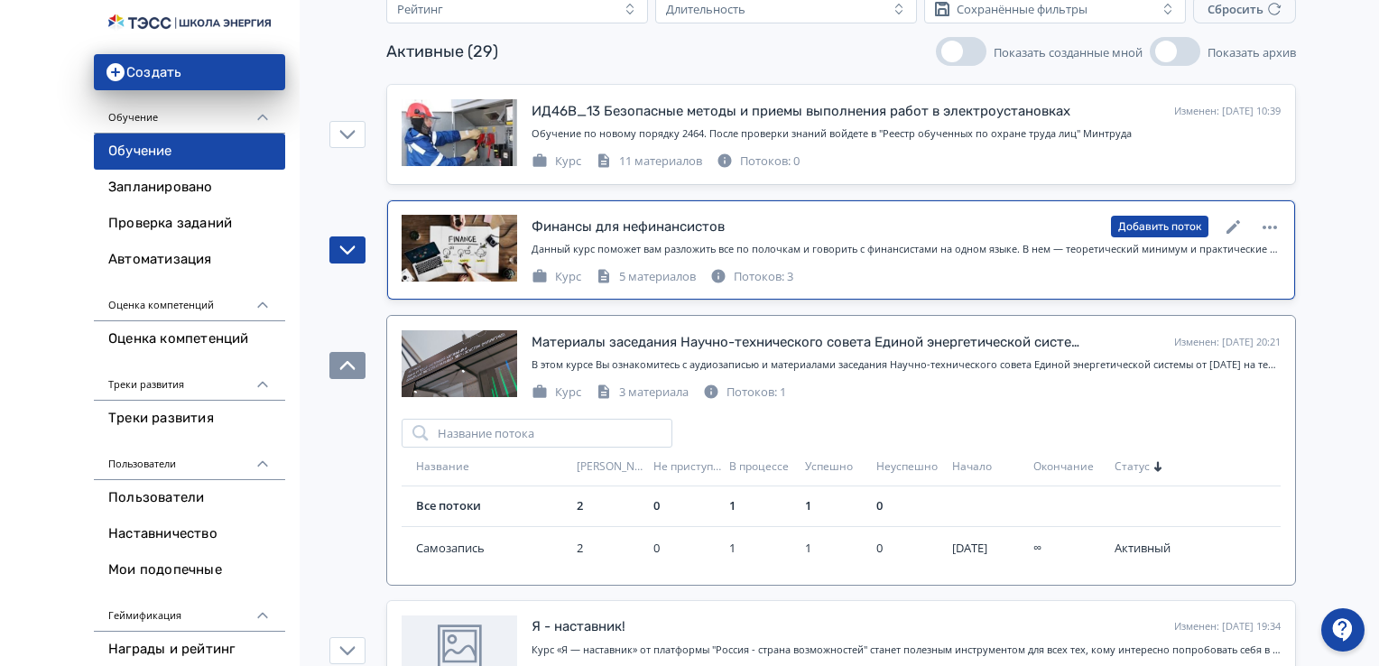
scroll to position [361, 0]
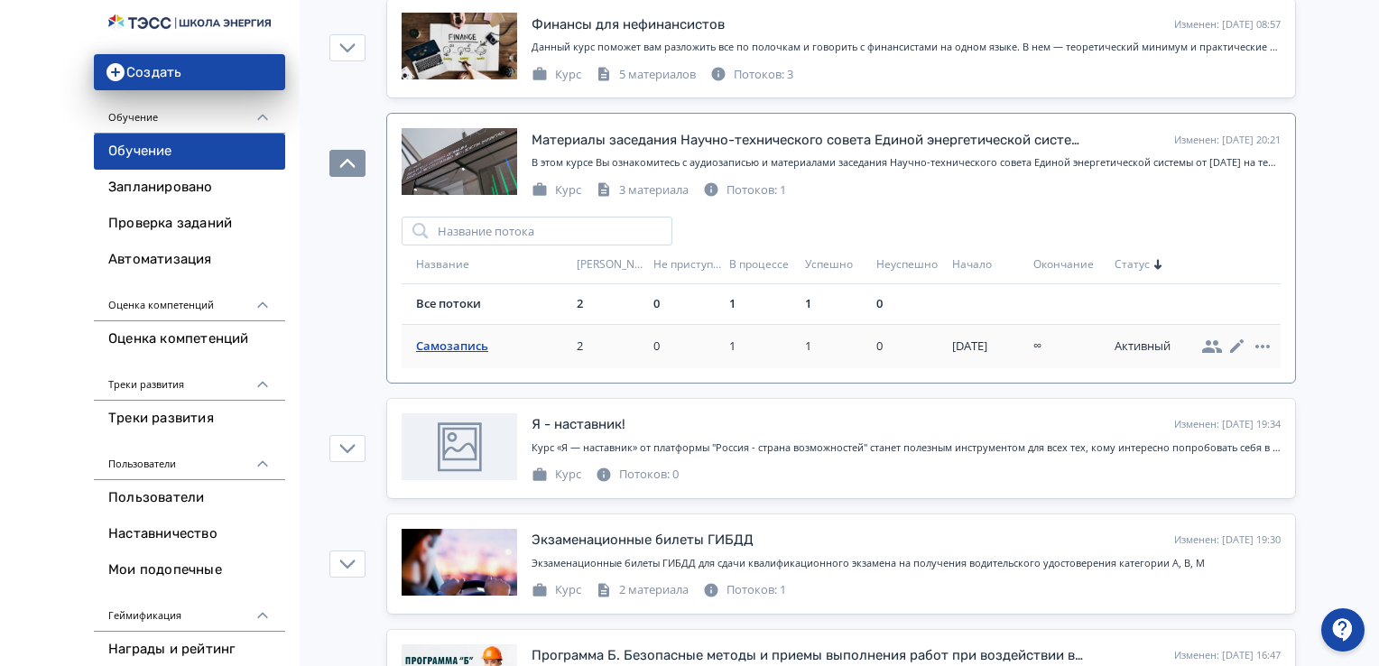
click at [438, 344] on span "Самозапись" at bounding box center [492, 347] width 153 height 18
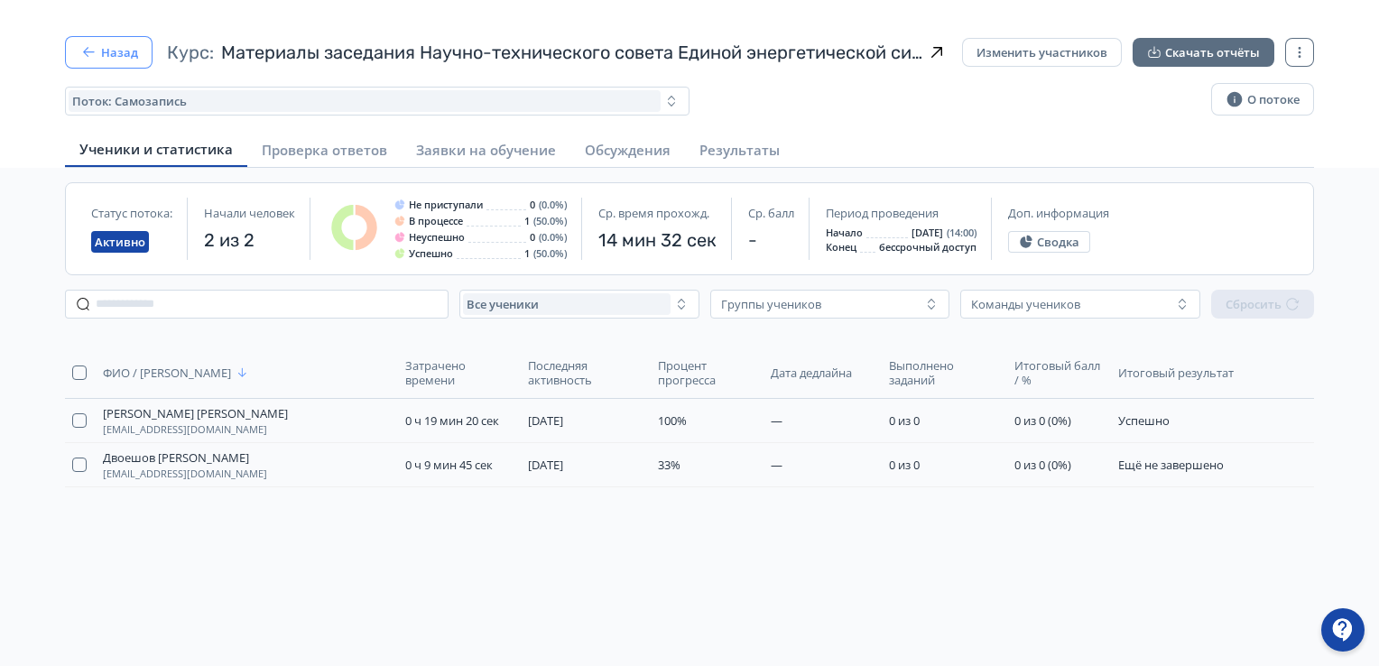
click at [110, 54] on button "Назад" at bounding box center [109, 52] width 88 height 33
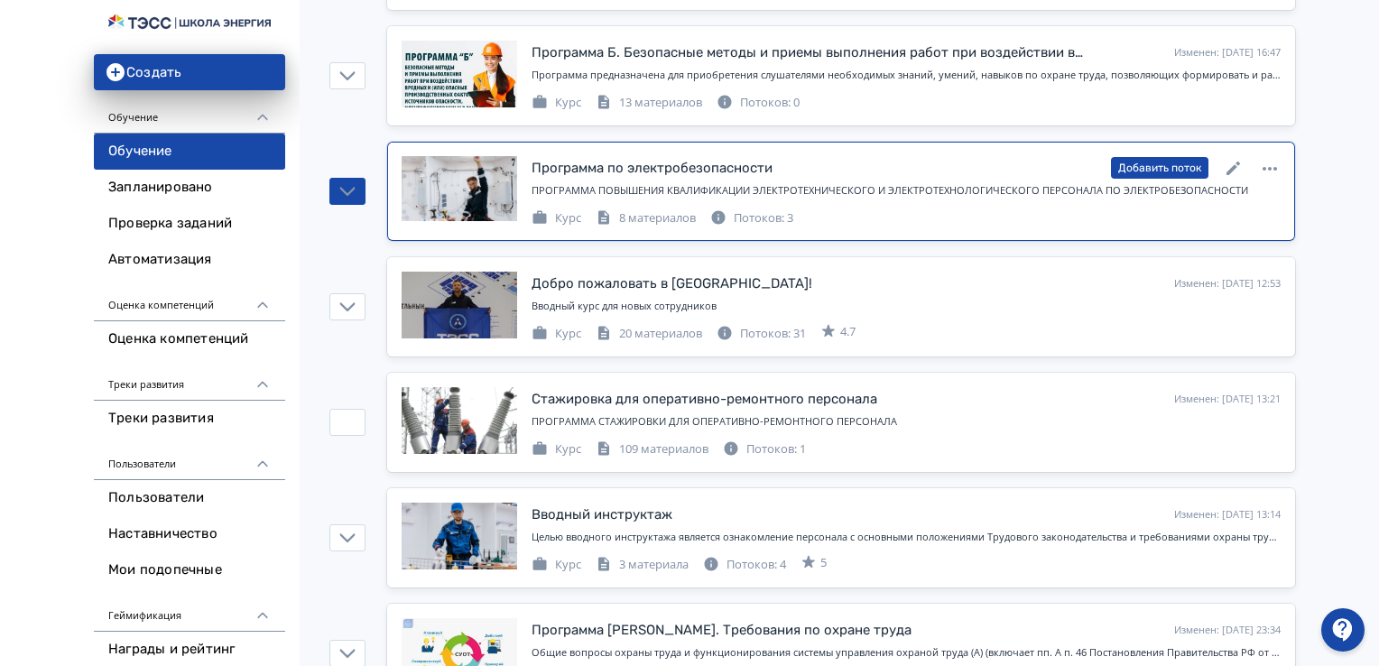
scroll to position [903, 0]
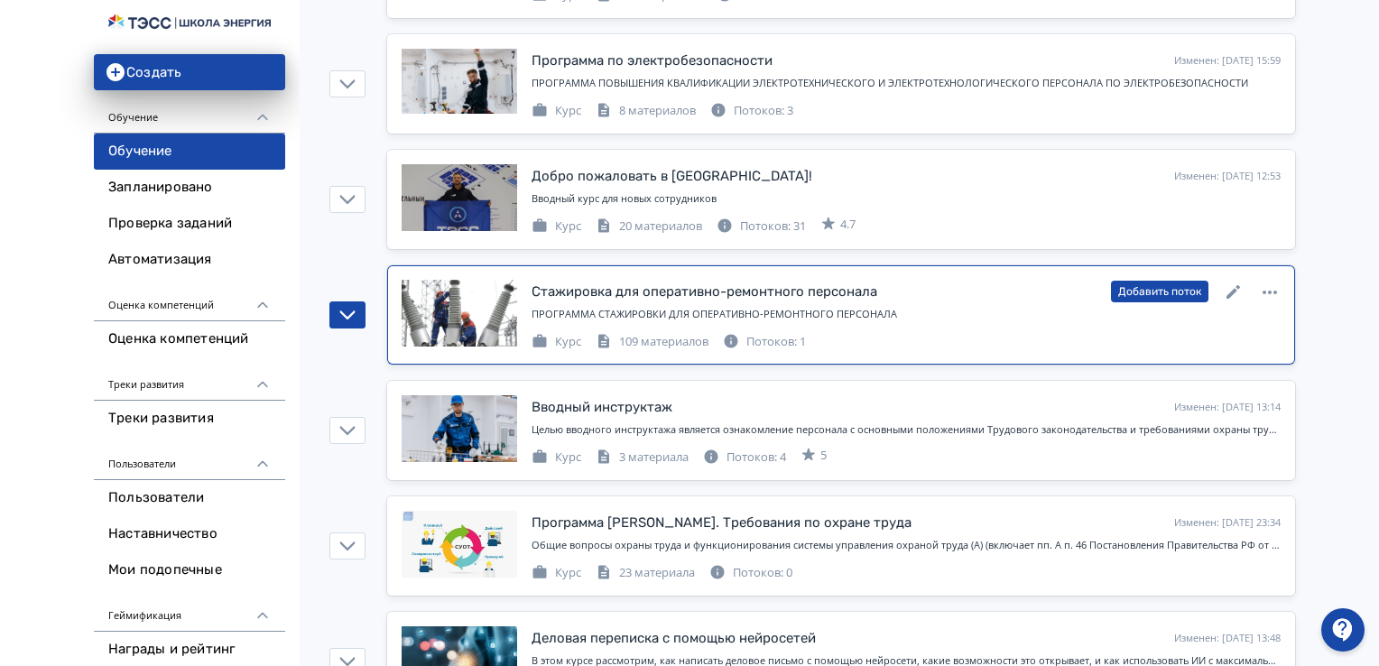
click at [774, 341] on div "Потоков: 1" at bounding box center [764, 342] width 83 height 18
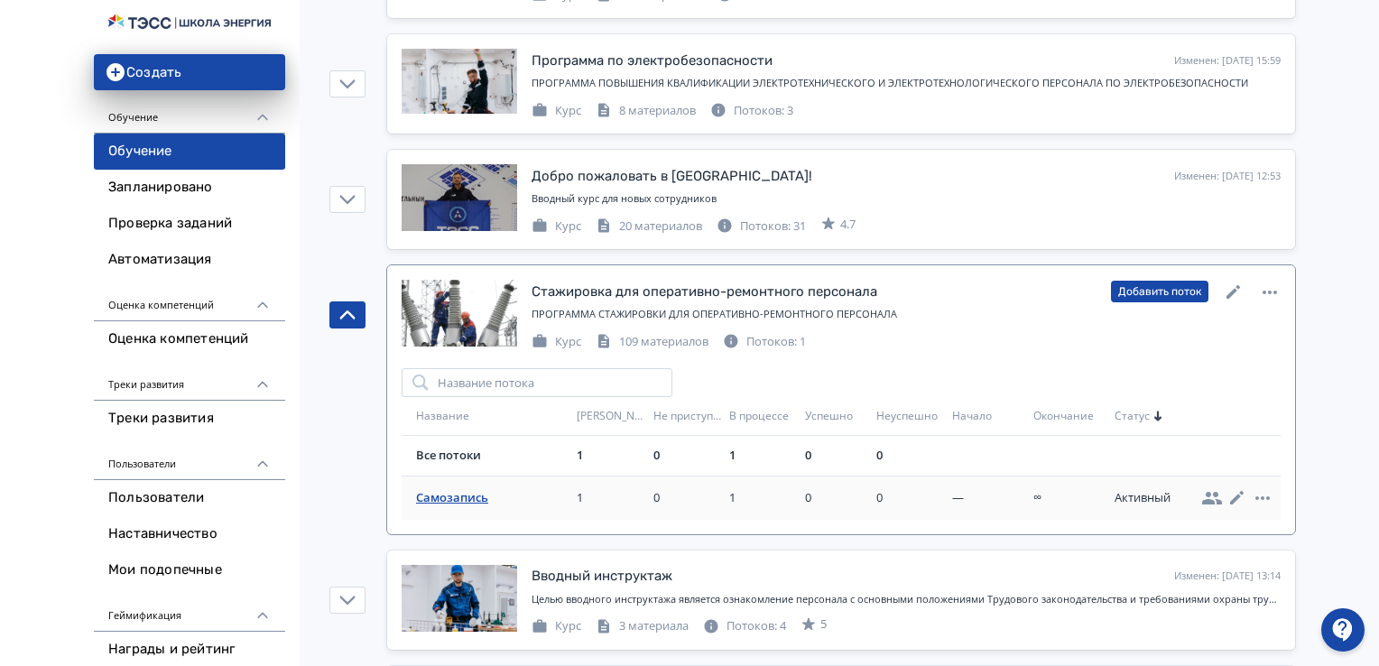
click at [440, 489] on span "Самозапись" at bounding box center [492, 498] width 153 height 18
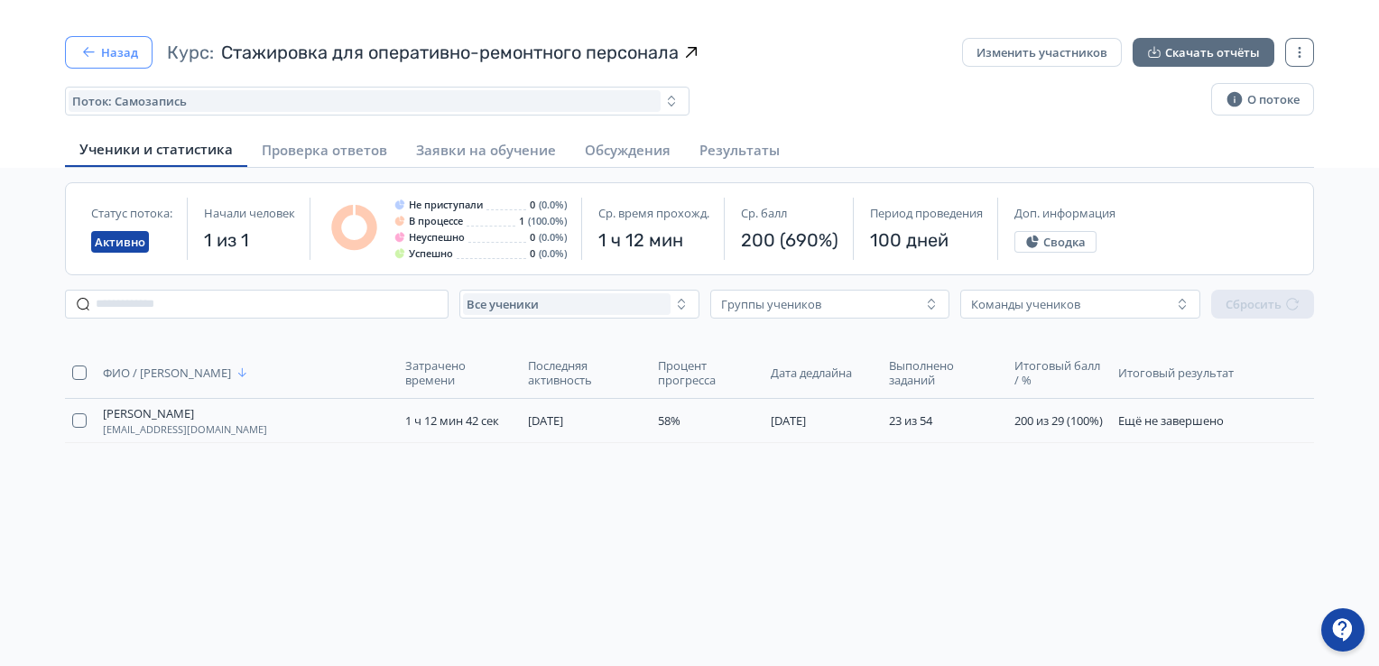
click at [105, 43] on button "Назад" at bounding box center [109, 52] width 88 height 33
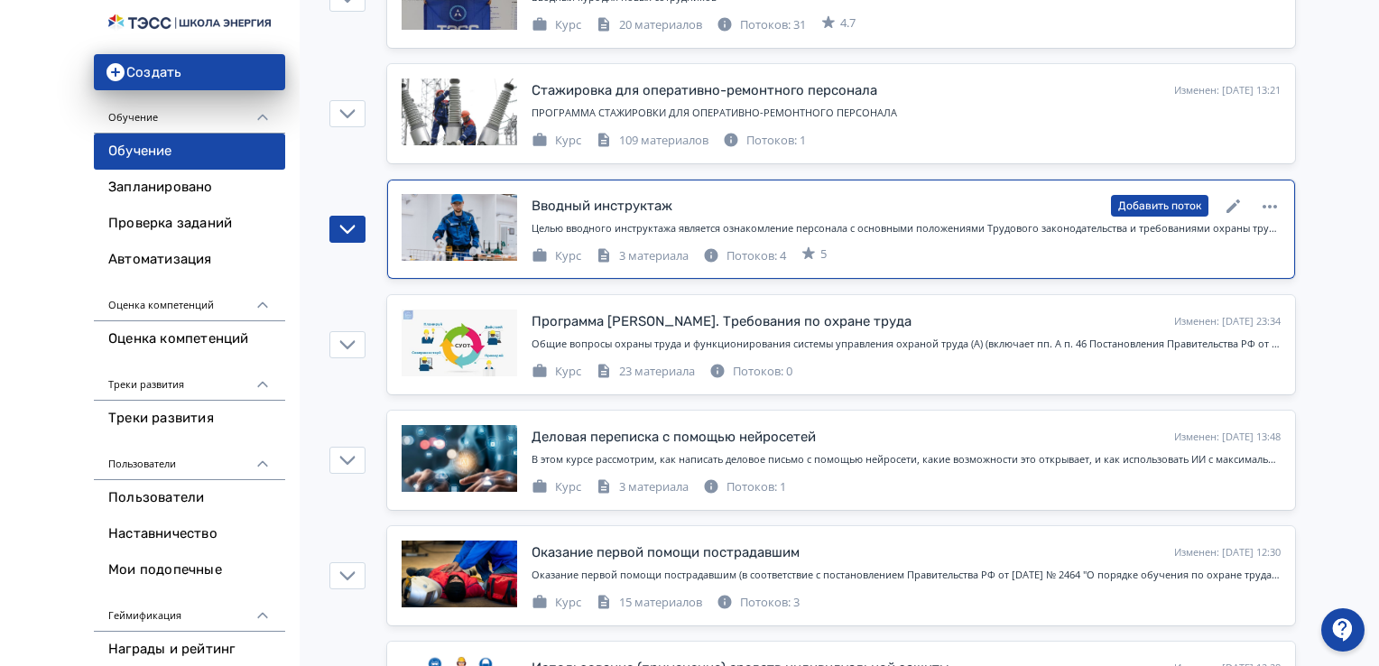
scroll to position [1174, 0]
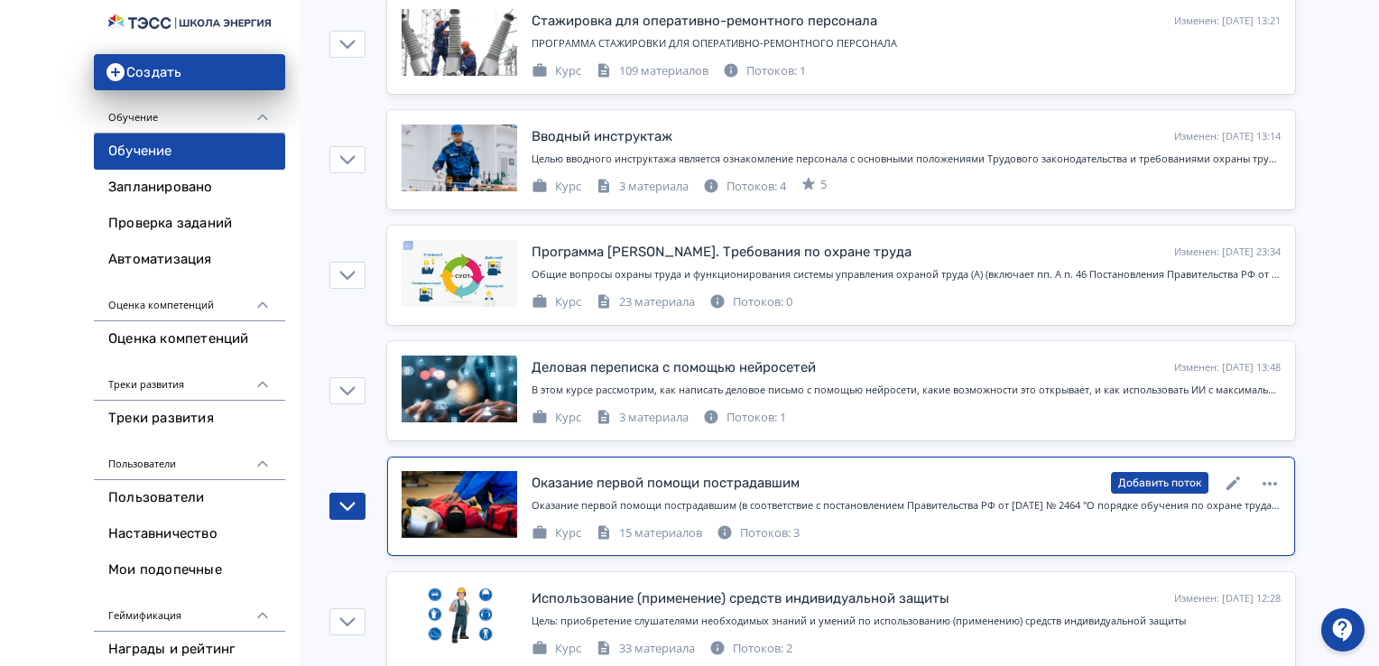
click at [775, 525] on div "Потоков: 3" at bounding box center [758, 534] width 83 height 18
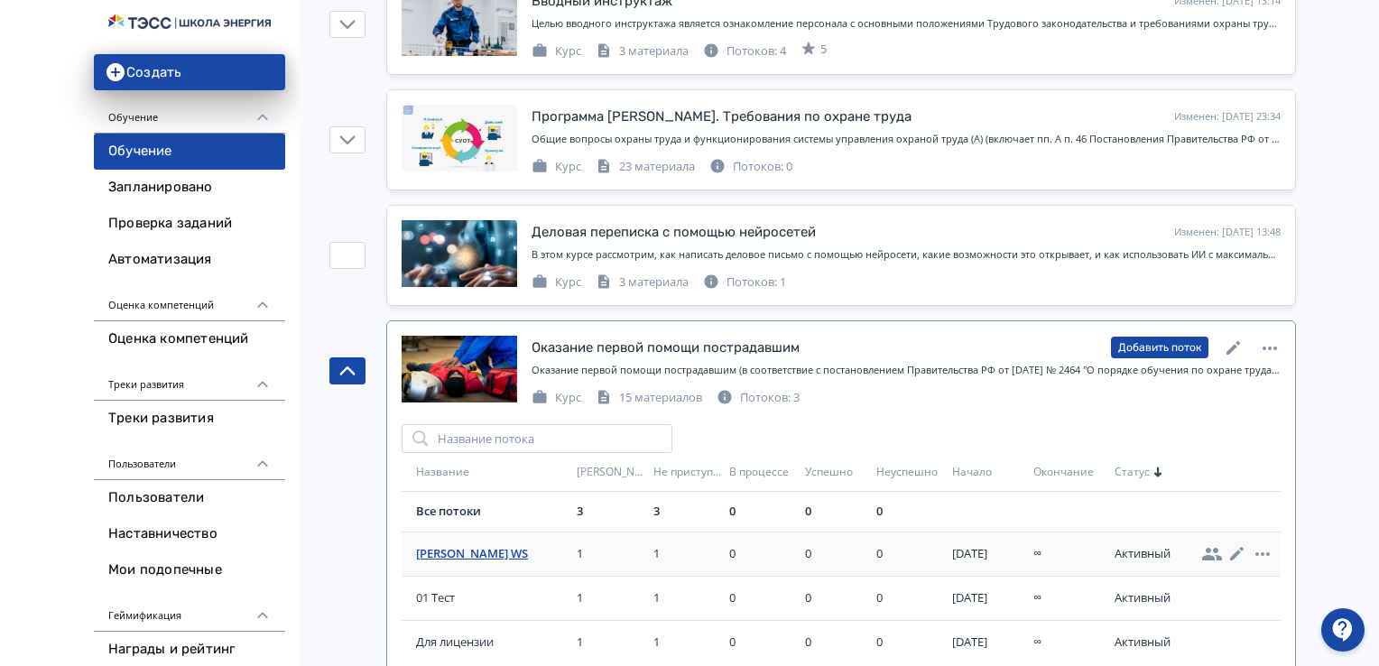
scroll to position [1444, 0]
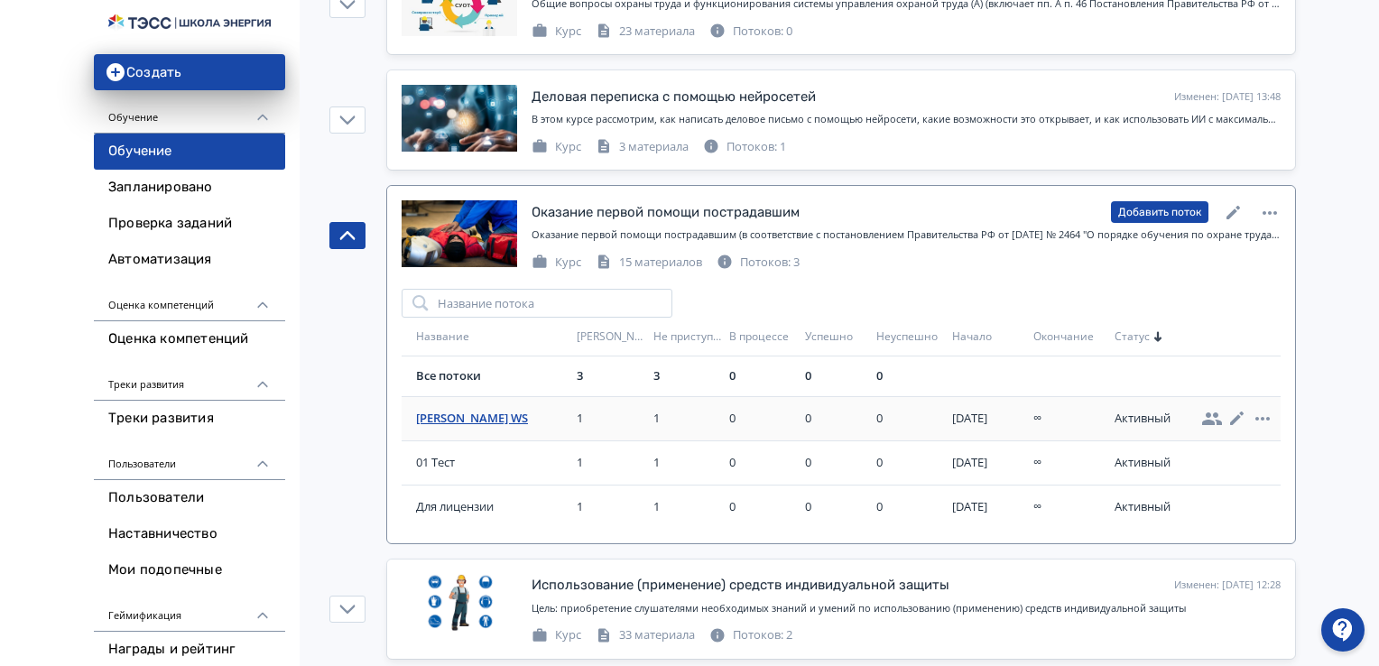
click at [454, 410] on span "[PERSON_NAME] WS" at bounding box center [492, 419] width 153 height 18
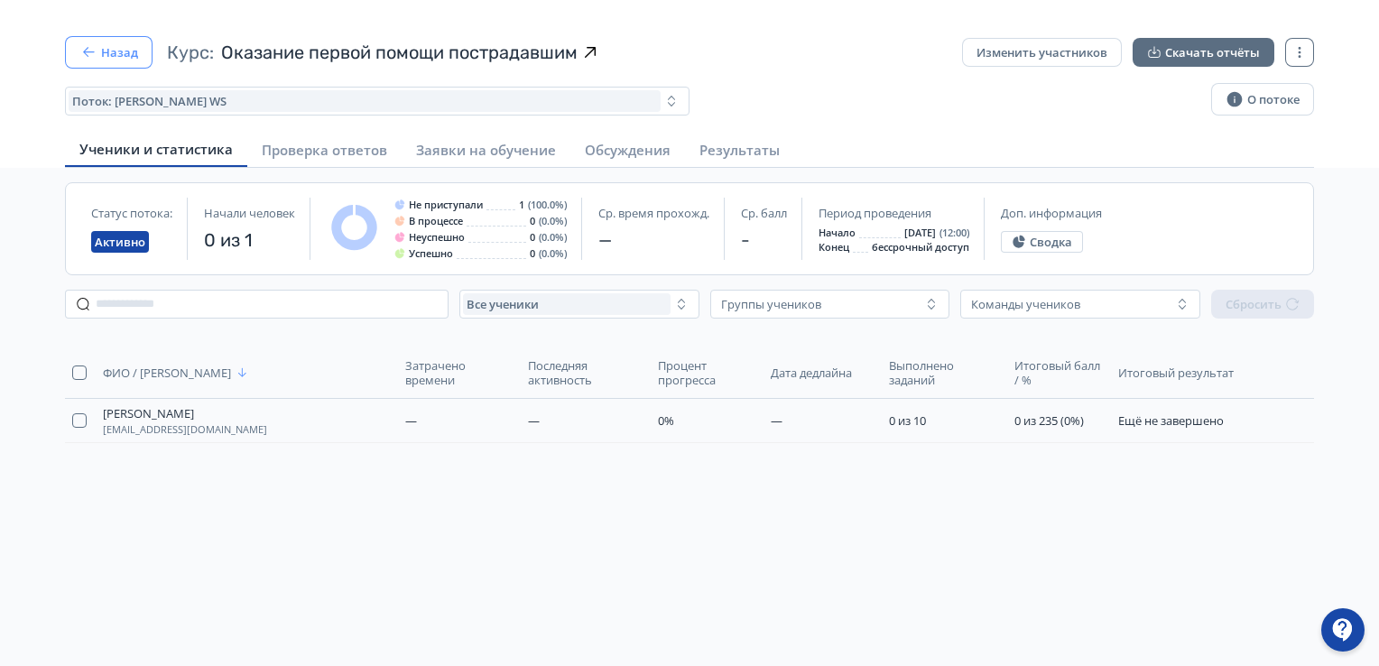
click at [113, 51] on button "Назад" at bounding box center [109, 52] width 88 height 33
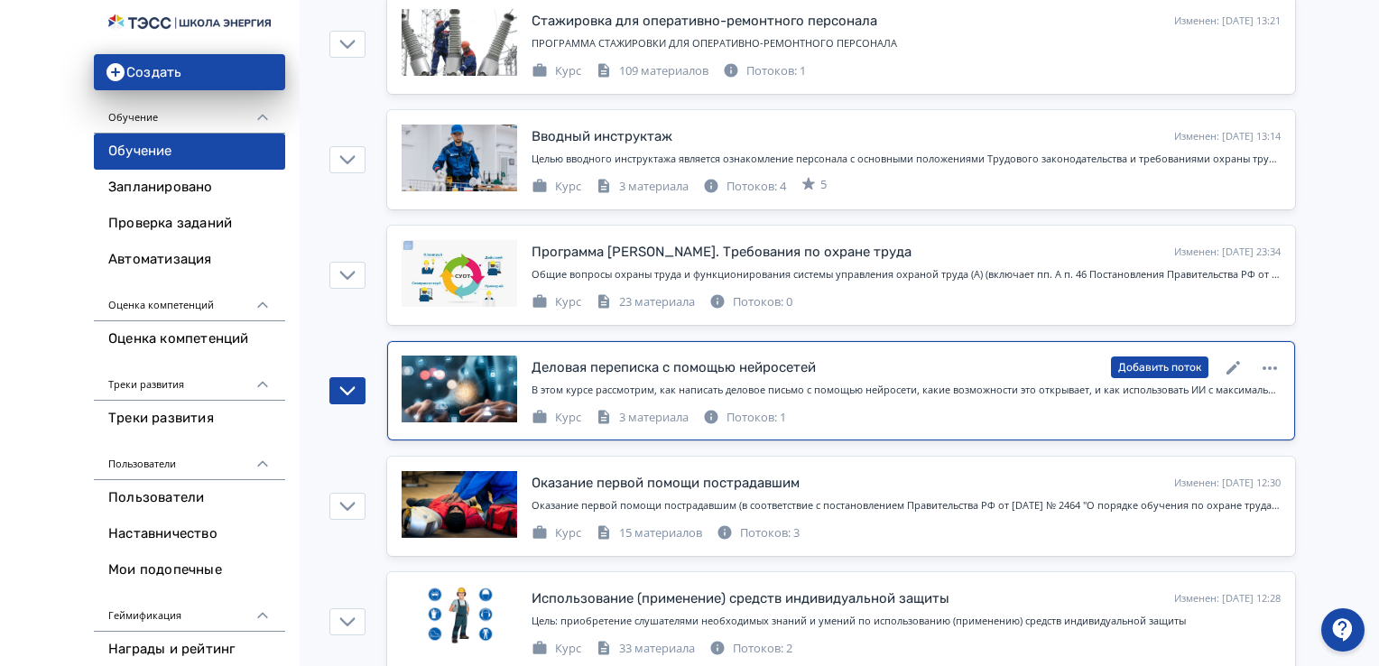
scroll to position [1264, 0]
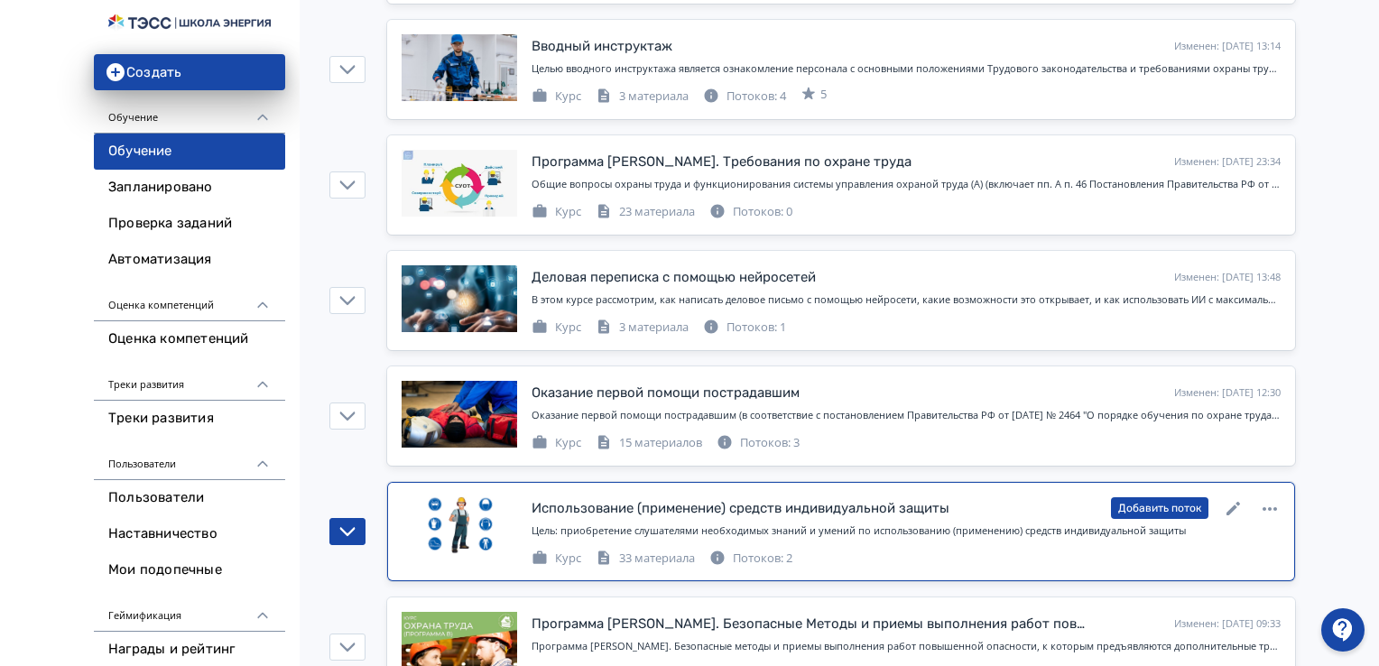
click at [766, 550] on div "Потоков: 2" at bounding box center [751, 559] width 83 height 18
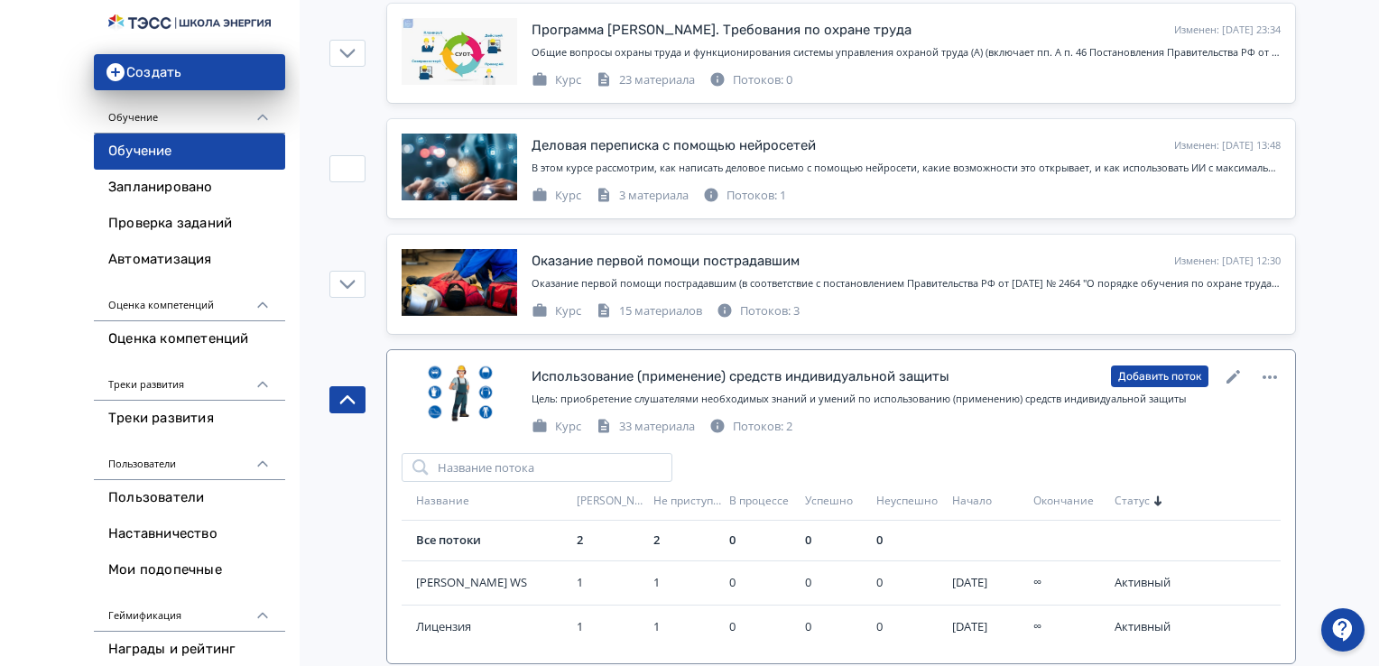
scroll to position [1535, 0]
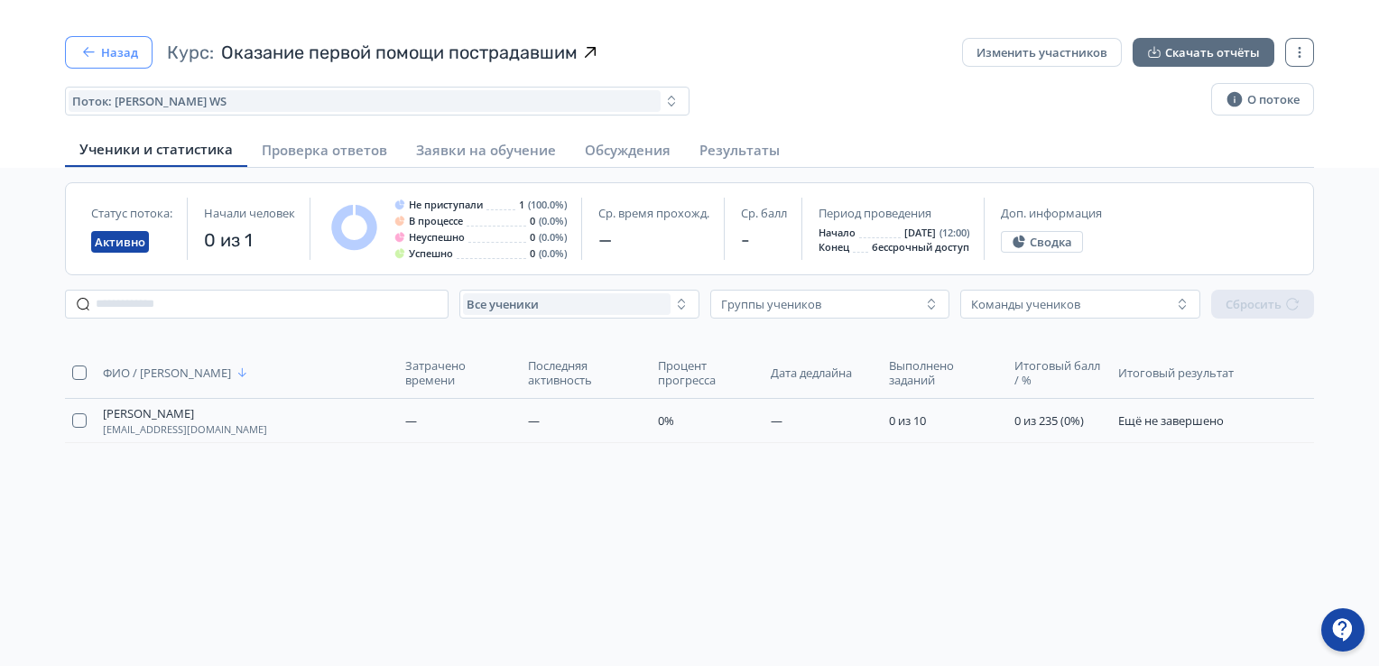
click at [87, 60] on icon "button" at bounding box center [88, 52] width 18 height 18
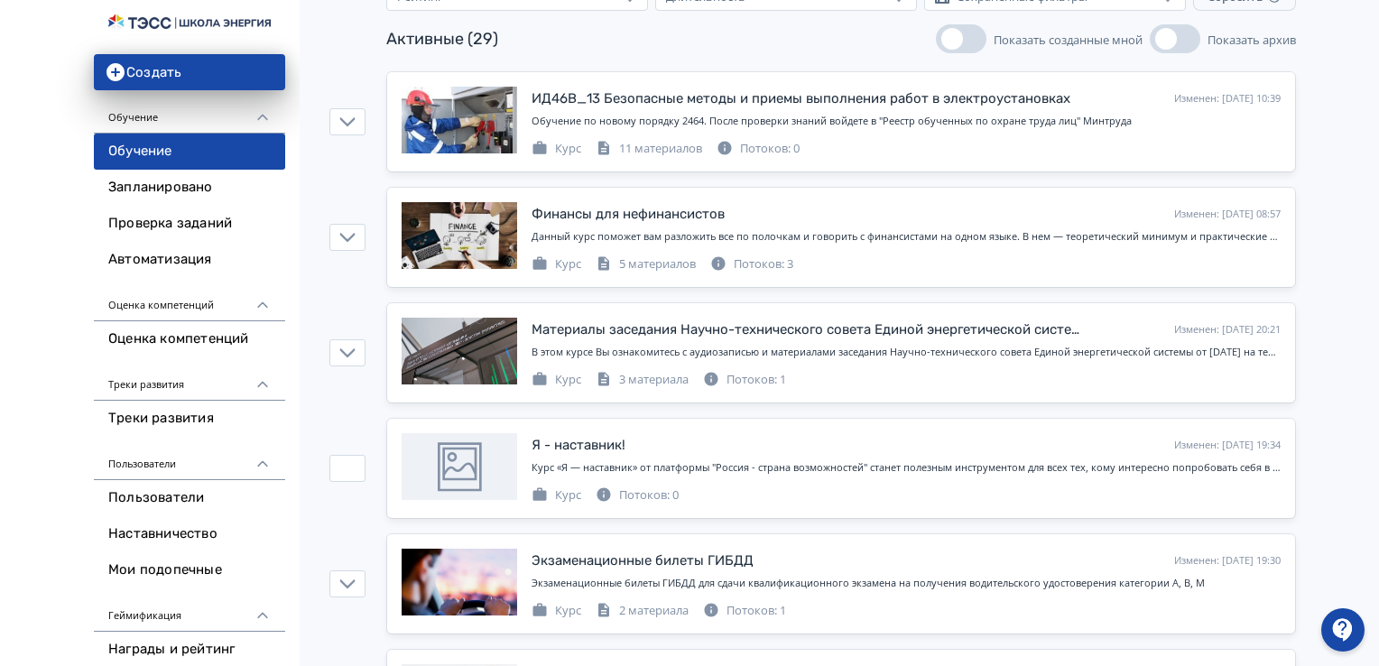
scroll to position [361, 0]
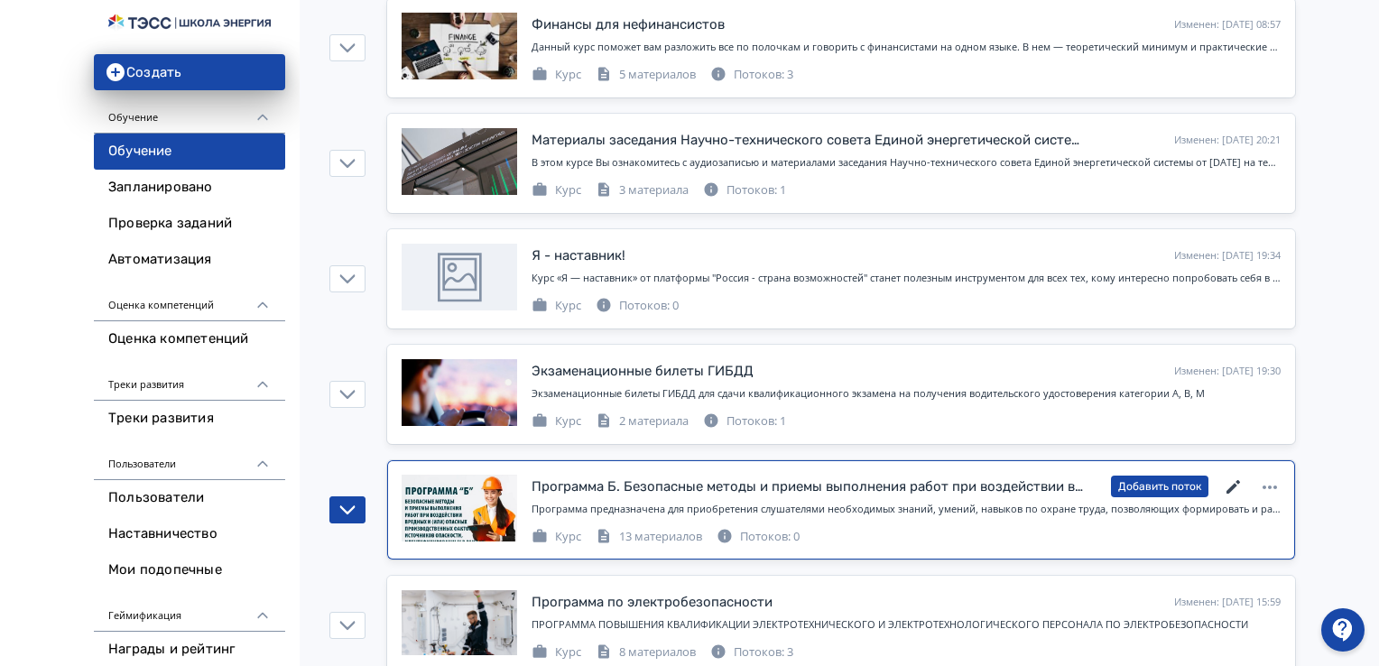
click at [1236, 484] on icon at bounding box center [1234, 487] width 14 height 14
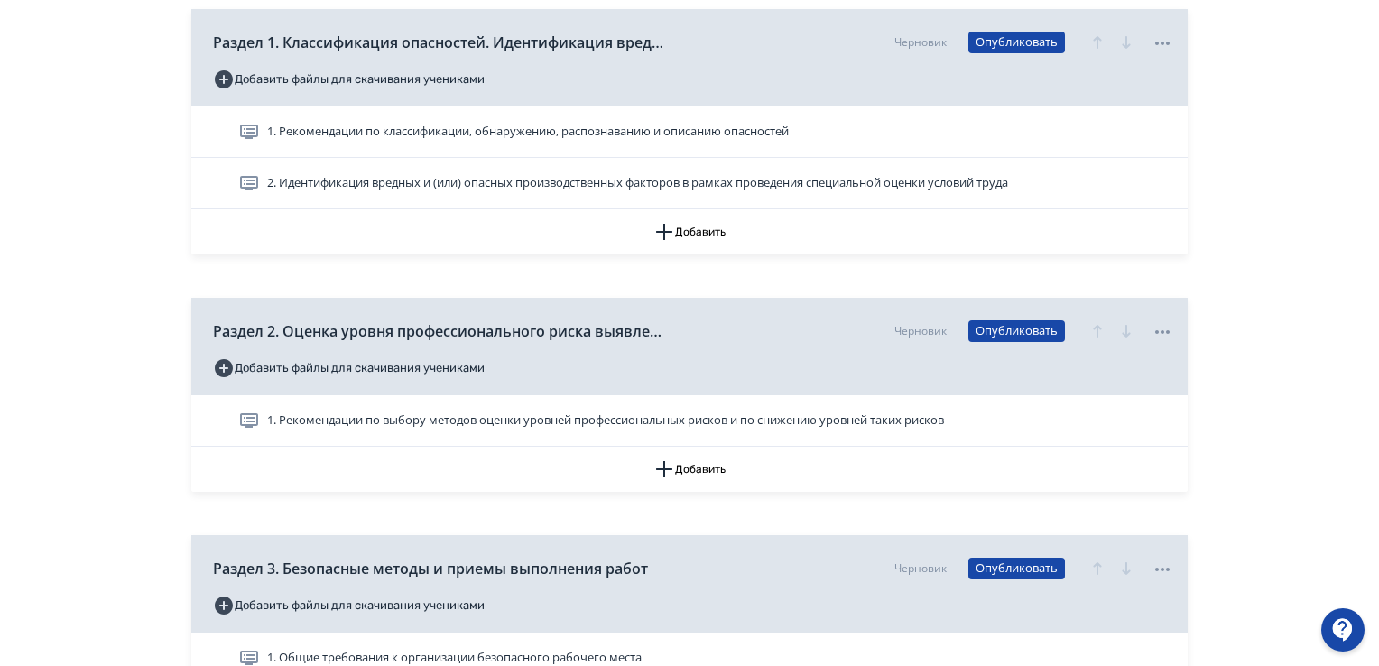
scroll to position [542, 0]
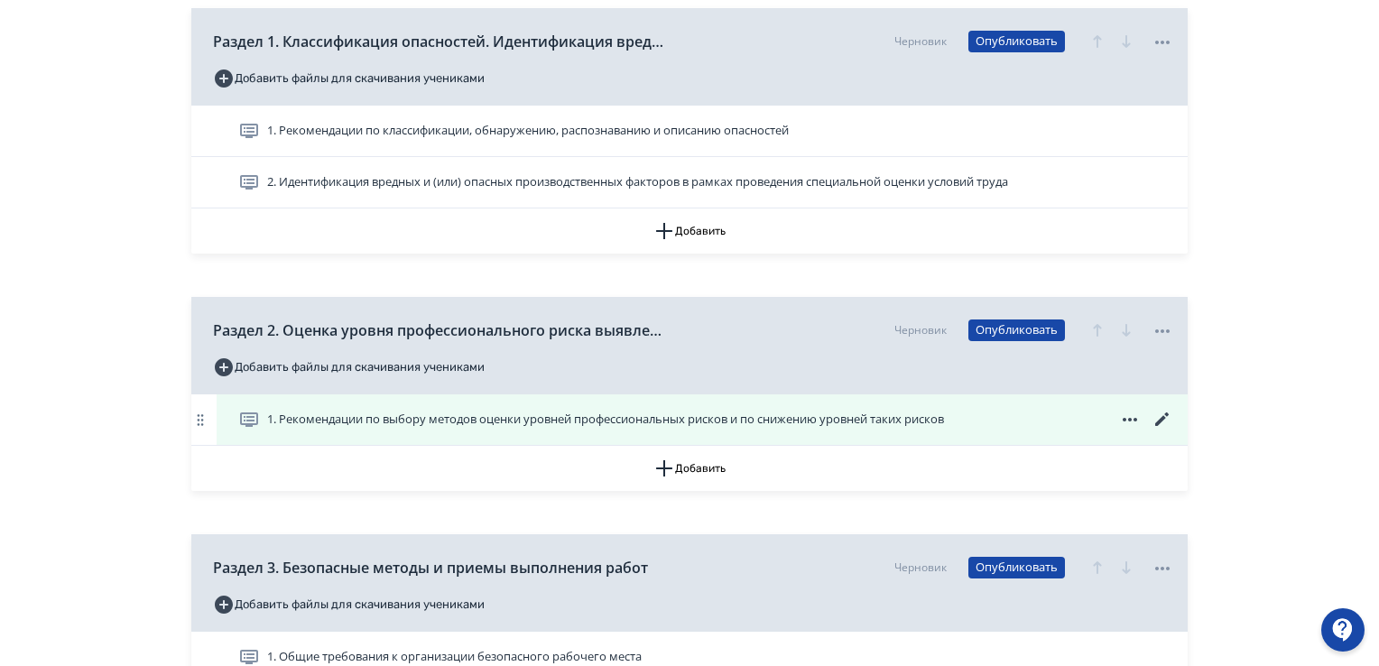
click at [496, 425] on span "1. Рекомендации по выбору методов оценки уровней профессиональных рисков и по с…" at bounding box center [605, 420] width 677 height 18
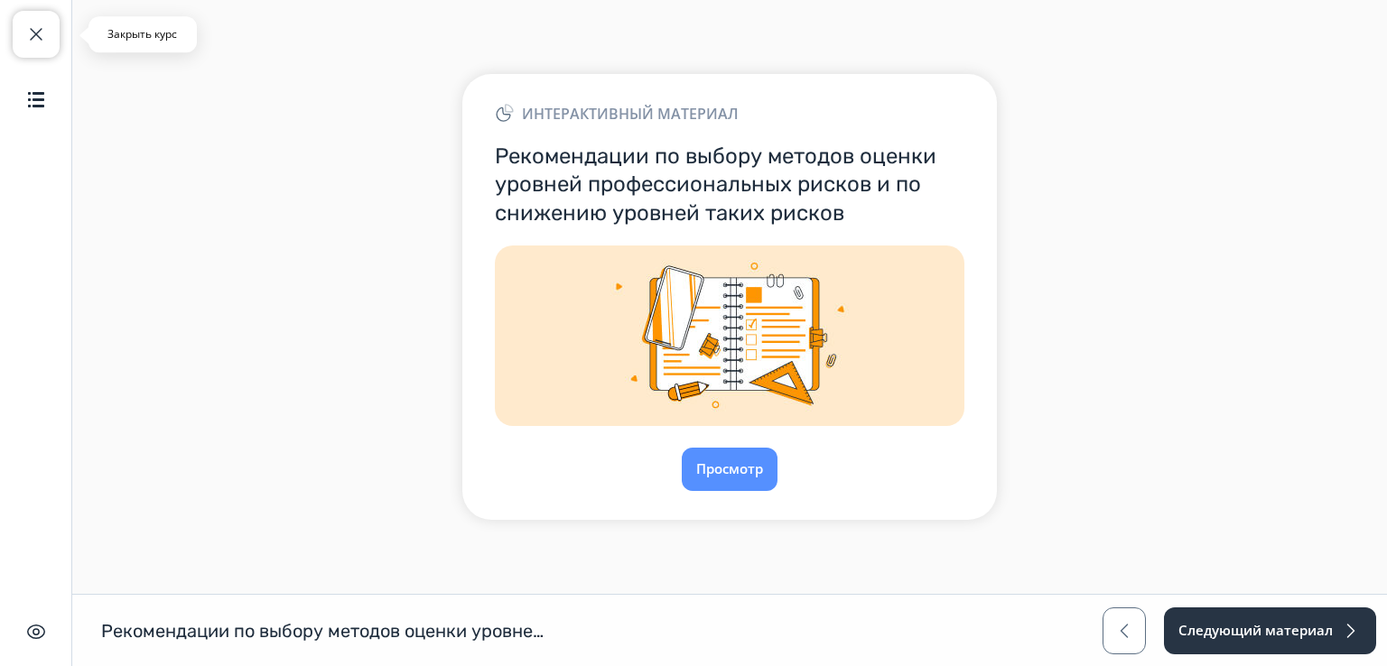
click at [38, 33] on span "button" at bounding box center [36, 34] width 22 height 22
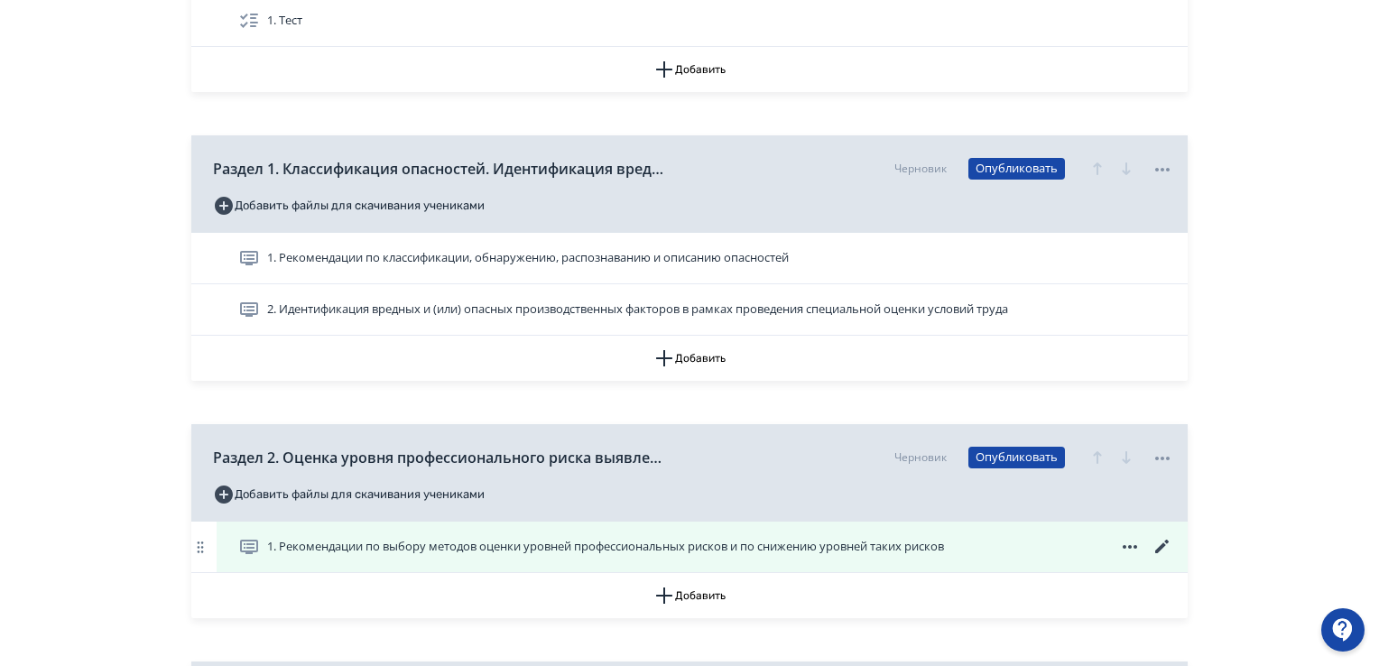
scroll to position [542, 0]
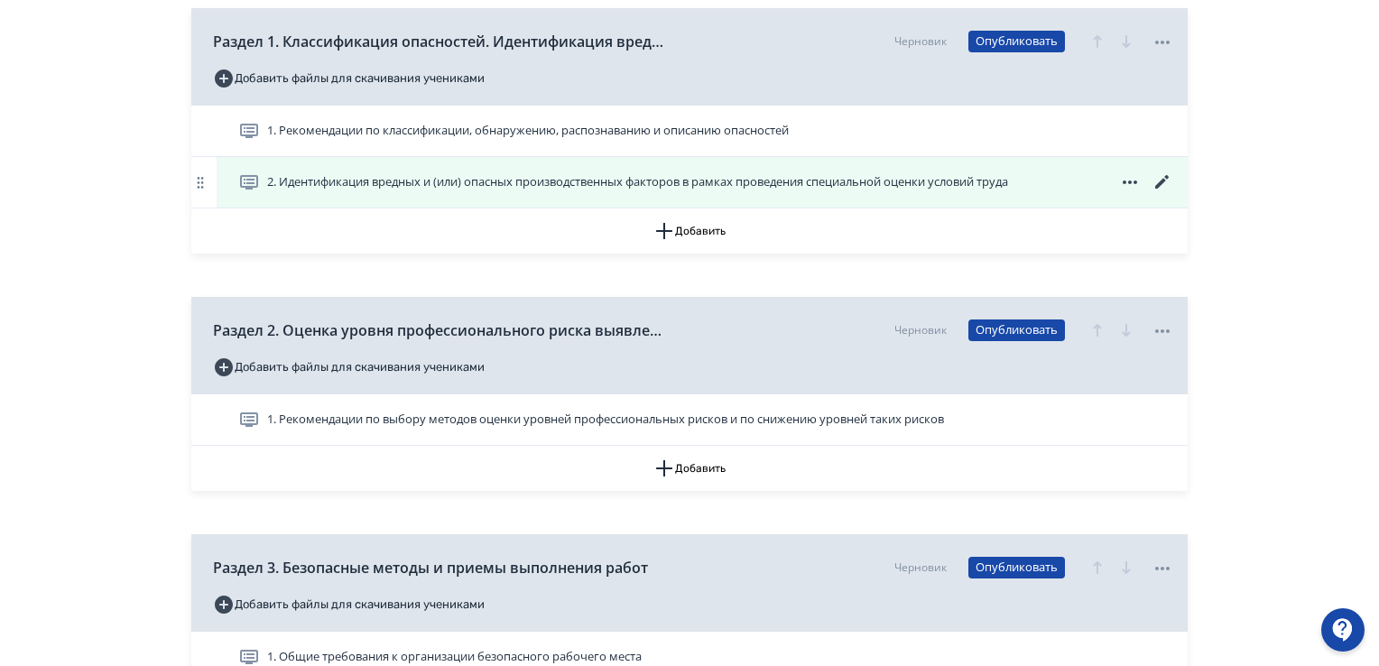
click at [658, 178] on span "2. Идентификация вредных и (или) опасных производственных факторов в рамках про…" at bounding box center [637, 182] width 741 height 18
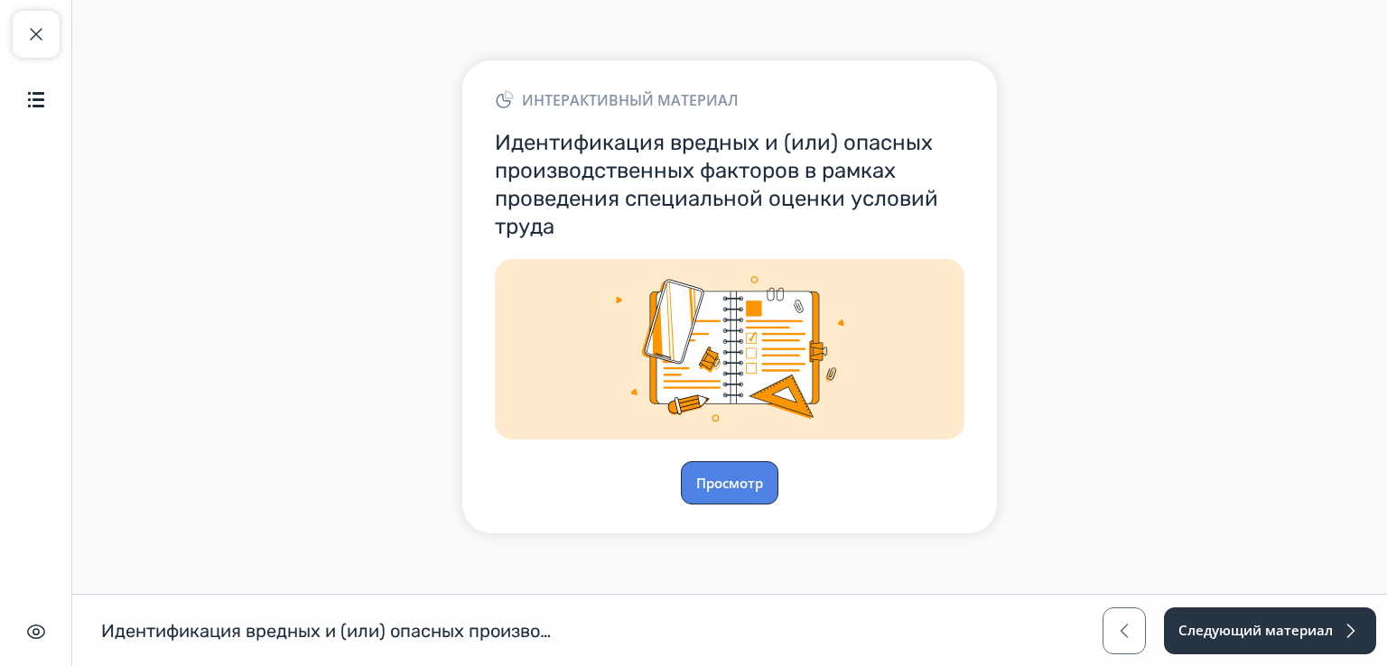
click at [752, 485] on button "Просмотр" at bounding box center [730, 482] width 98 height 43
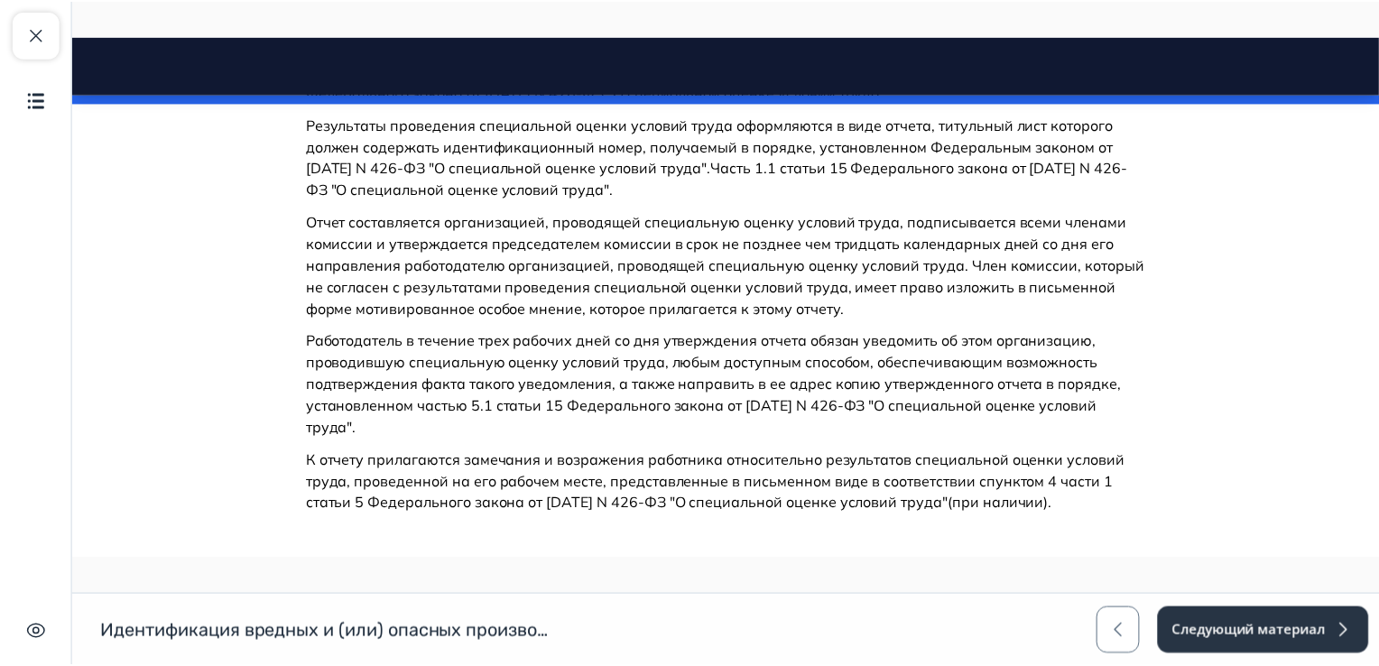
scroll to position [25074, 0]
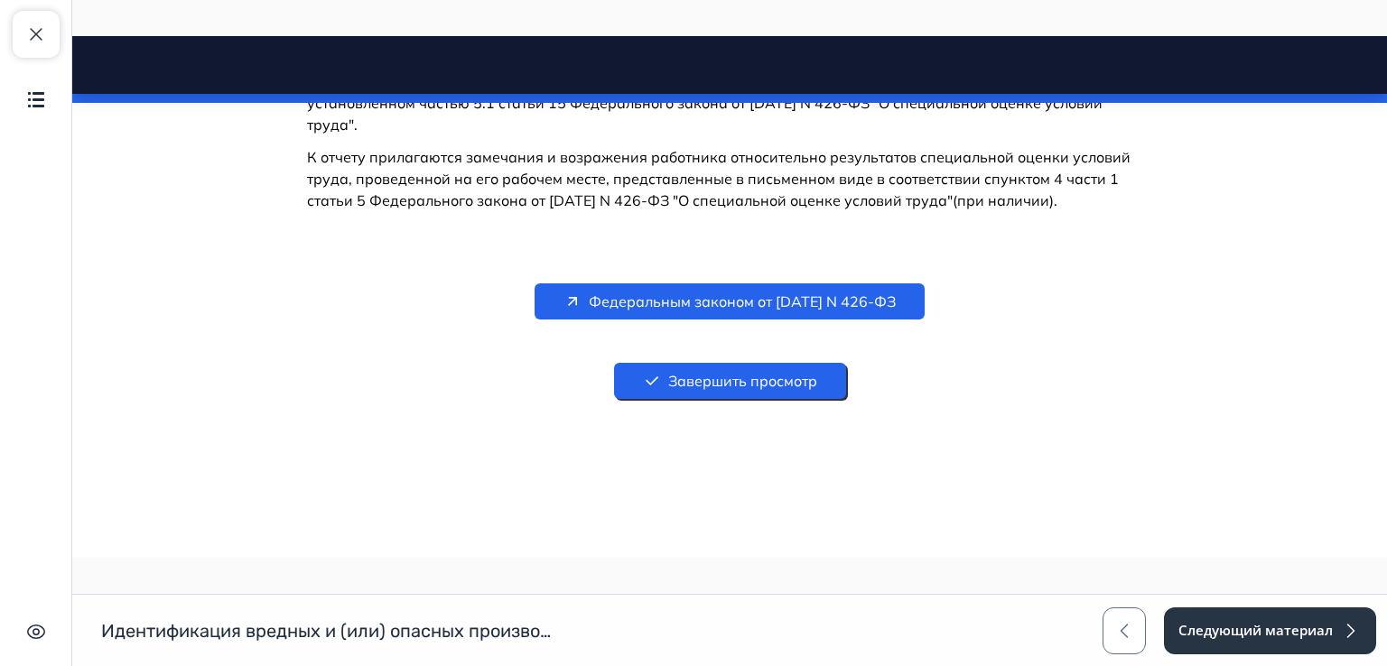
drag, startPoint x: 1377, startPoint y: 55, endPoint x: 1438, endPoint y: 600, distance: 548.7
click at [38, 25] on span "button" at bounding box center [36, 34] width 22 height 22
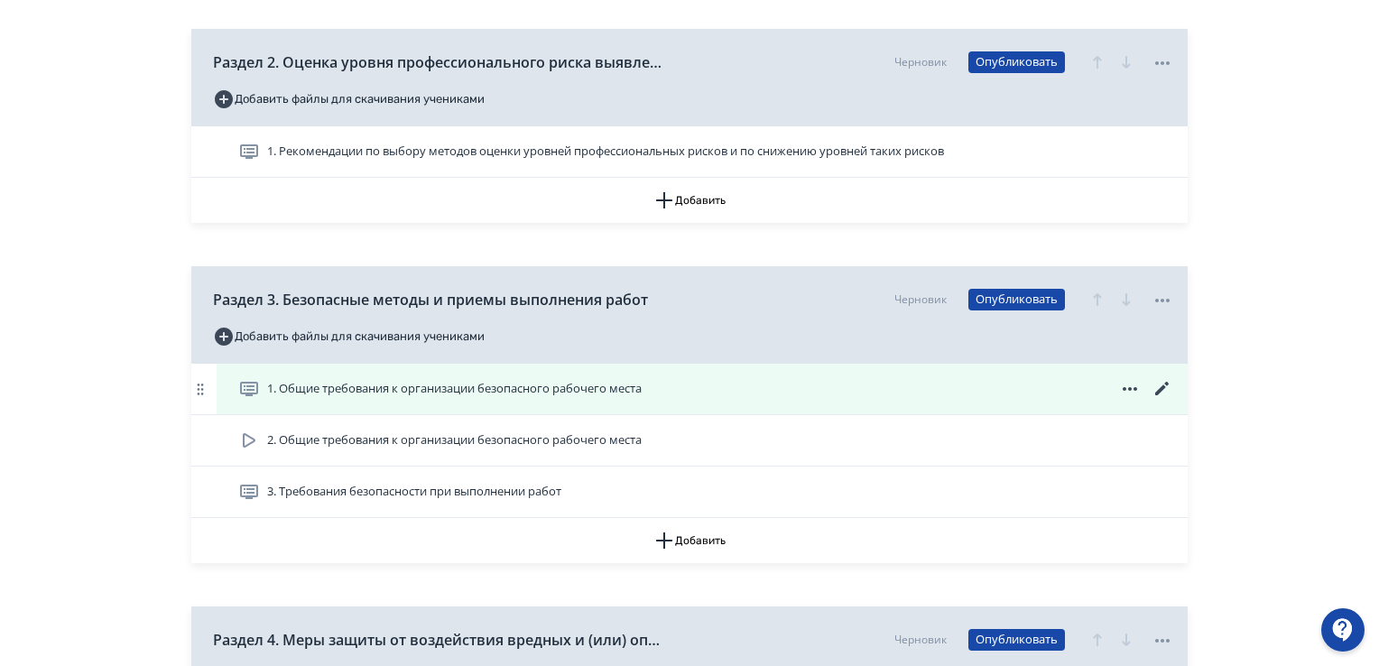
scroll to position [813, 0]
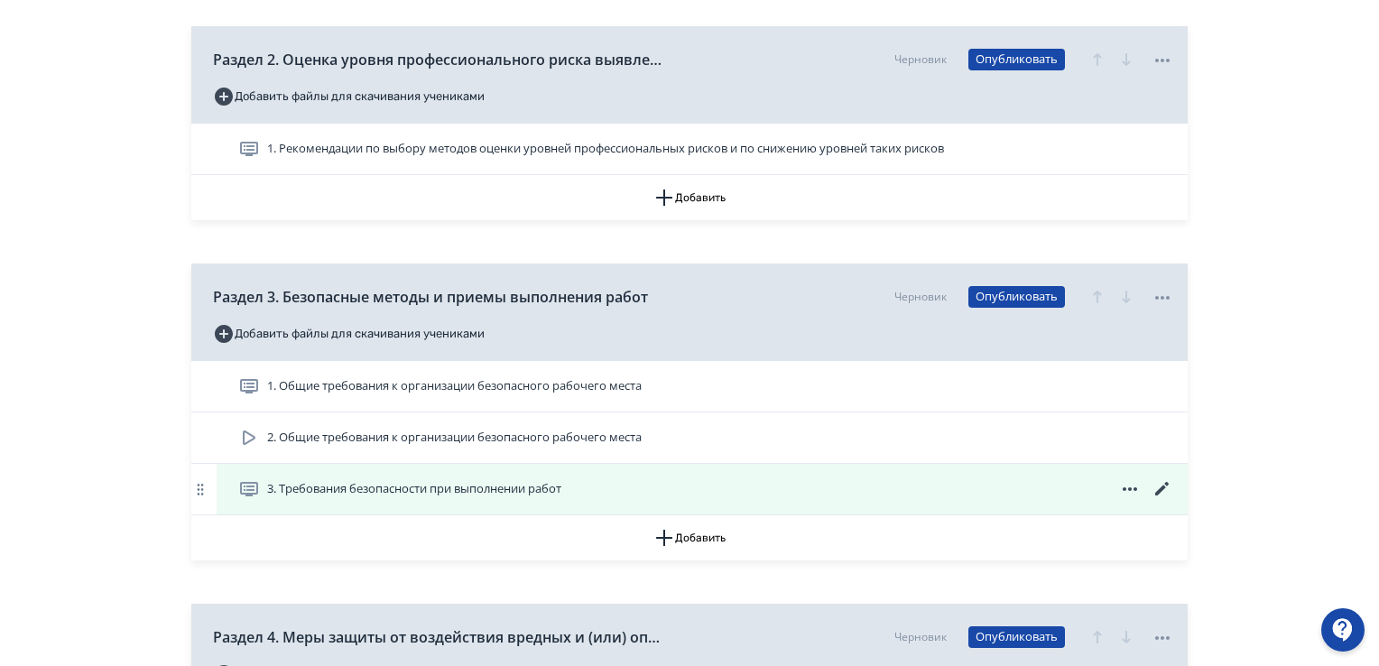
click at [423, 495] on span "3. Требования безопасности при выполнении работ" at bounding box center [414, 489] width 294 height 18
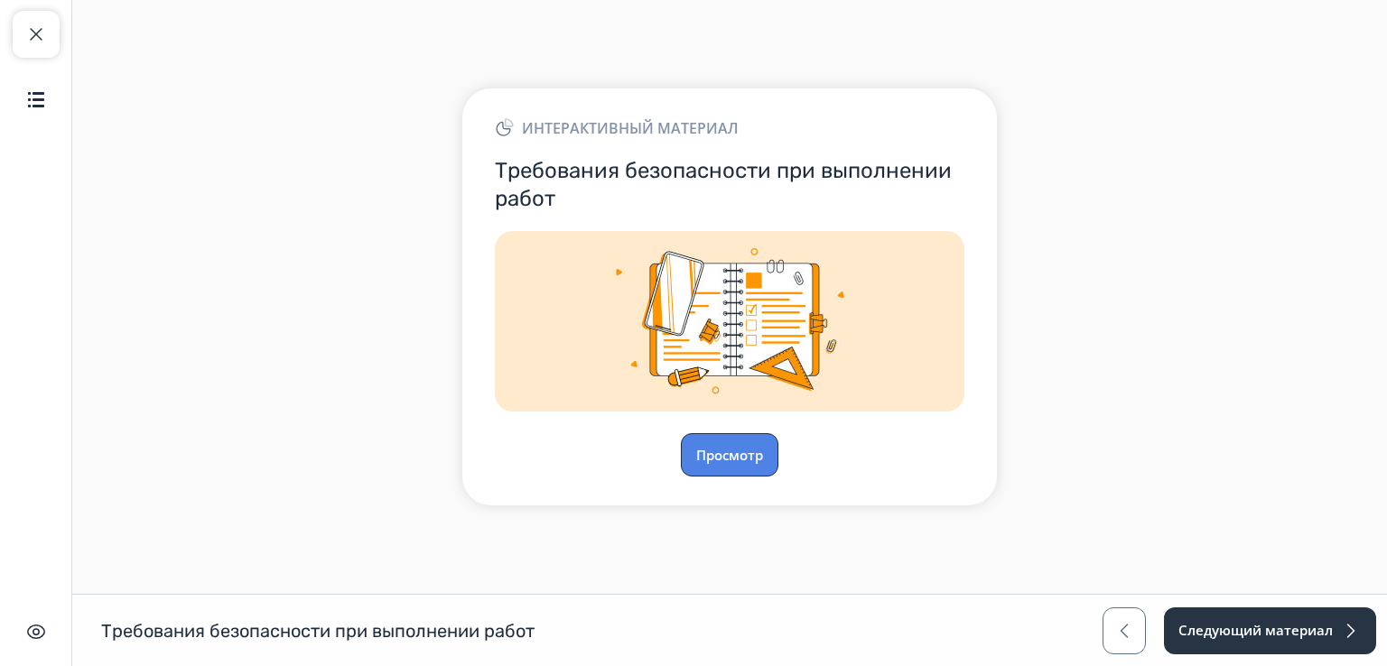
click at [732, 451] on button "Просмотр" at bounding box center [730, 454] width 98 height 43
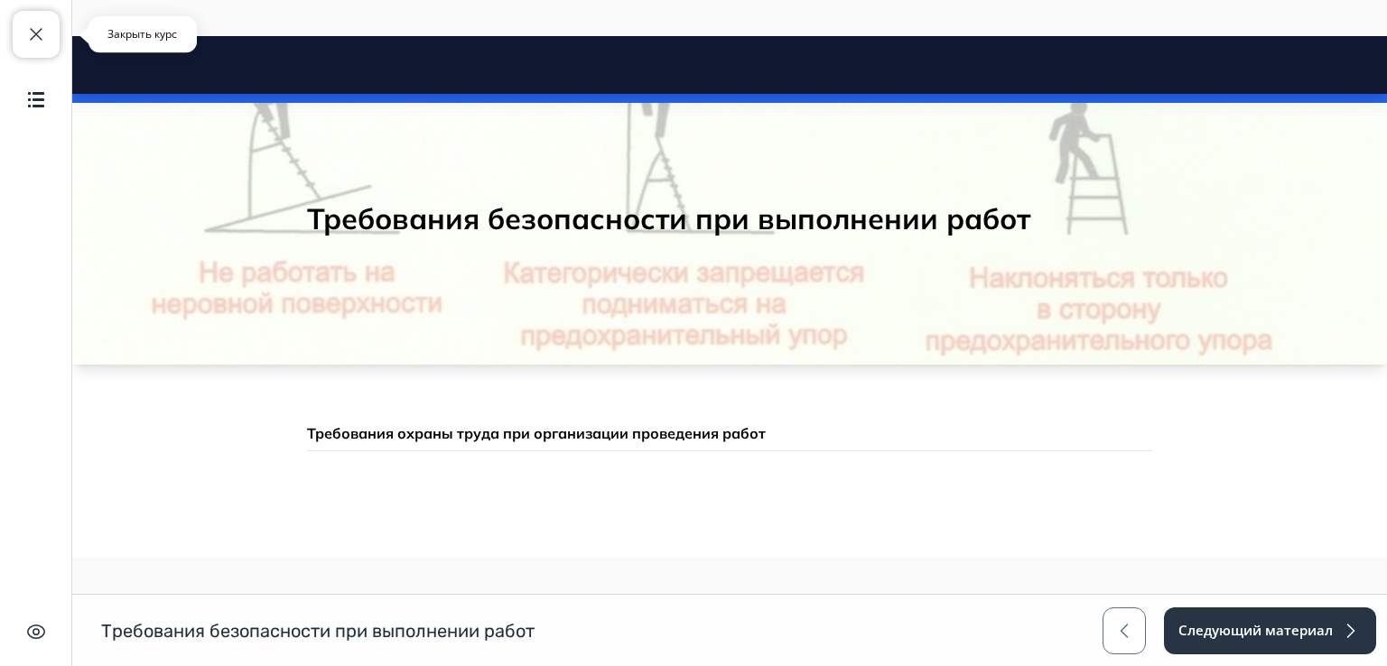
click at [49, 24] on button "Закрыть курс" at bounding box center [36, 34] width 47 height 47
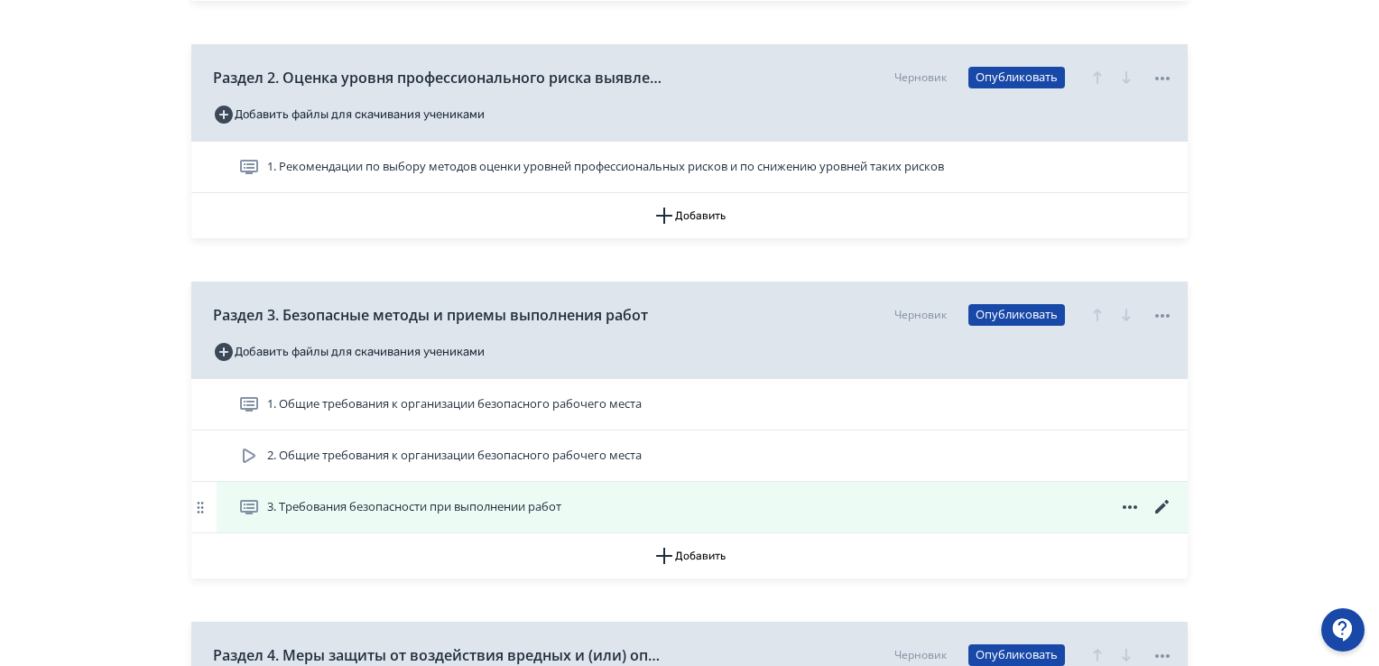
scroll to position [903, 0]
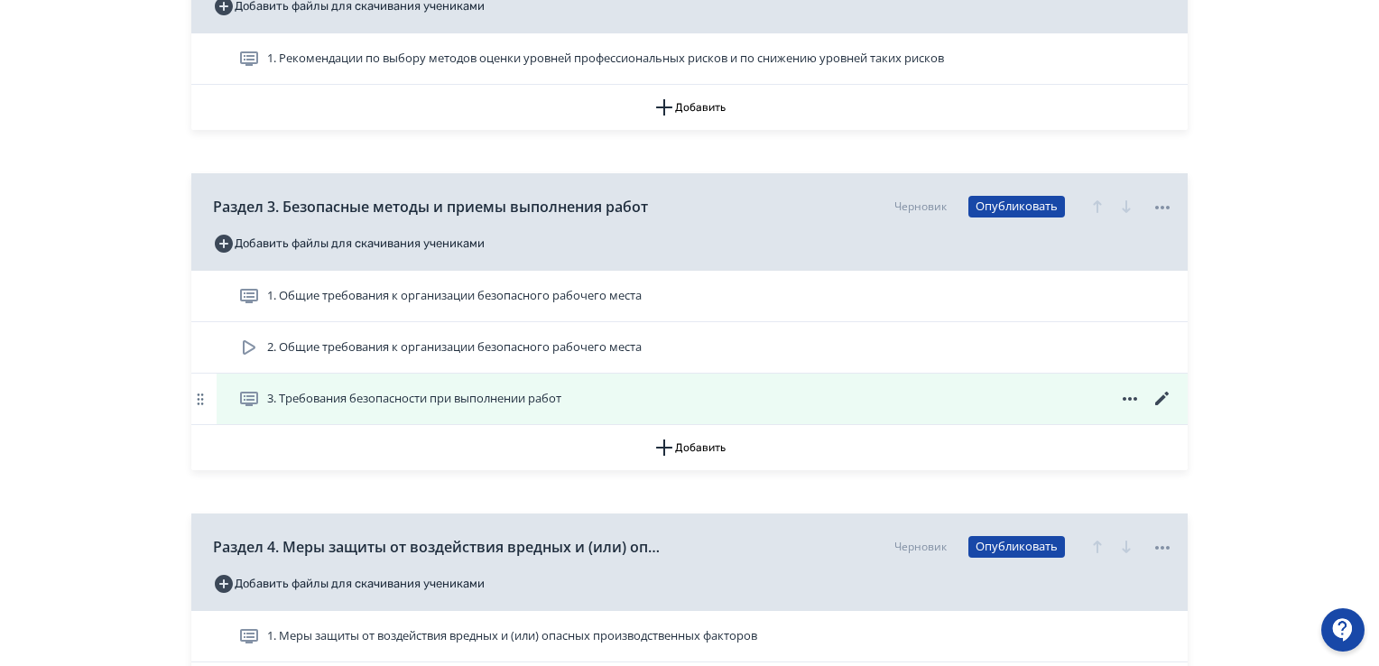
click at [1166, 393] on icon at bounding box center [1163, 399] width 14 height 14
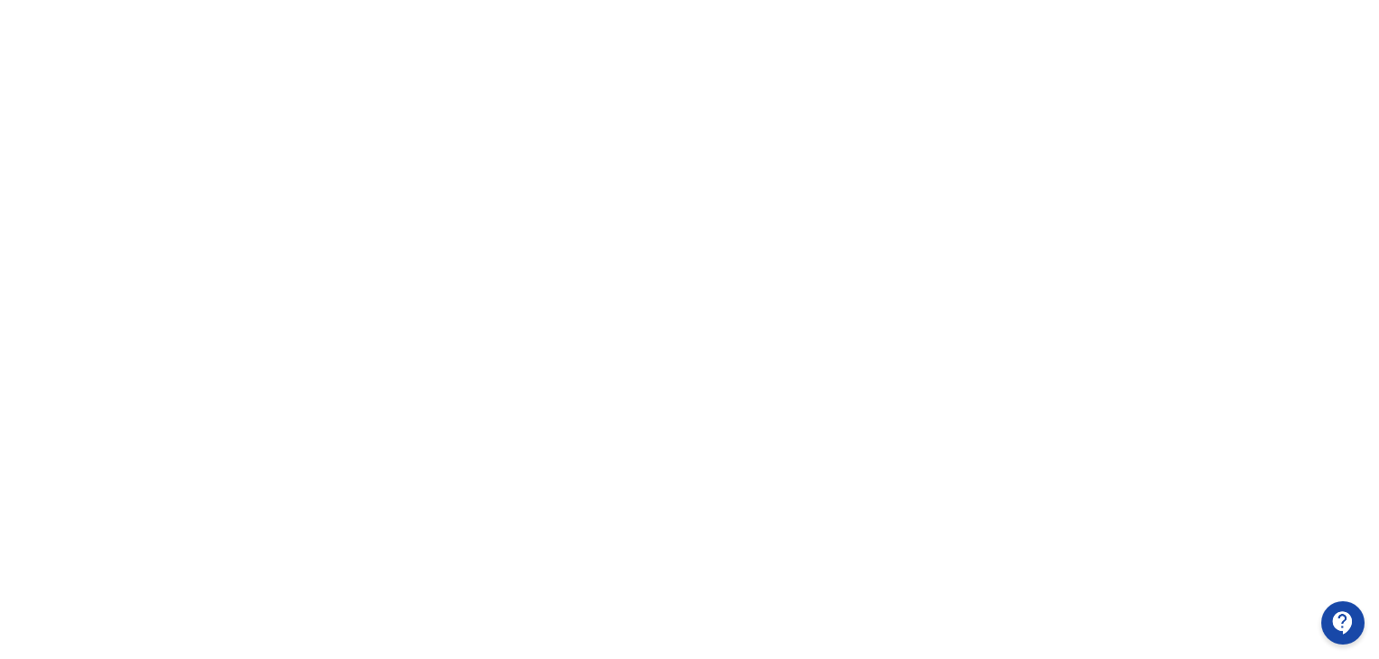
scroll to position [381, 0]
